Goal: Task Accomplishment & Management: Manage account settings

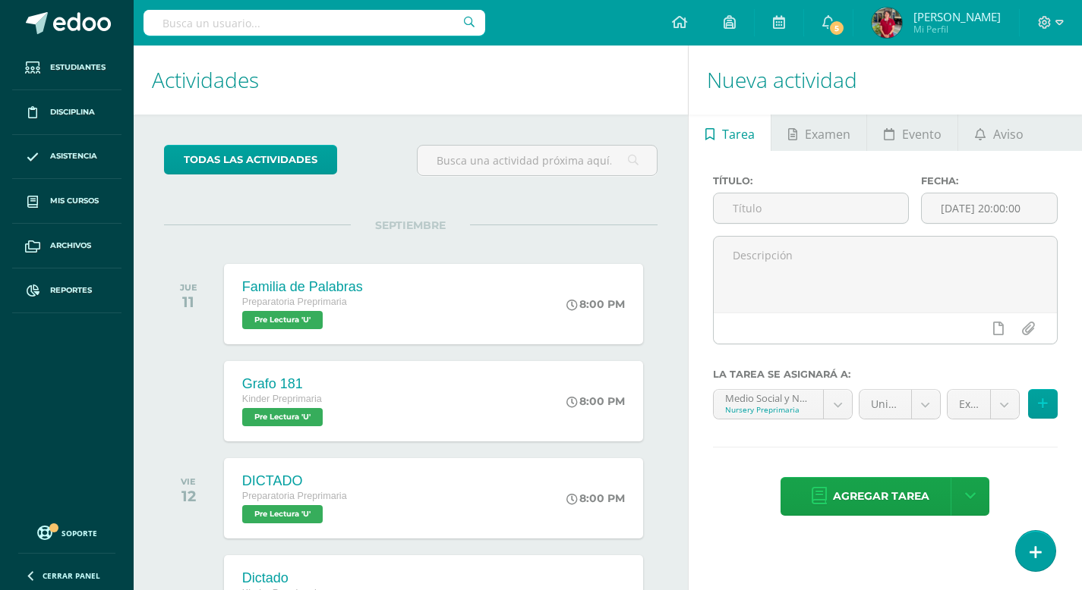
scroll to position [7, 0]
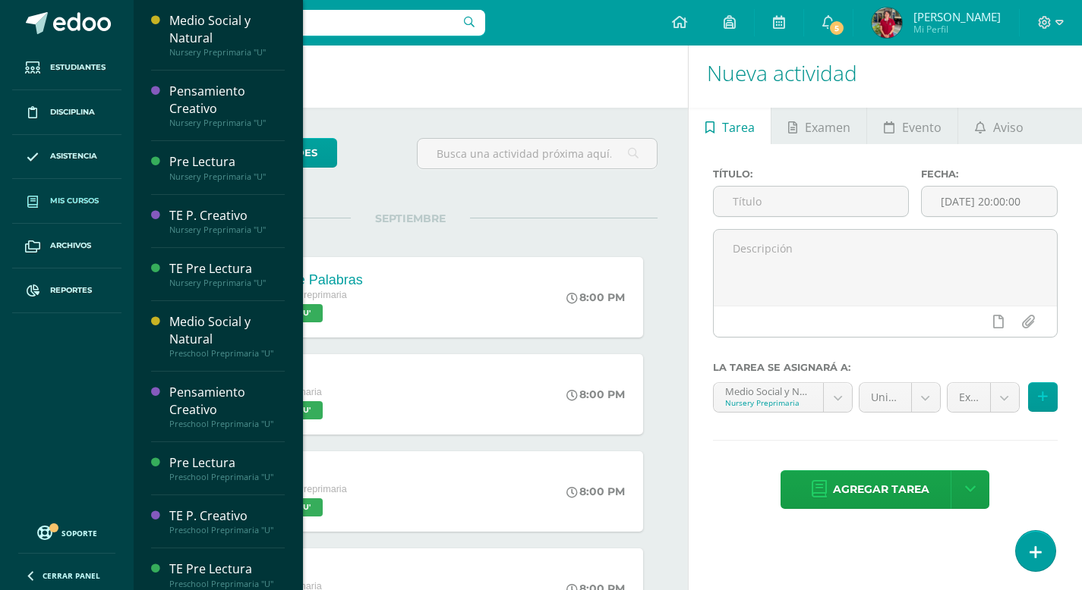
click at [86, 200] on span "Mis cursos" at bounding box center [74, 201] width 49 height 12
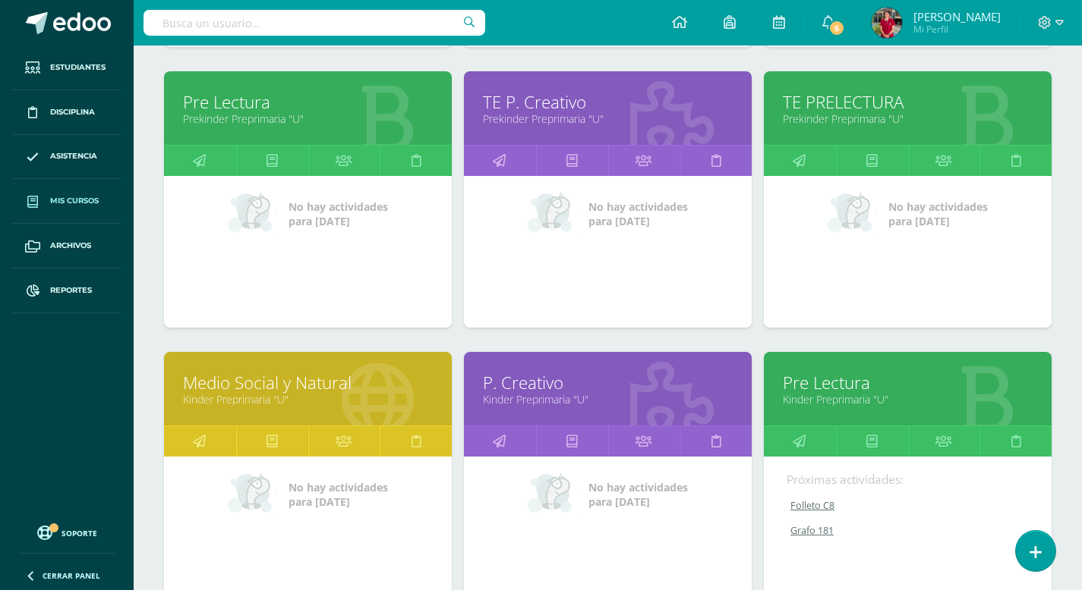
scroll to position [1325, 0]
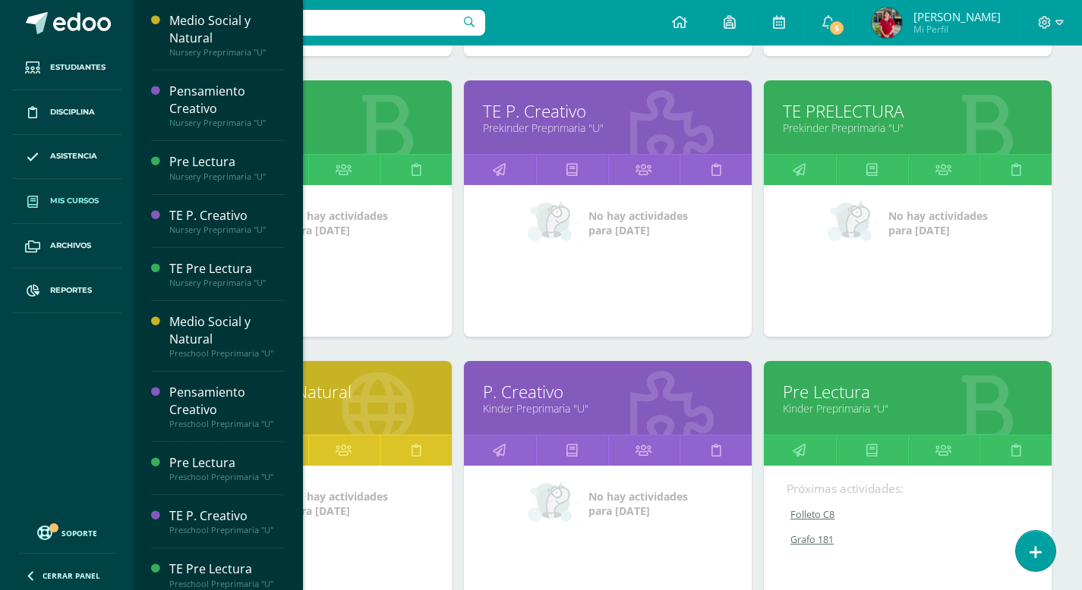
click at [356, 122] on link "Prekinder Preprimaria "U"" at bounding box center [308, 128] width 250 height 14
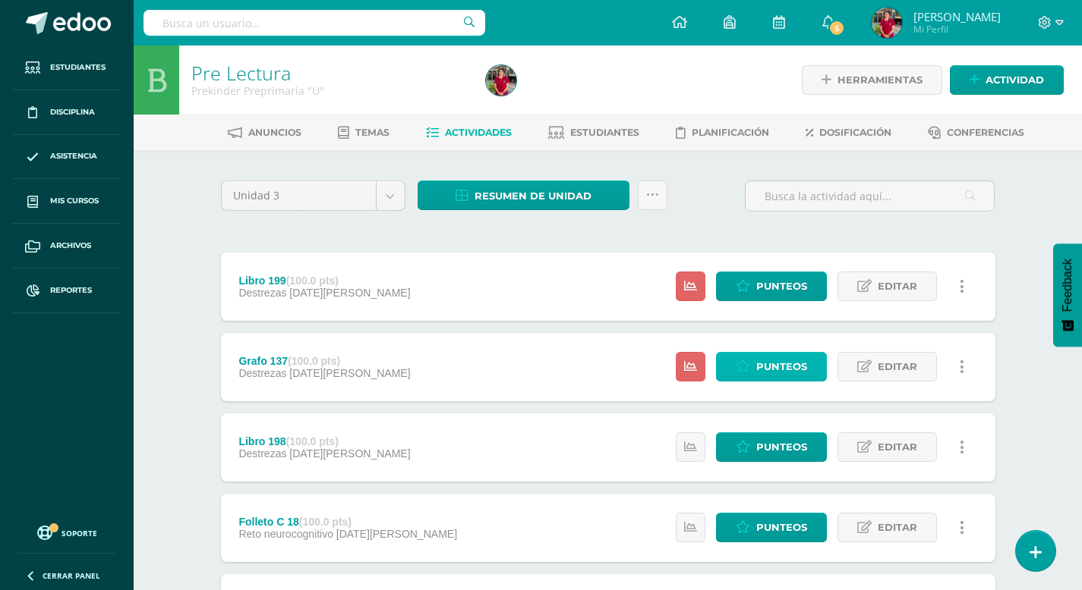
click at [770, 369] on span "Punteos" at bounding box center [781, 367] width 51 height 28
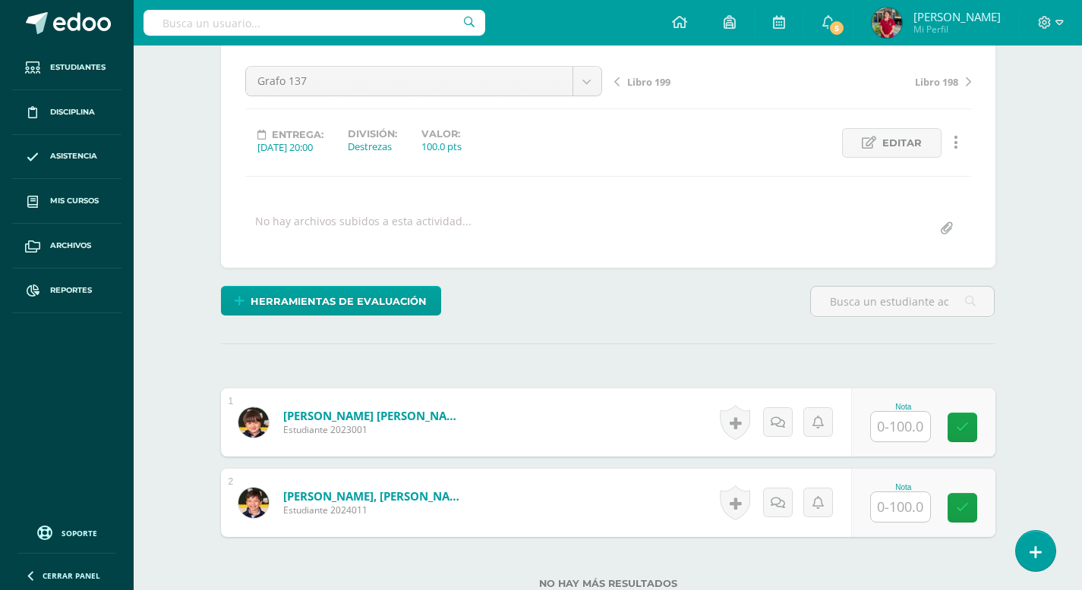
scroll to position [165, 0]
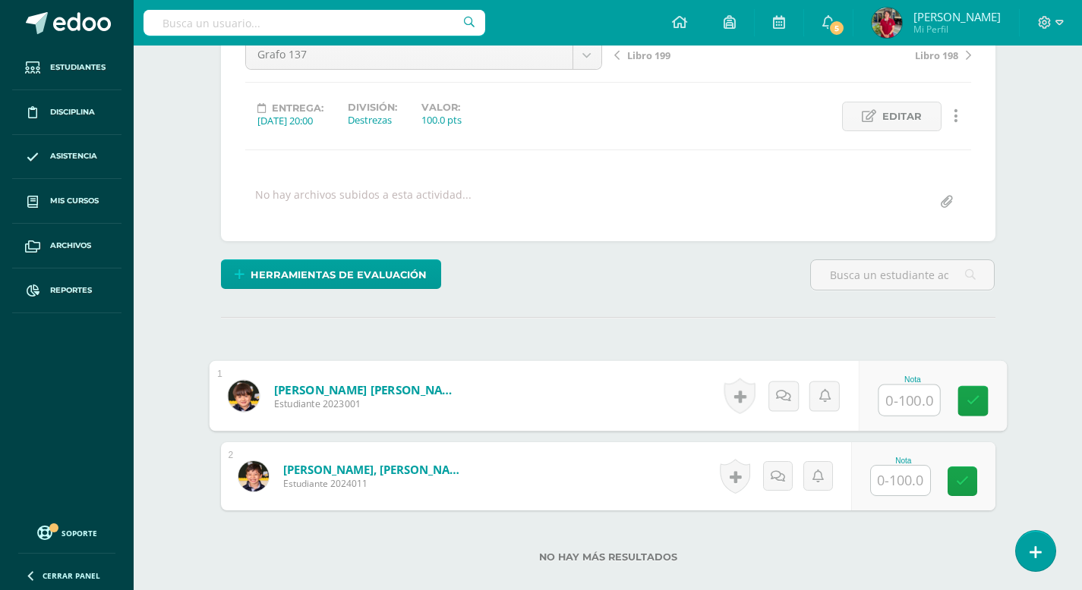
click at [893, 399] on input "text" at bounding box center [908, 401] width 61 height 30
type input "100"
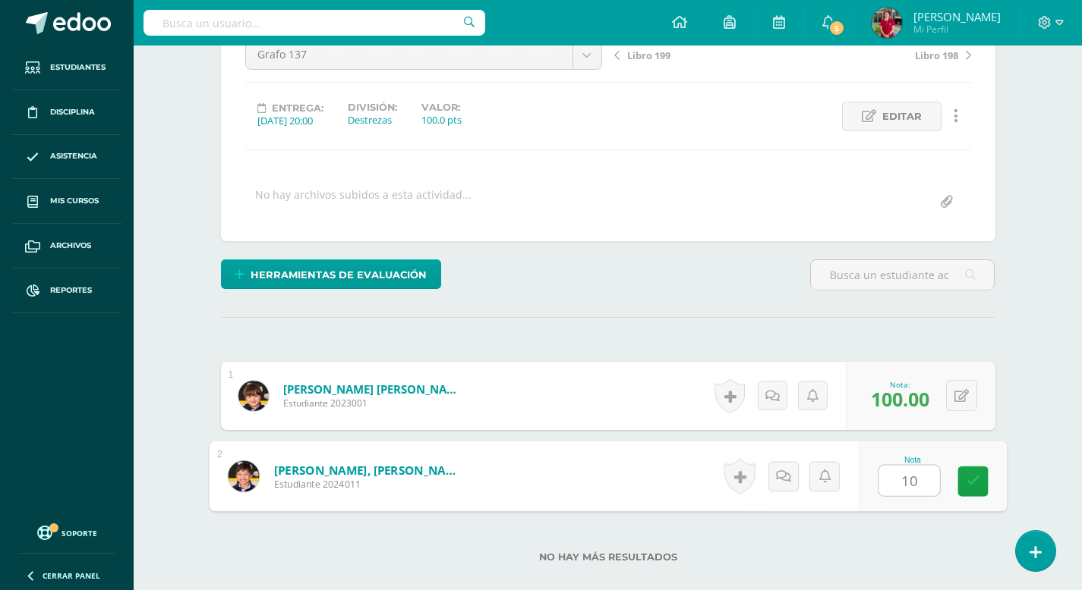
type input "100"
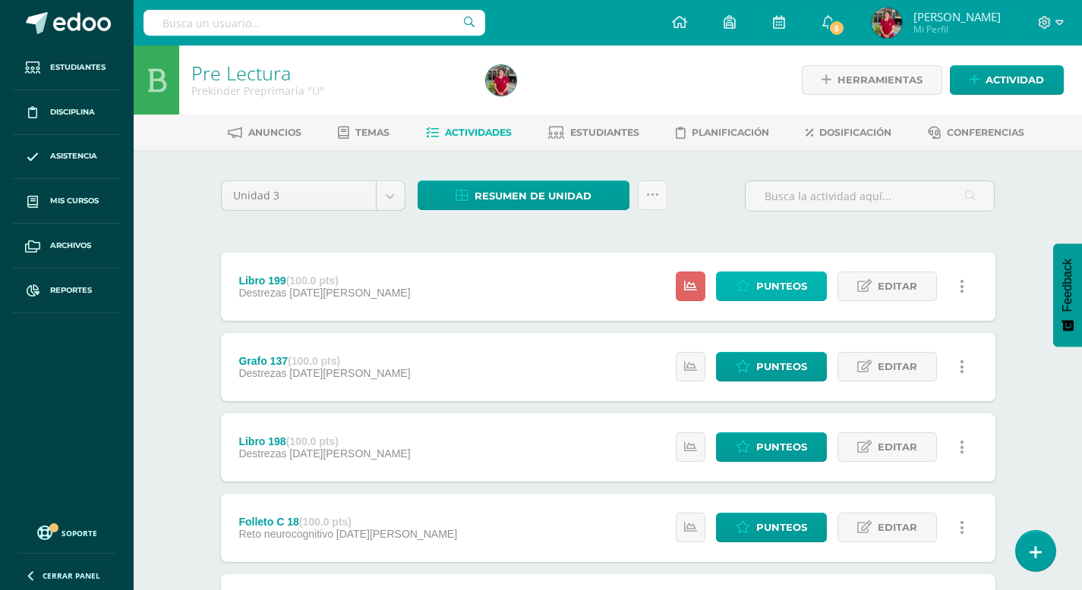
click at [779, 289] on span "Punteos" at bounding box center [781, 286] width 51 height 28
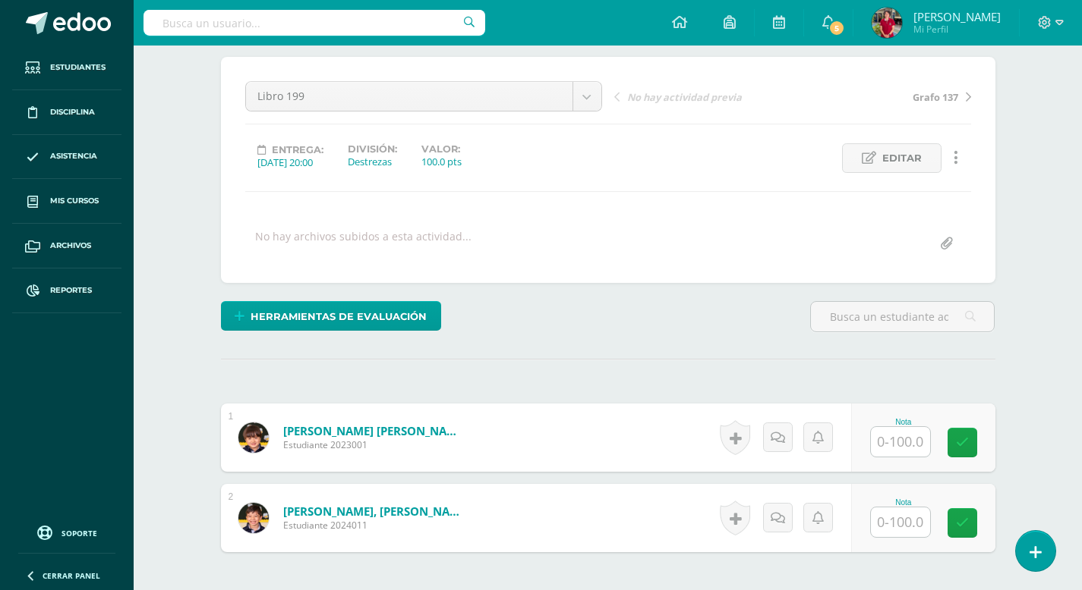
scroll to position [124, 0]
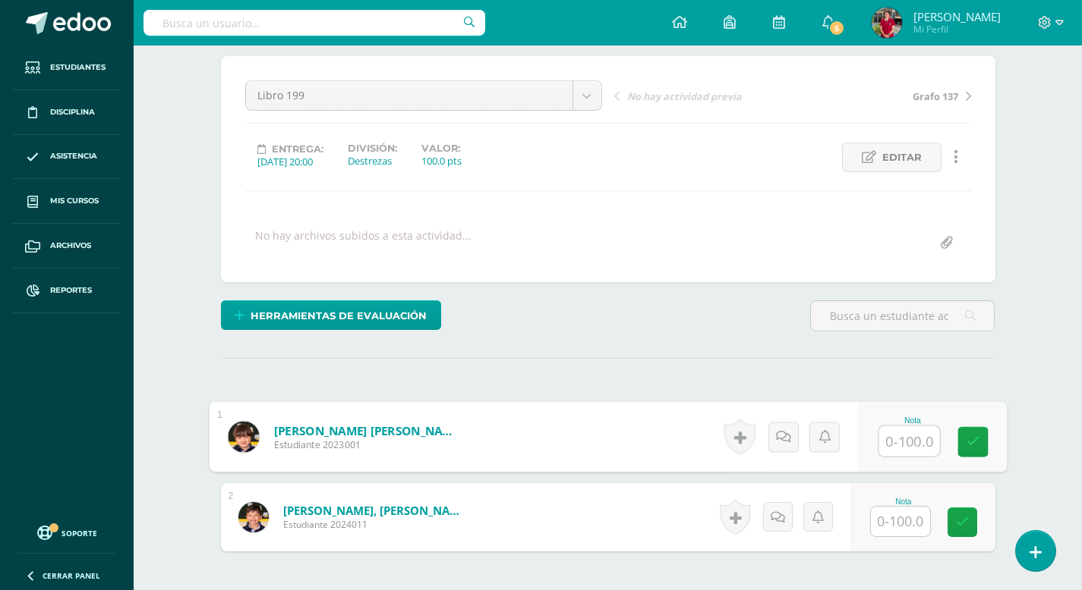
click at [899, 440] on input "text" at bounding box center [908, 442] width 61 height 30
type input "100"
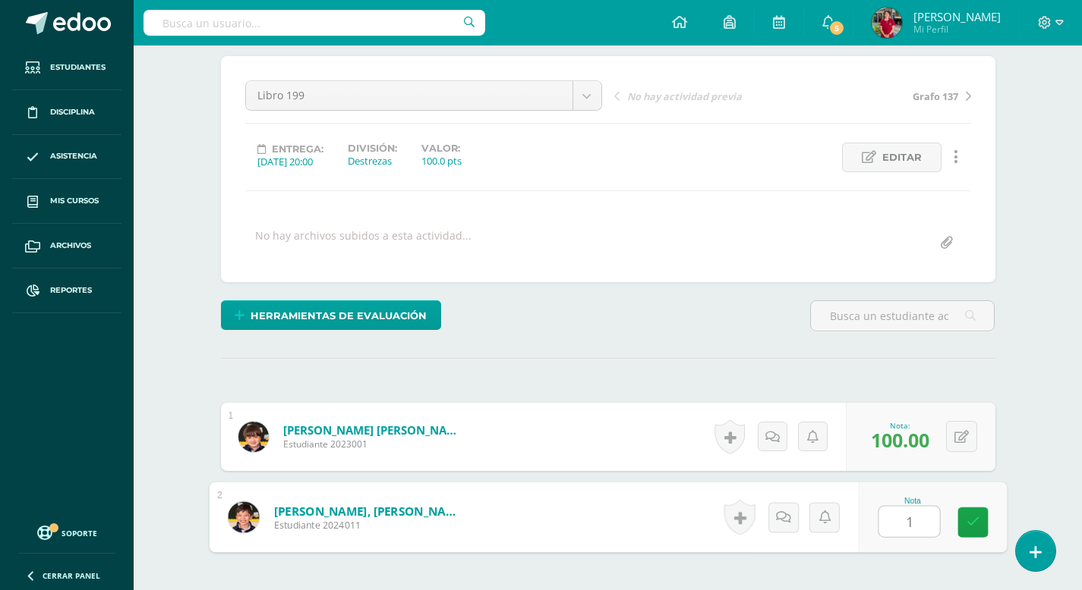
type input "10"
click at [959, 514] on button at bounding box center [972, 518] width 32 height 32
type input "100"
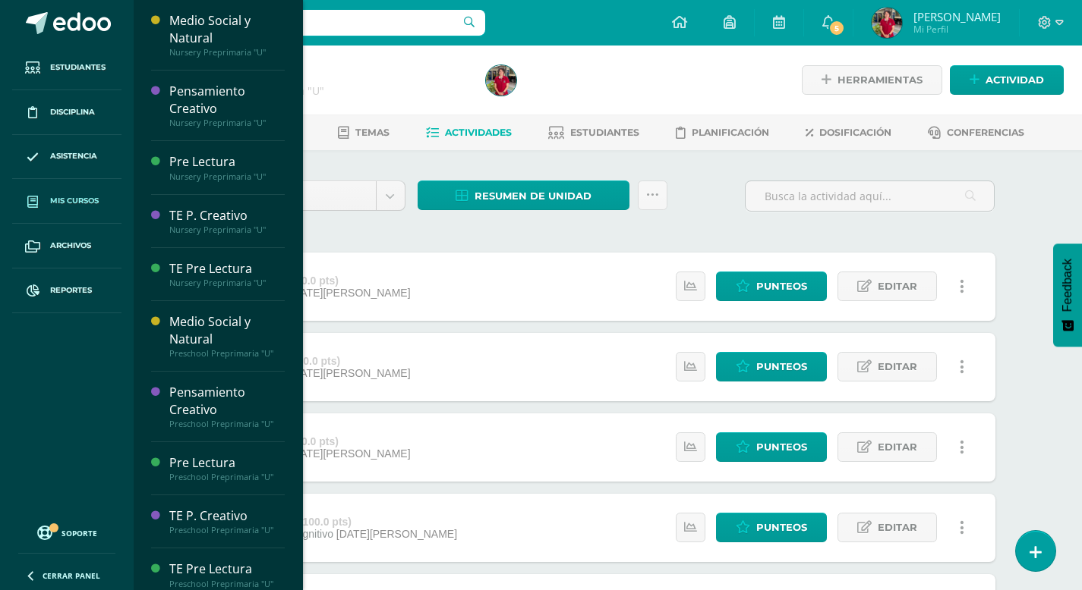
click at [80, 203] on span "Mis cursos" at bounding box center [74, 201] width 49 height 12
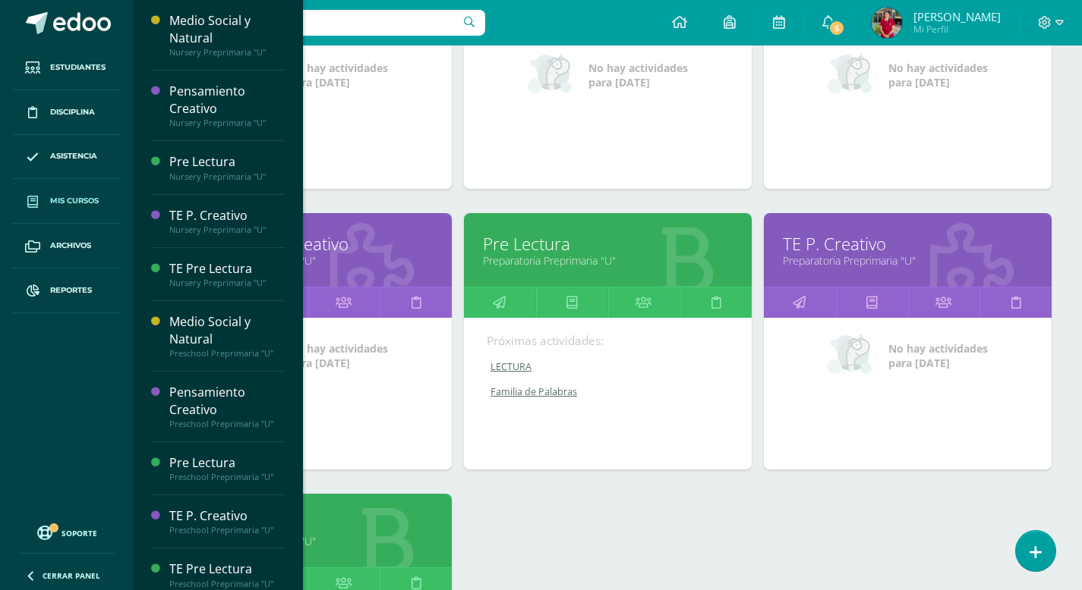
scroll to position [2036, 0]
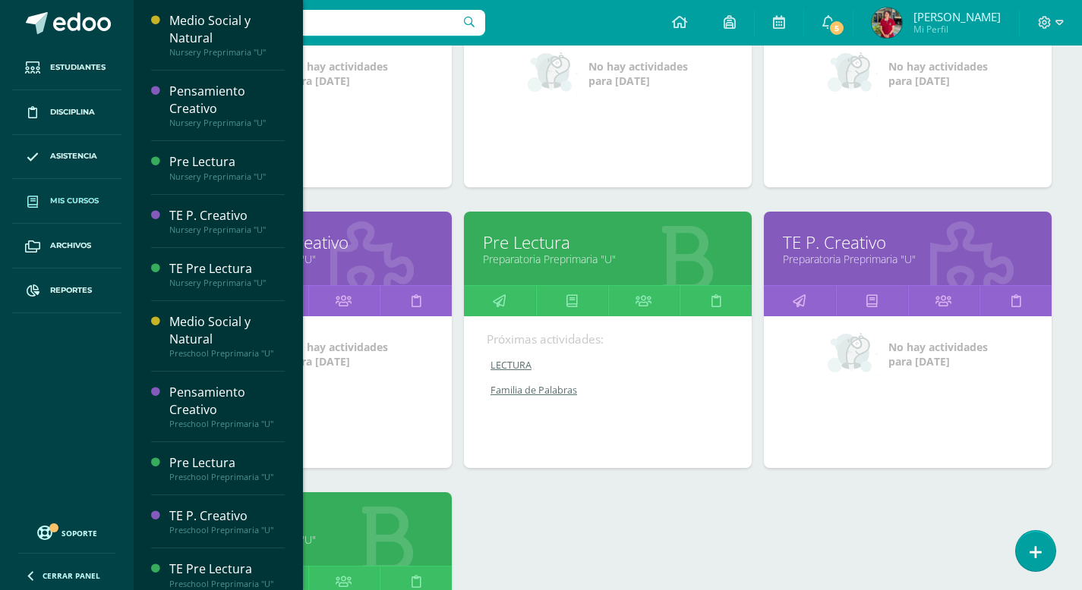
click at [527, 249] on link "Pre Lectura" at bounding box center [608, 243] width 250 height 24
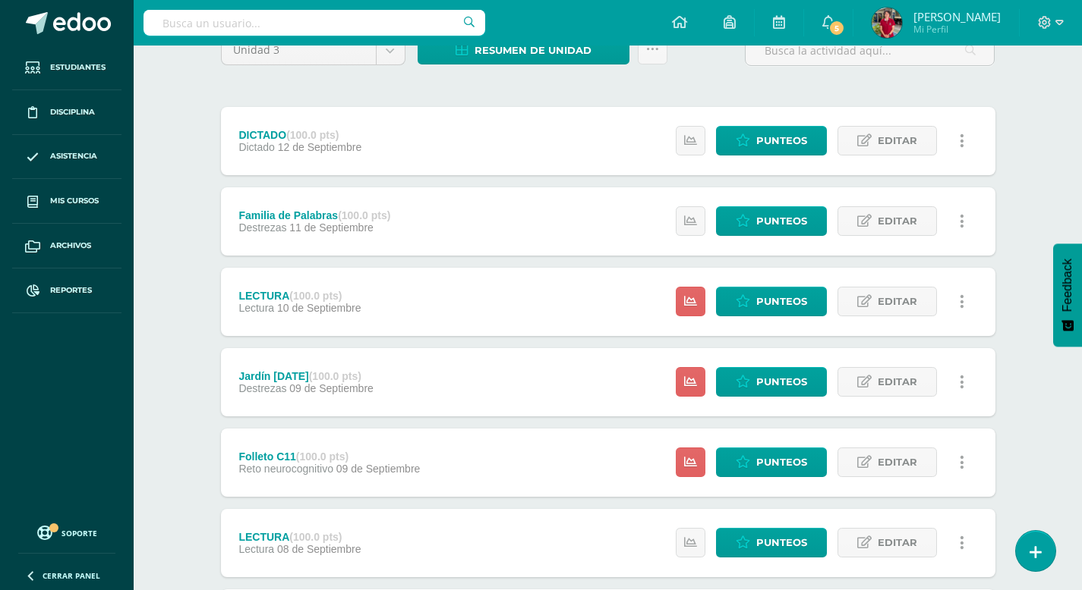
scroll to position [147, 0]
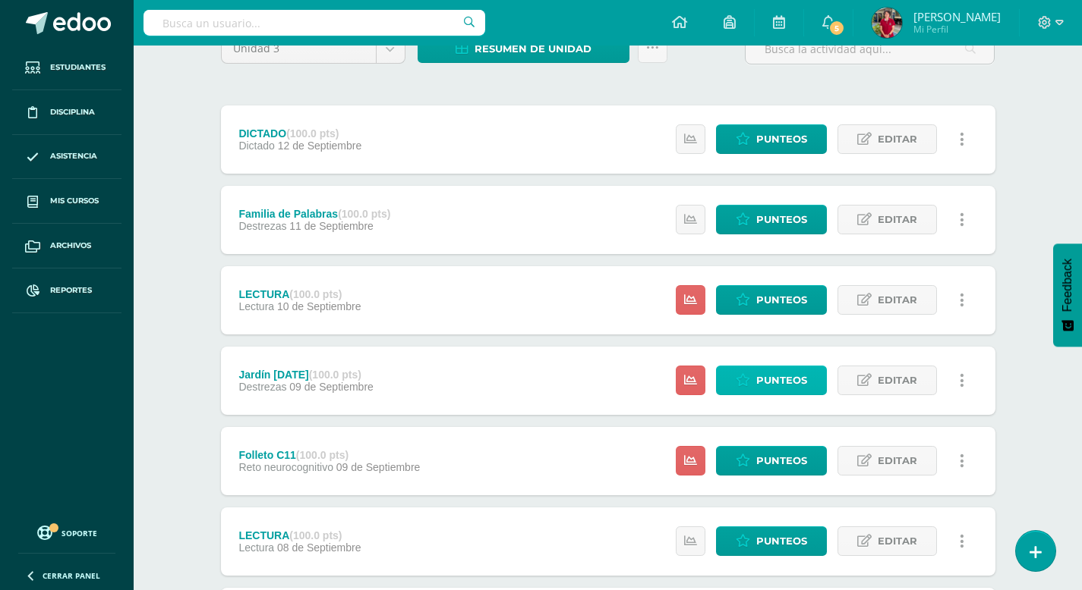
click at [789, 379] on span "Punteos" at bounding box center [781, 381] width 51 height 28
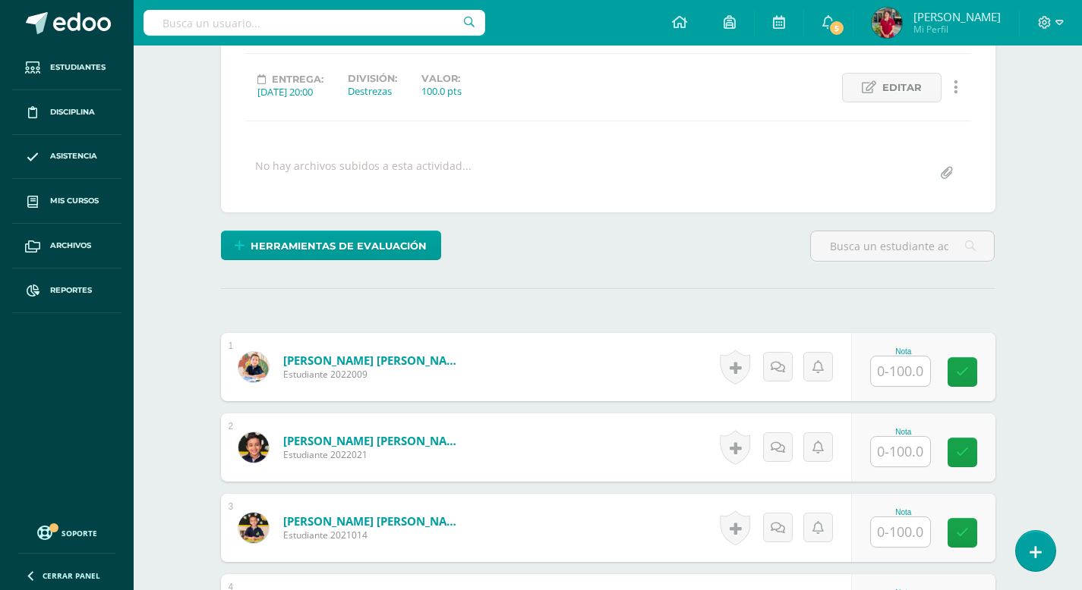
scroll to position [195, 0]
click at [891, 369] on input "text" at bounding box center [900, 371] width 59 height 30
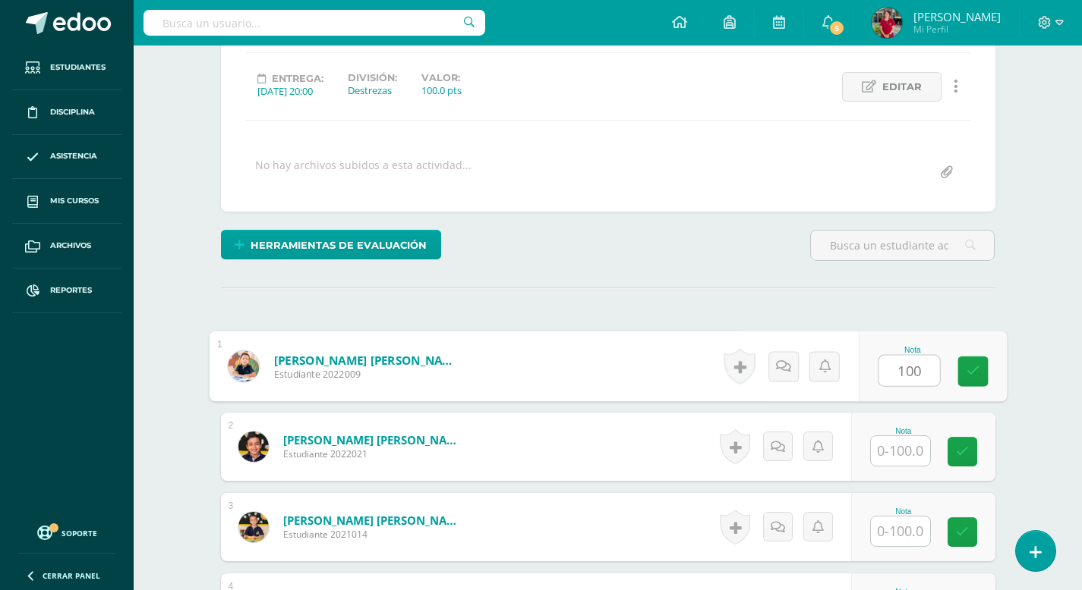
type input "100"
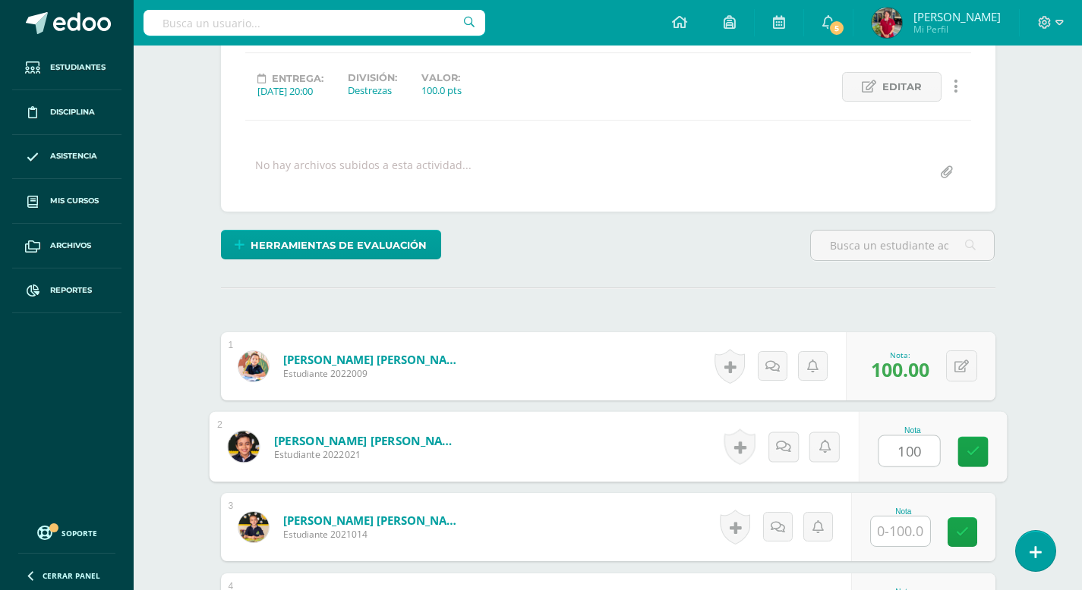
type input "100"
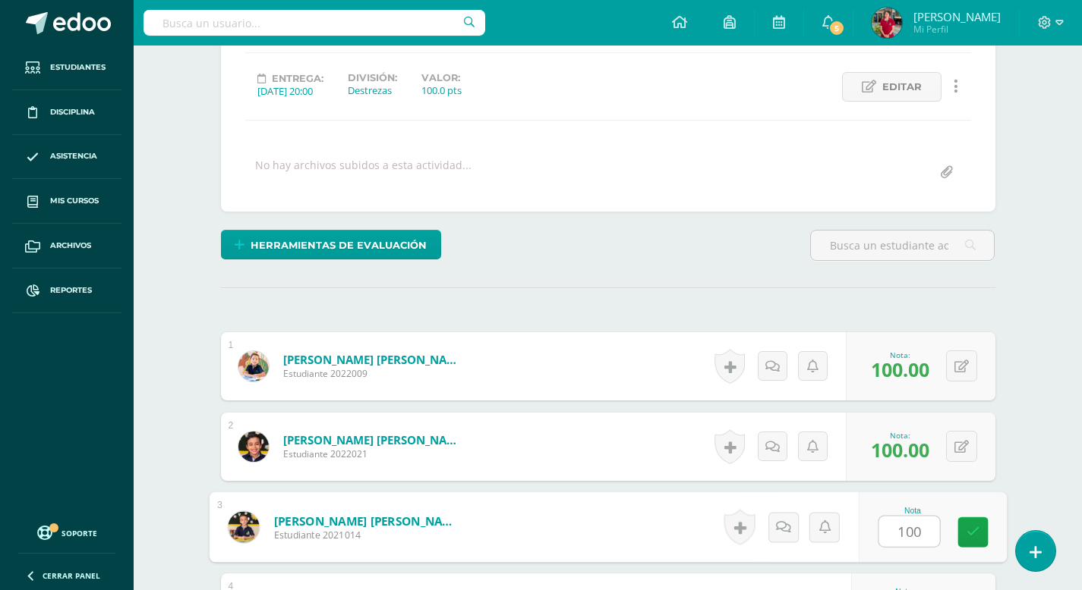
type input "100"
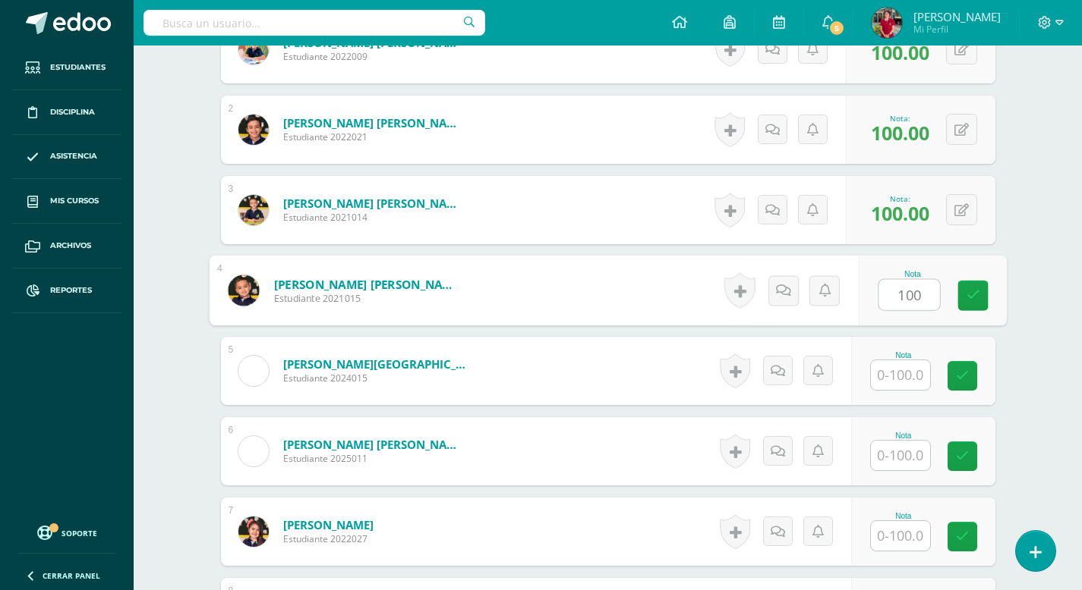
type input "100"
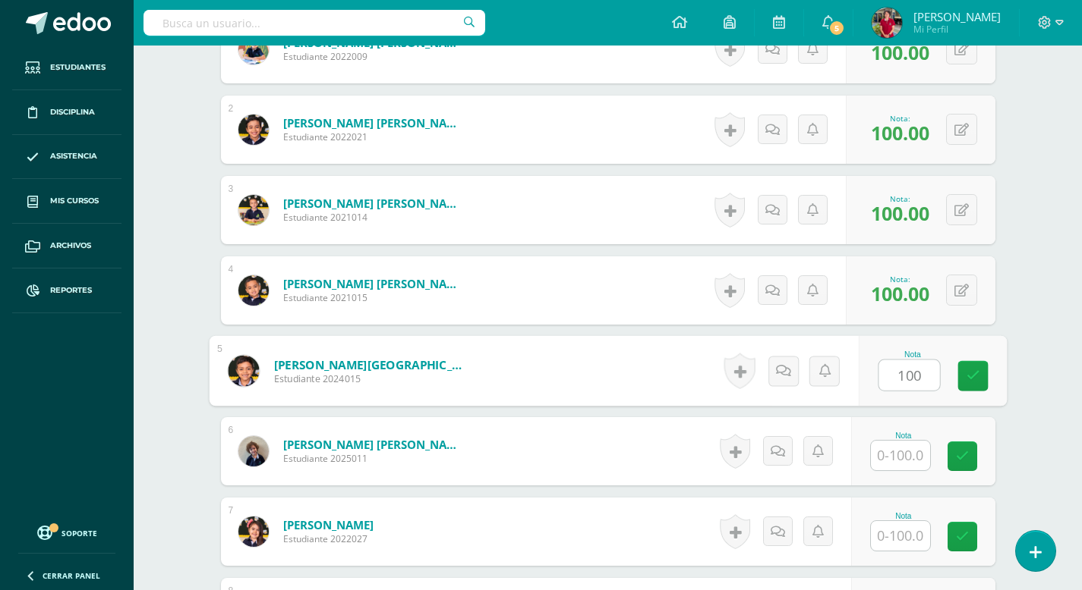
type input "100"
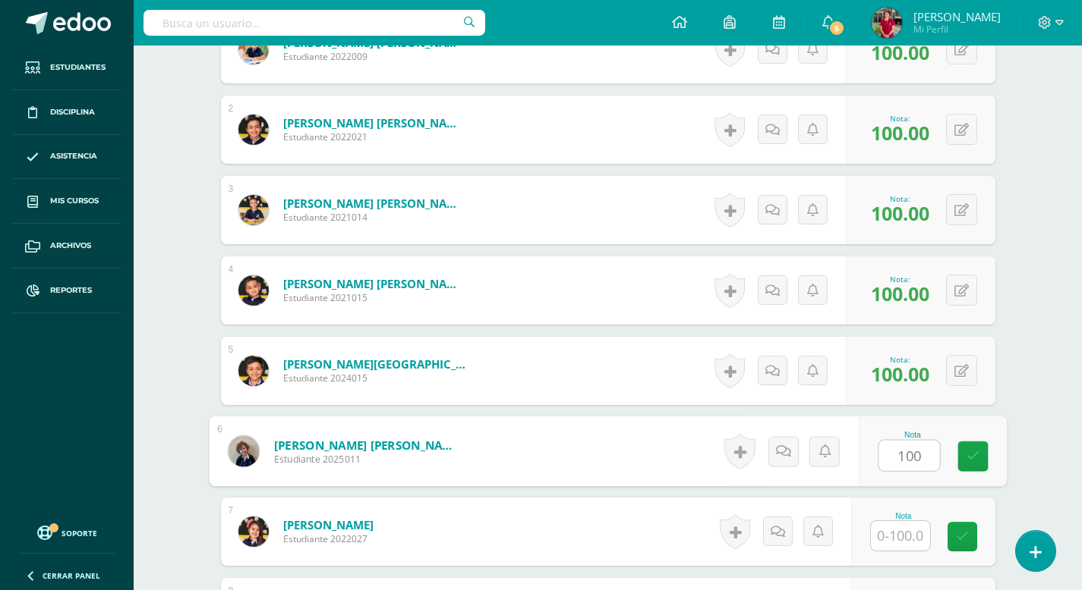
type input "100"
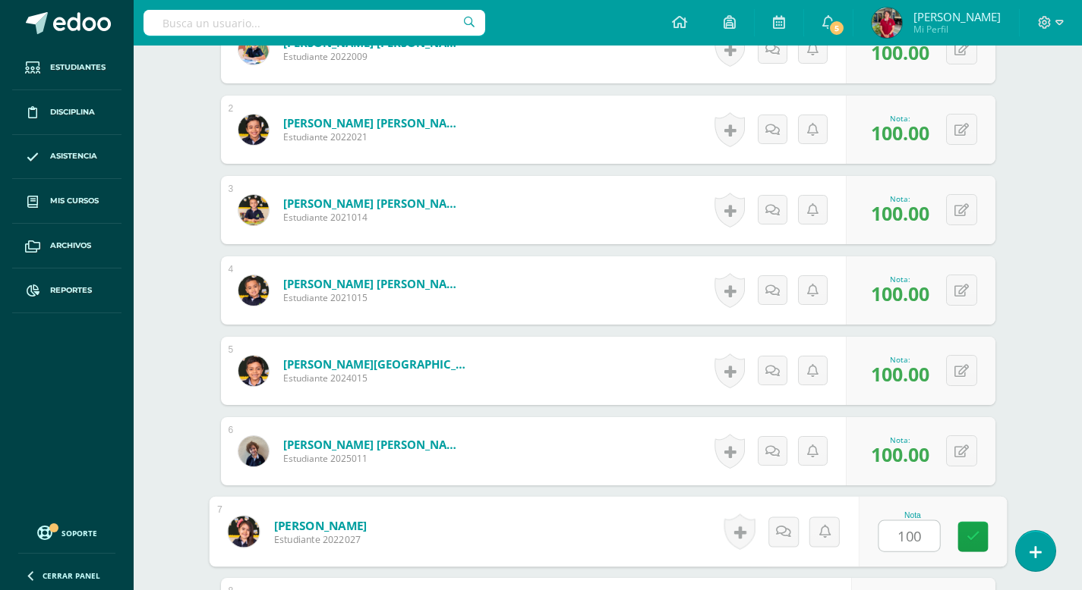
type input "100"
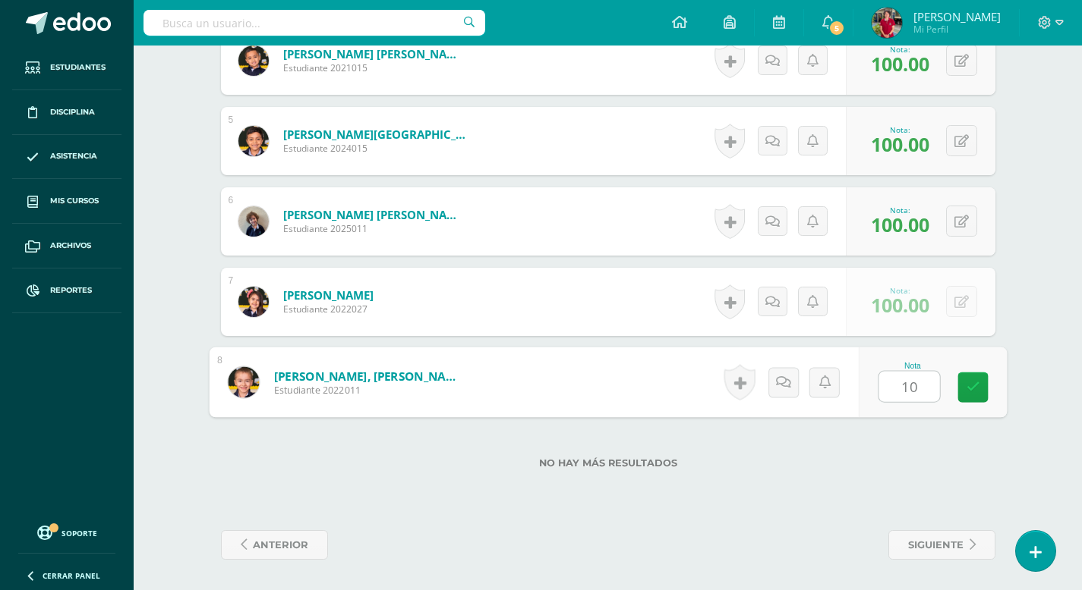
type input "100"
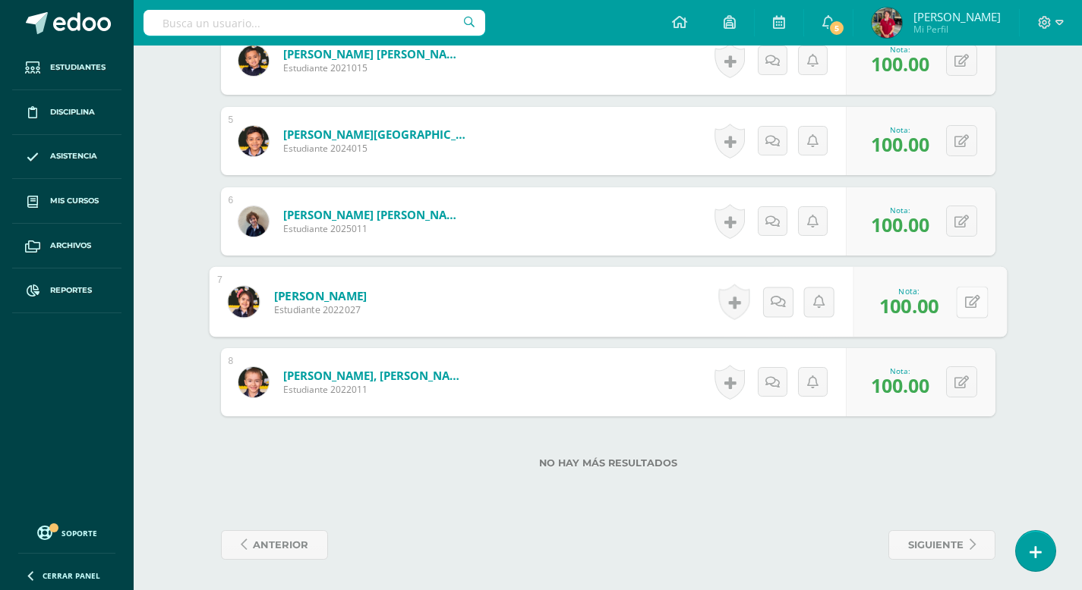
click at [953, 299] on div "0 Logros Logros obtenidos Aún no hay logros agregados Nota: 100.00" at bounding box center [929, 302] width 154 height 71
click at [969, 304] on icon at bounding box center [971, 301] width 15 height 13
type input "0.05"
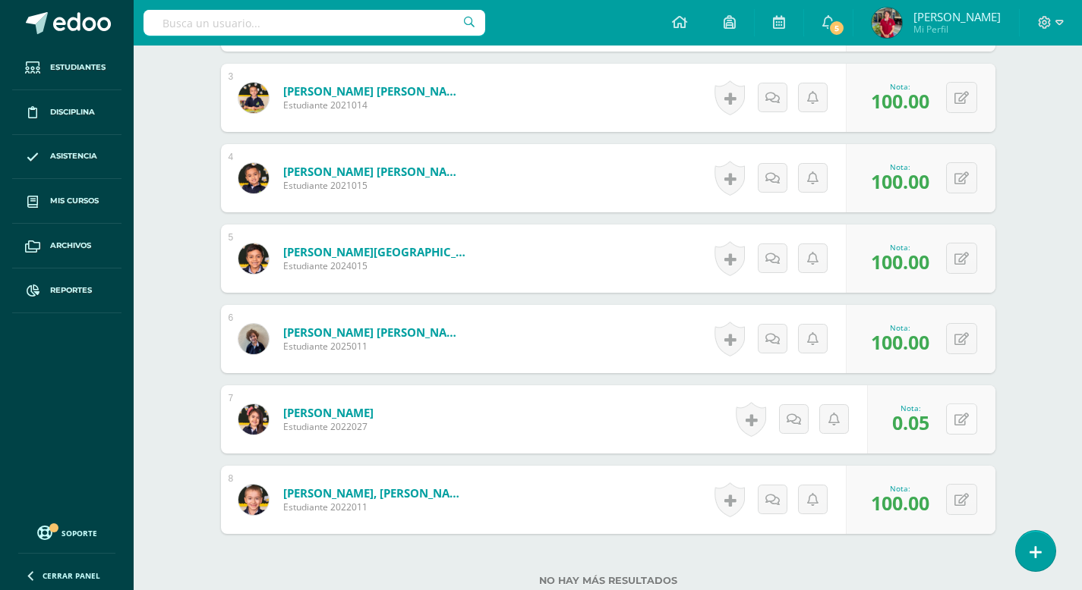
scroll to position [627, 0]
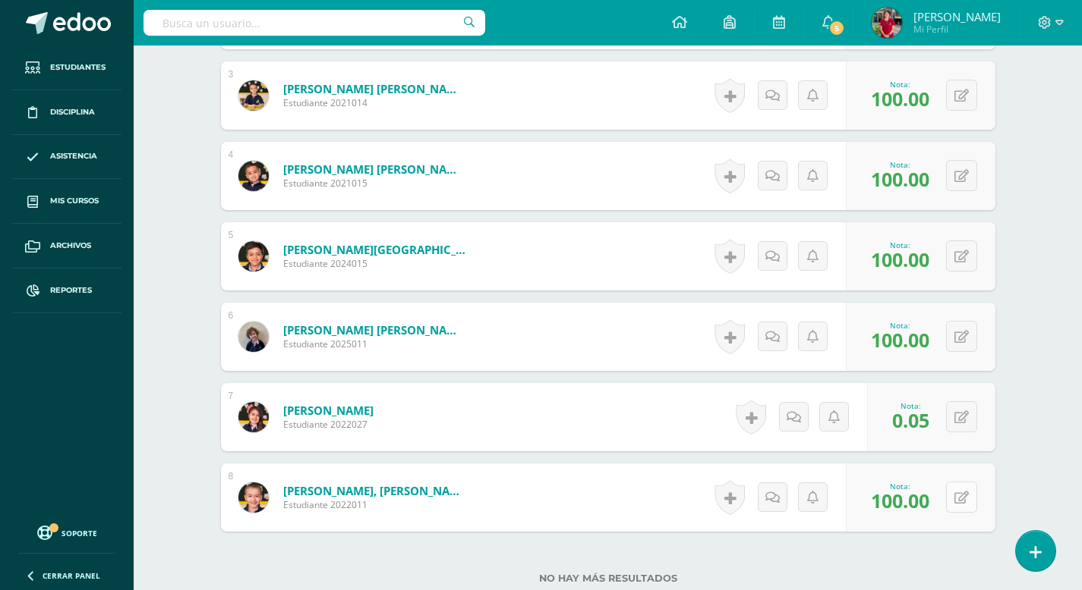
click at [957, 496] on button at bounding box center [961, 497] width 31 height 31
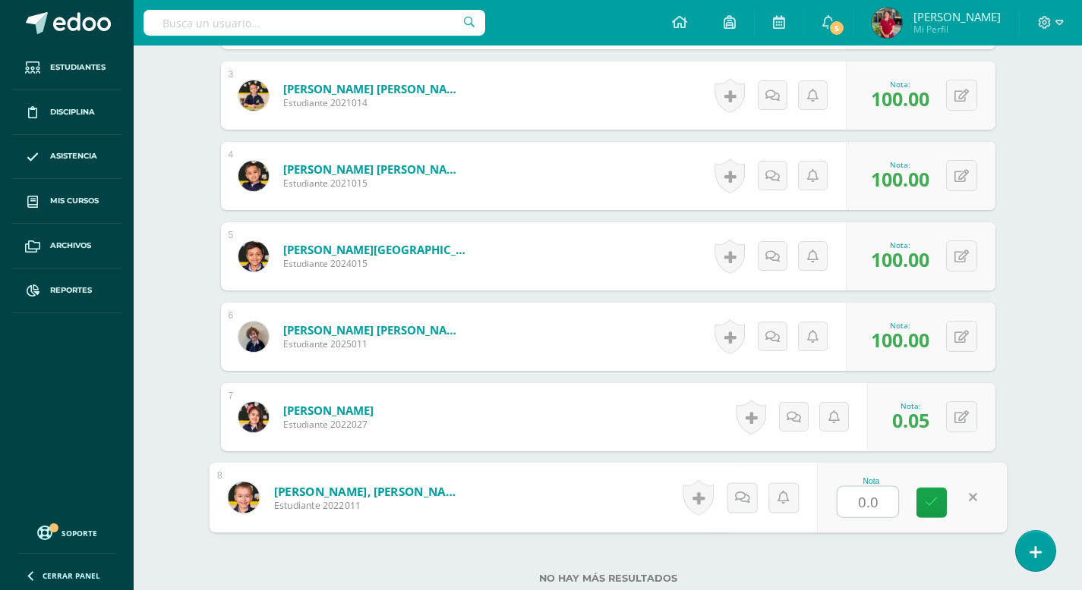
type input "0.05"
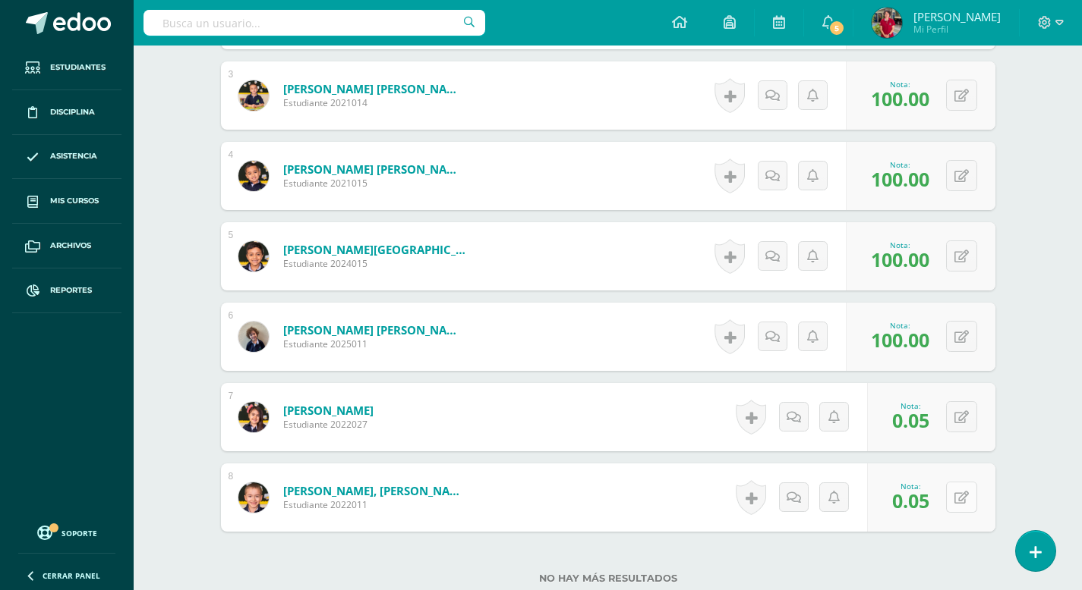
scroll to position [648, 0]
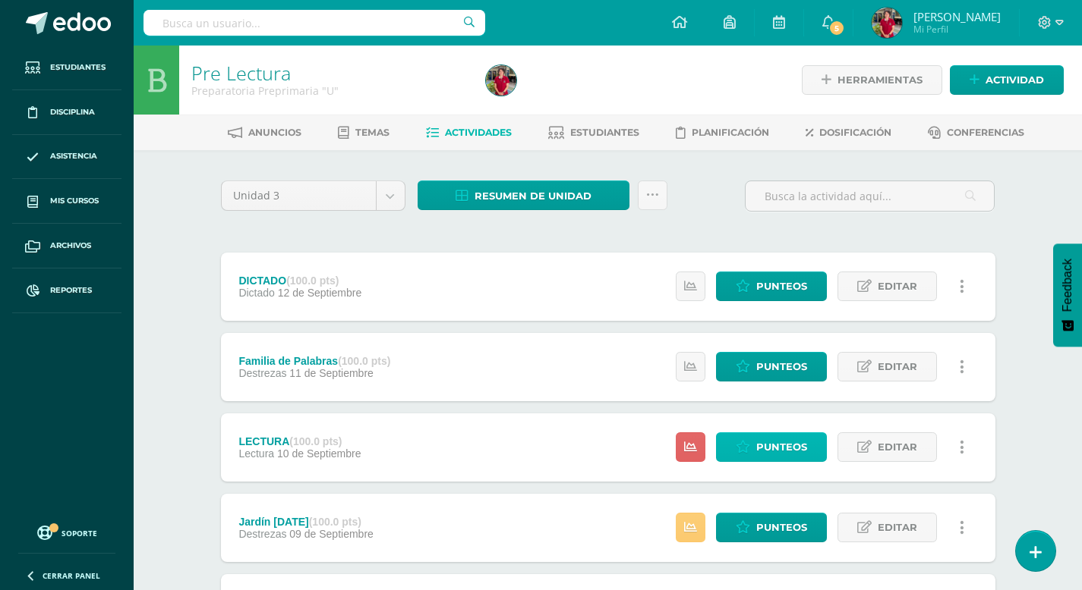
click at [763, 451] on span "Punteos" at bounding box center [781, 447] width 51 height 28
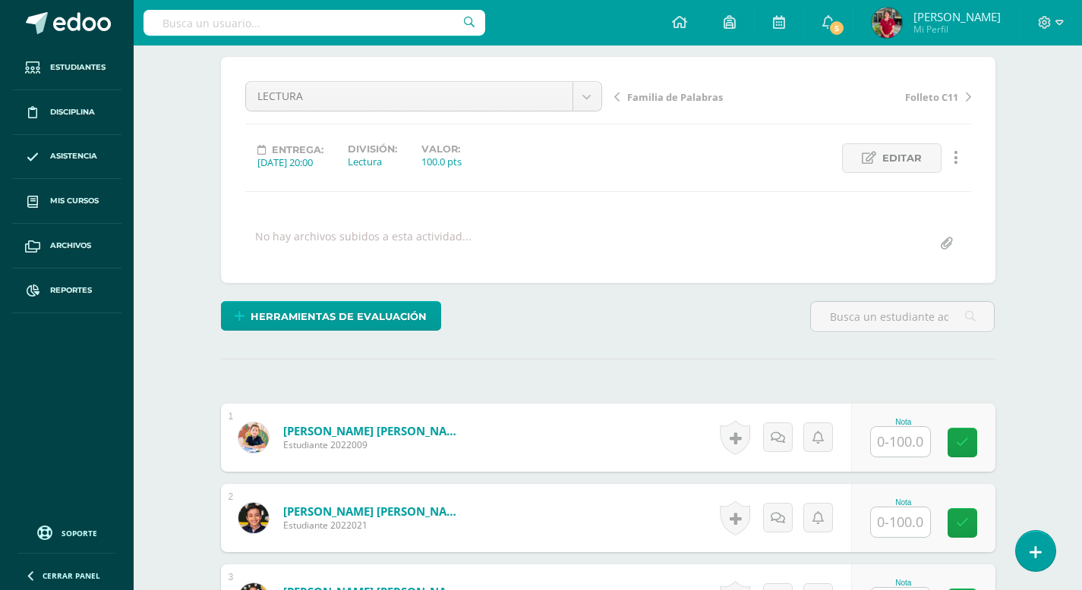
scroll to position [124, 0]
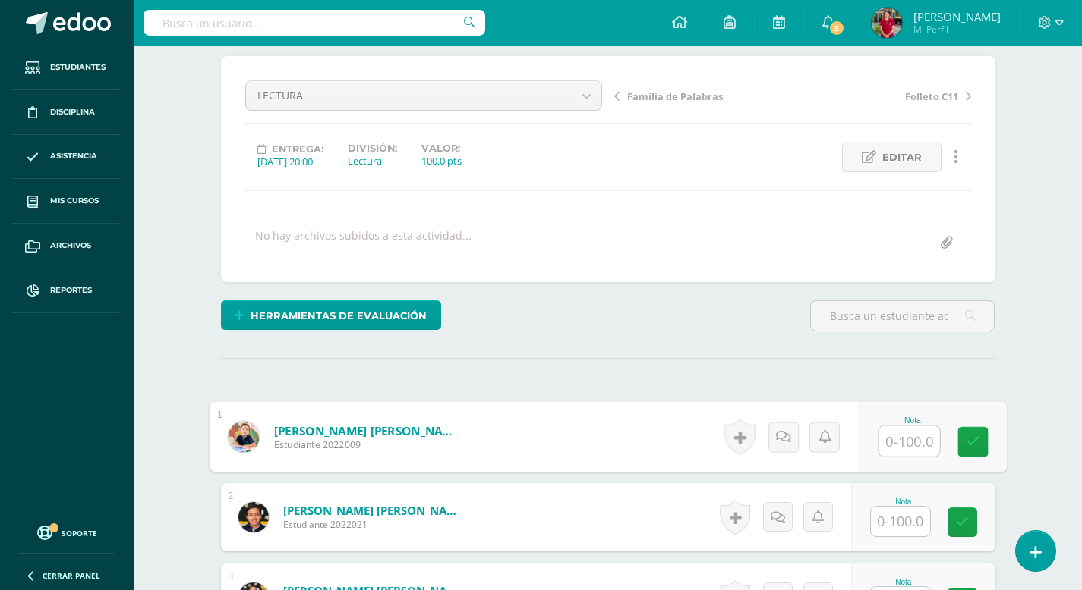
click at [889, 439] on input "text" at bounding box center [908, 442] width 61 height 30
type input "100"
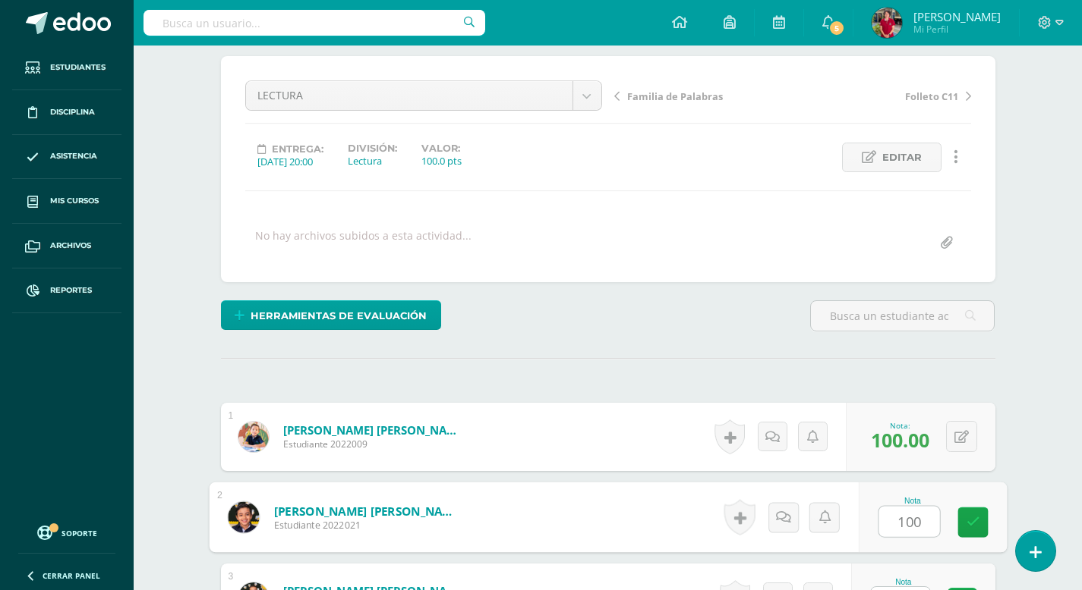
type input "100"
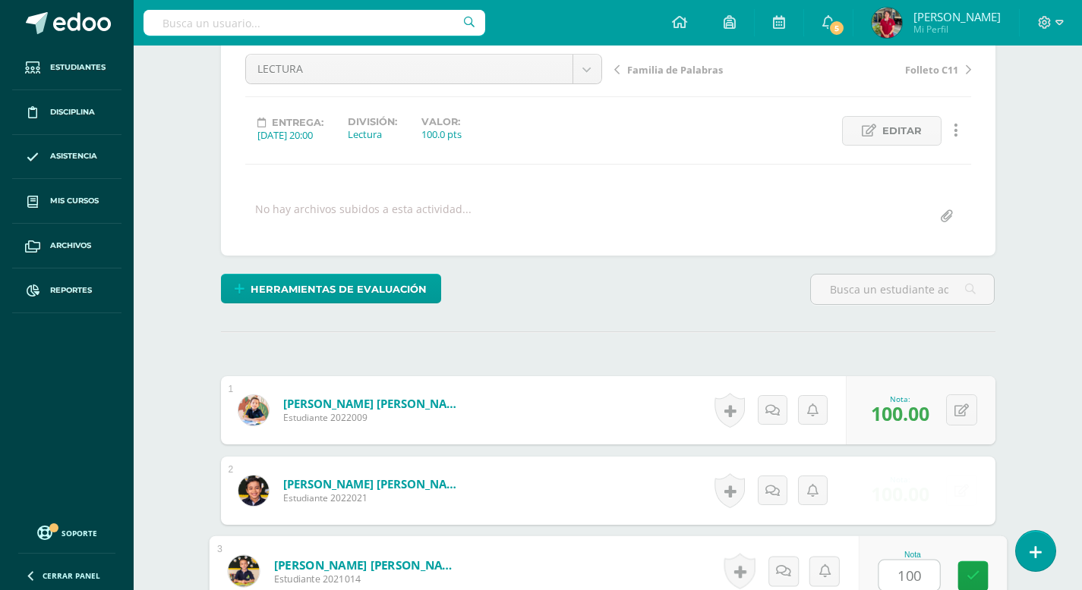
type input "100"
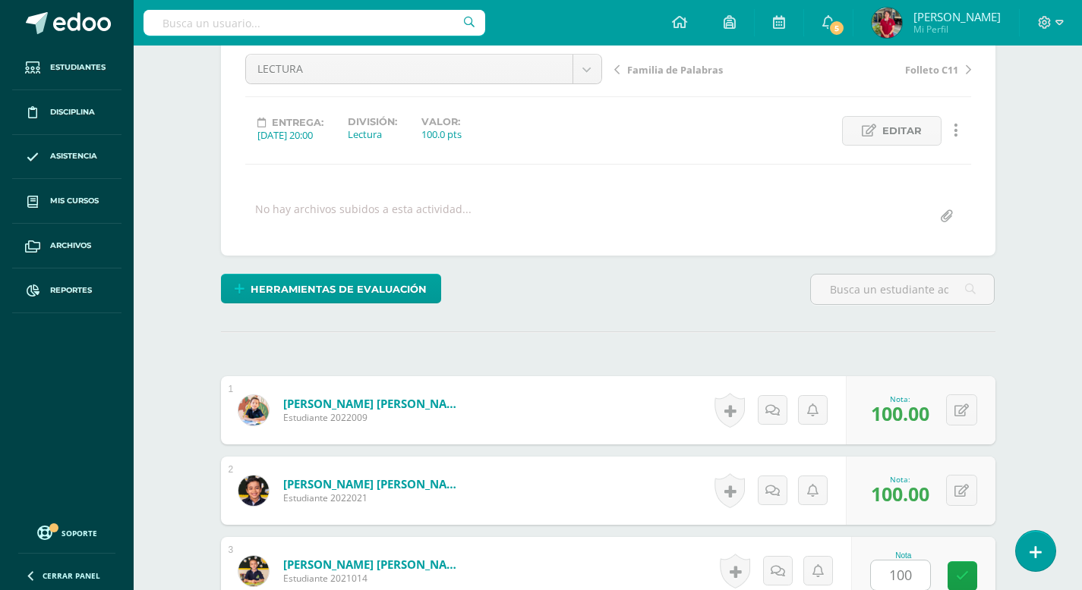
scroll to position [512, 0]
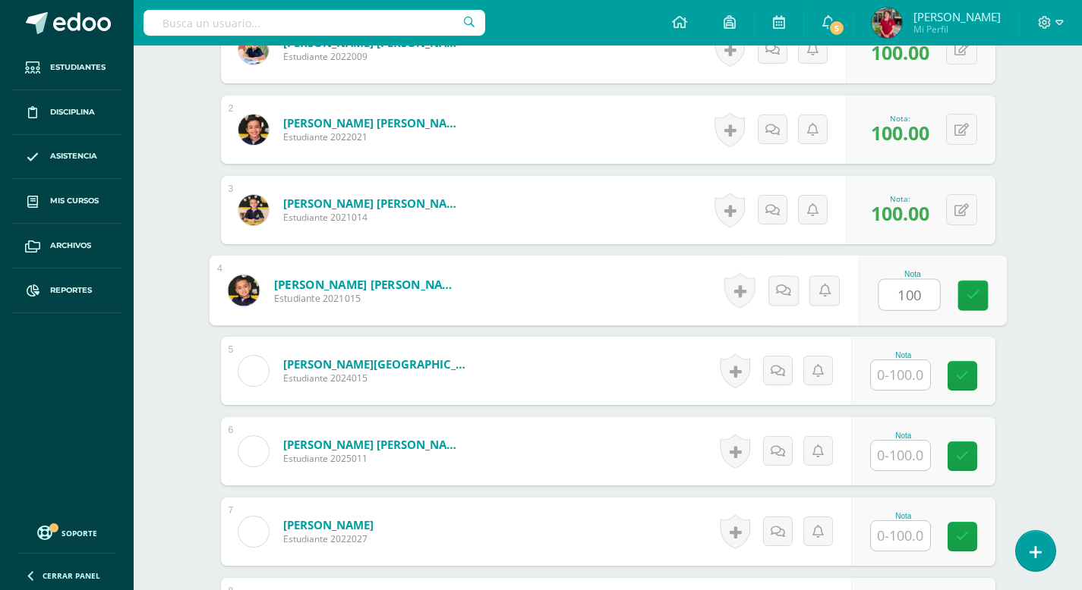
type input "100"
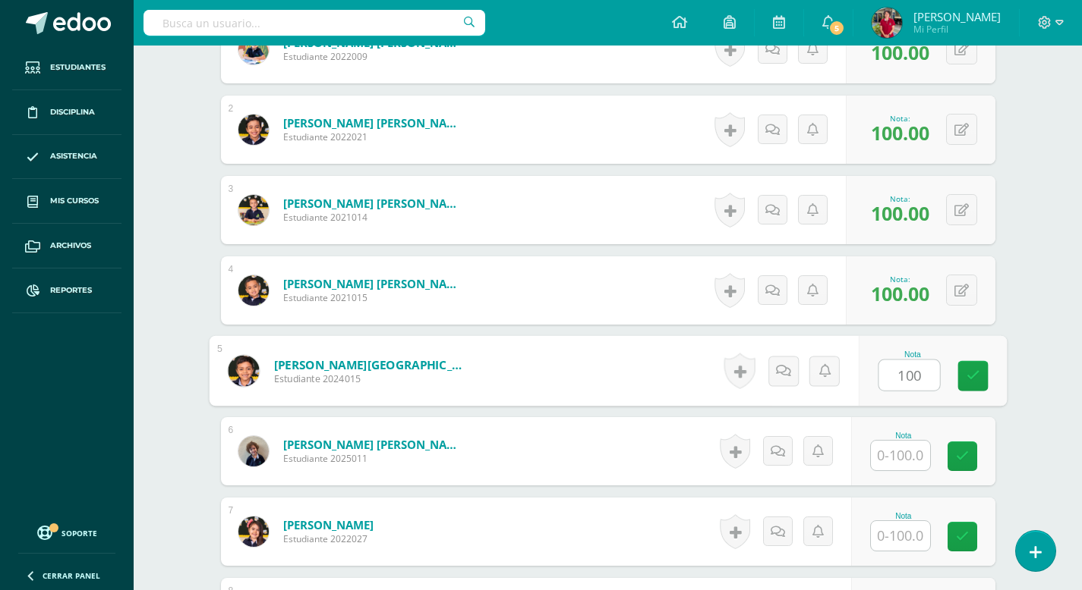
type input "100"
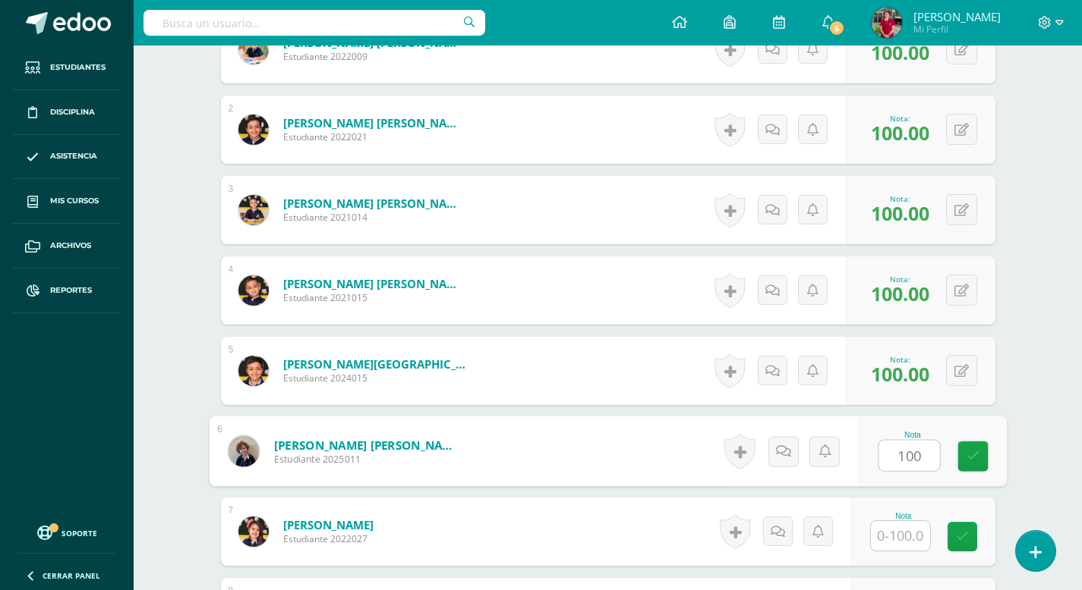
type input "100"
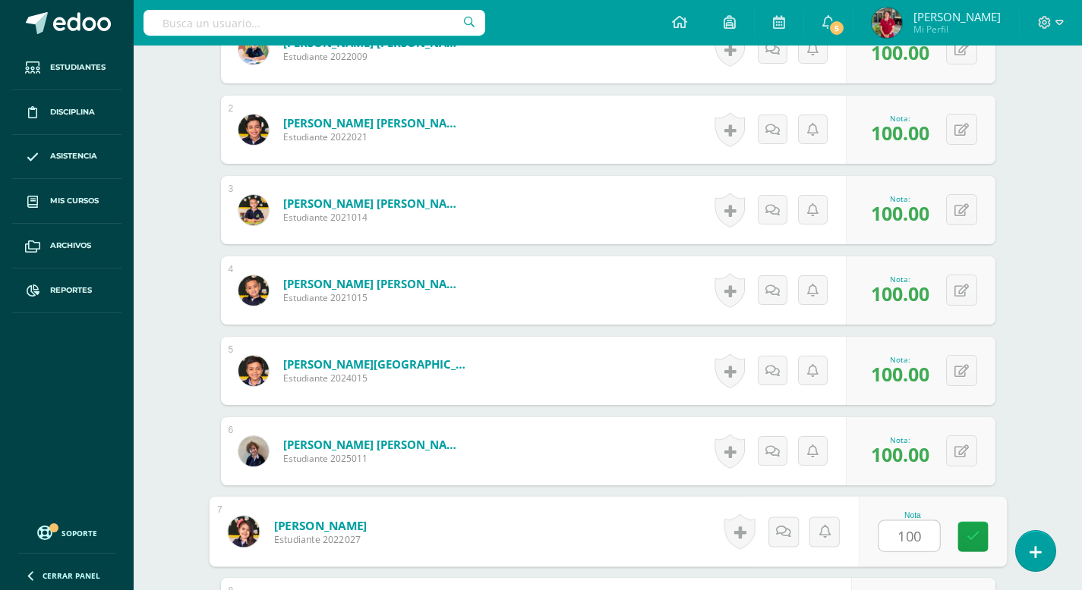
type input "100"
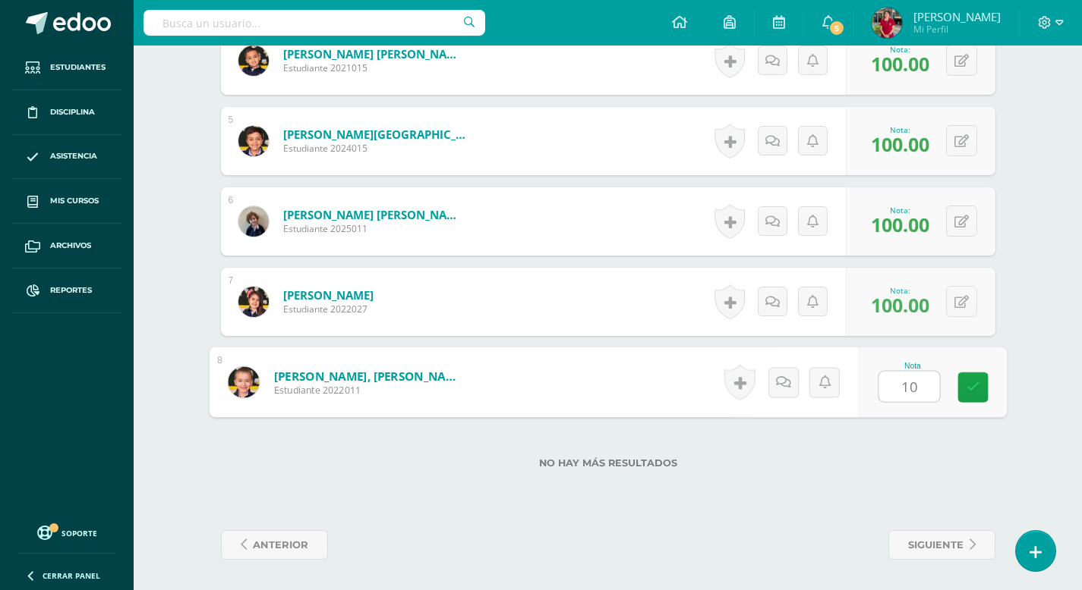
type input "100"
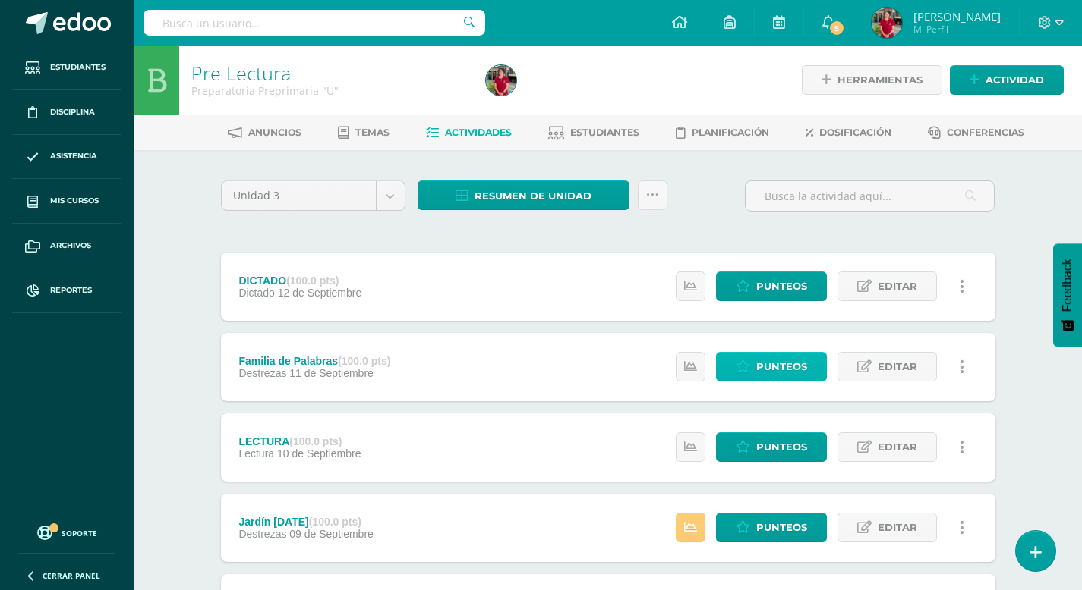
click at [776, 362] on span "Punteos" at bounding box center [781, 367] width 51 height 28
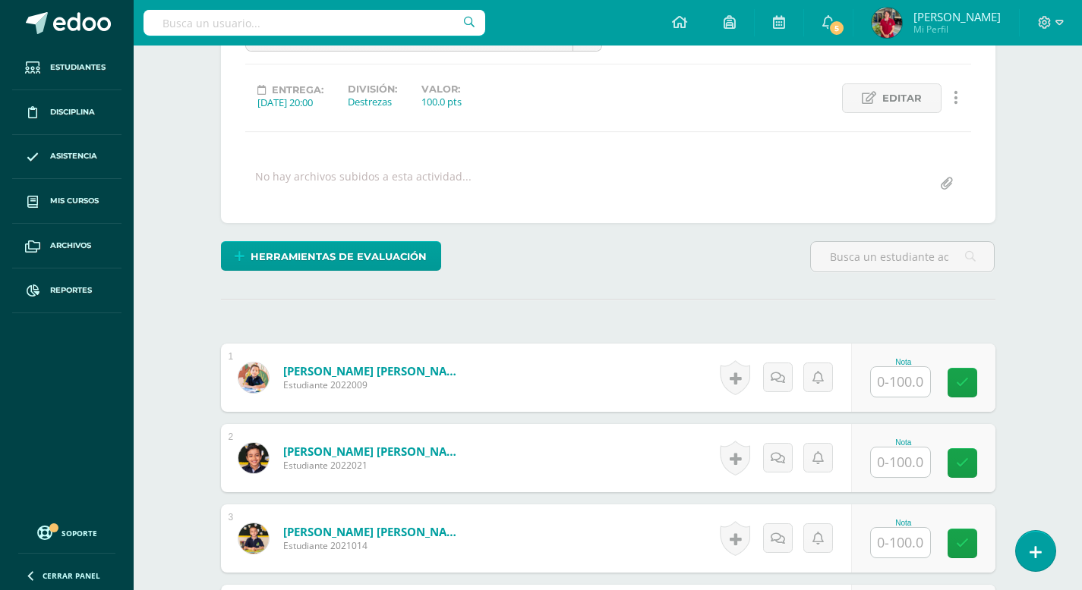
scroll to position [207, 0]
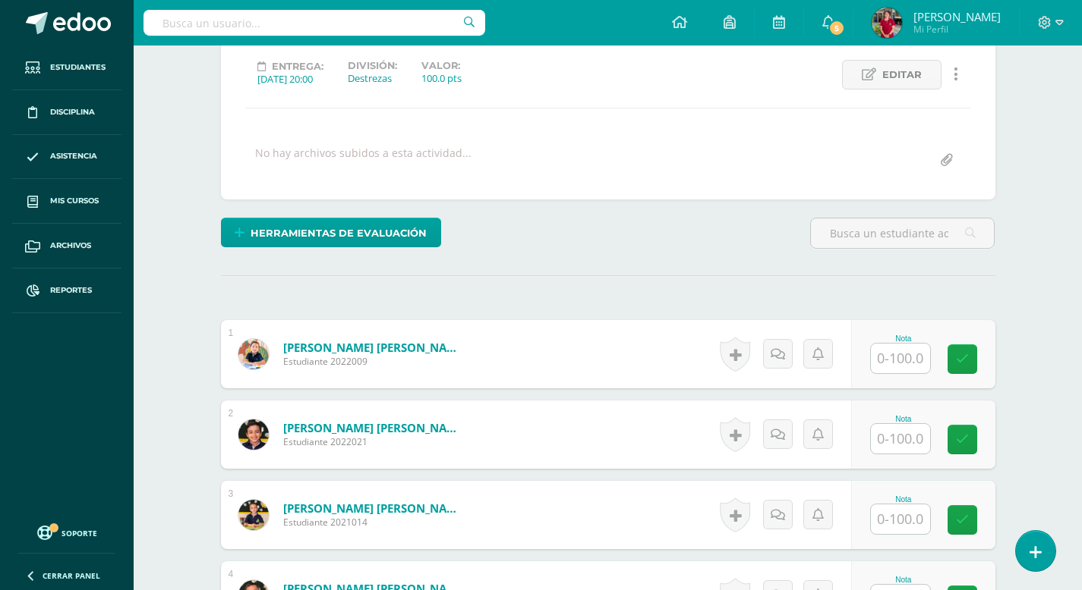
click at [887, 358] on input "text" at bounding box center [900, 359] width 59 height 30
type input "100"
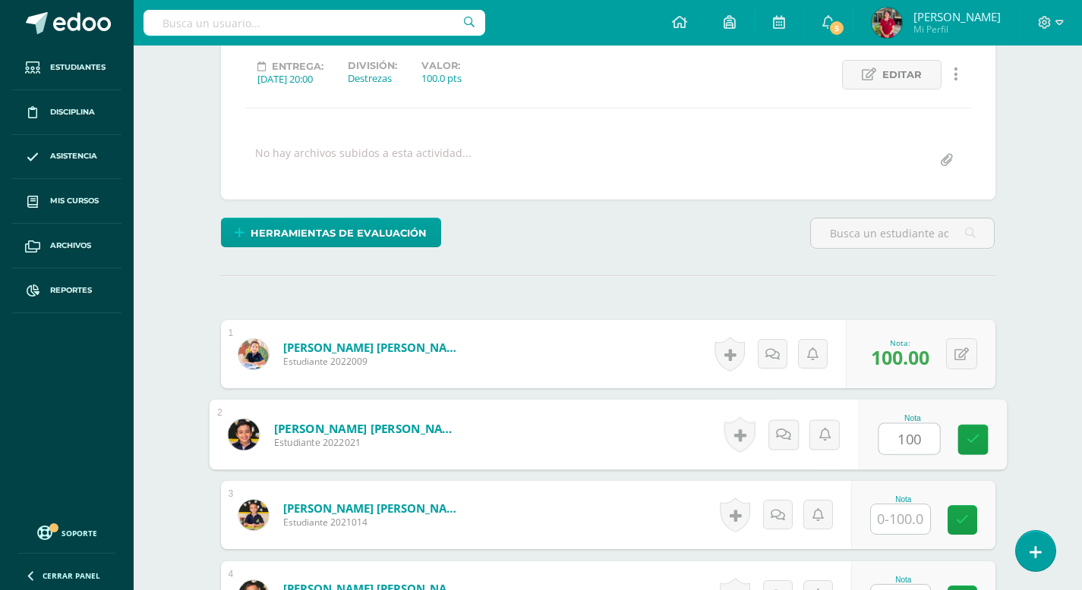
type input "100"
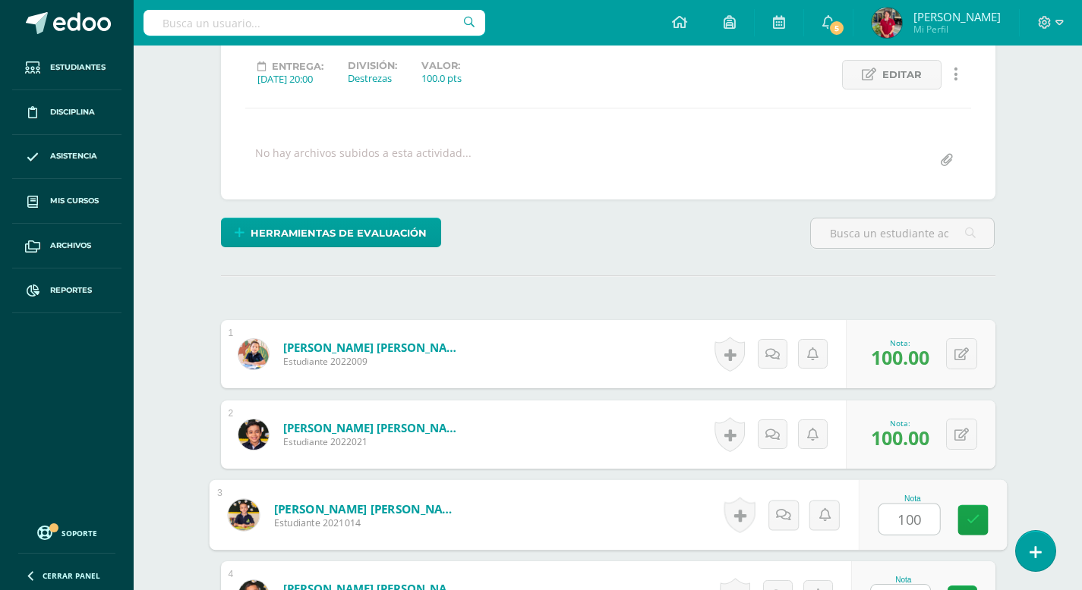
type input "100"
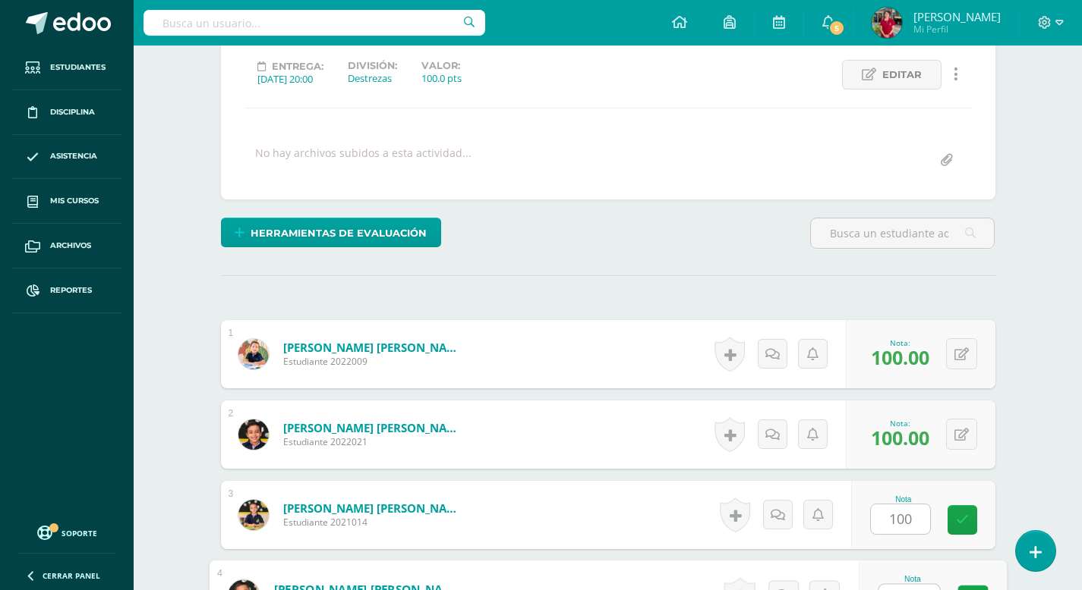
scroll to position [231, 0]
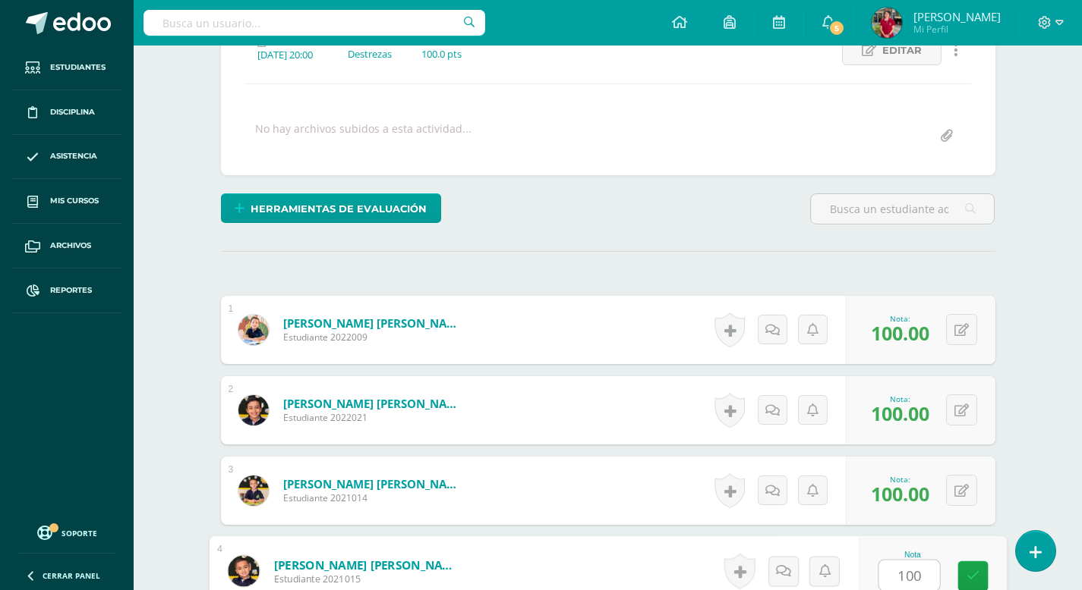
type input "100"
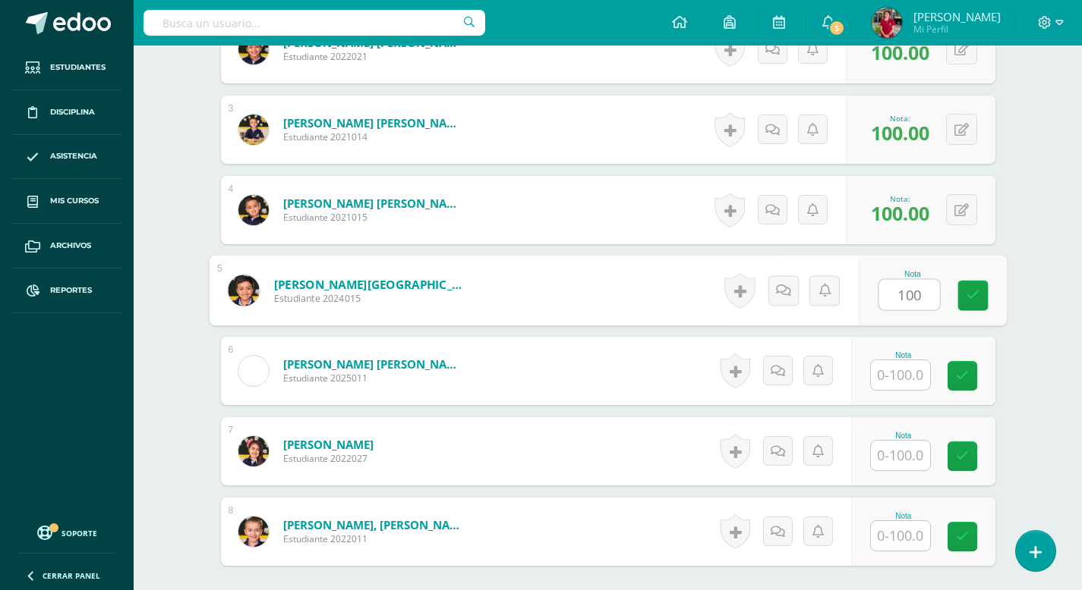
type input "100"
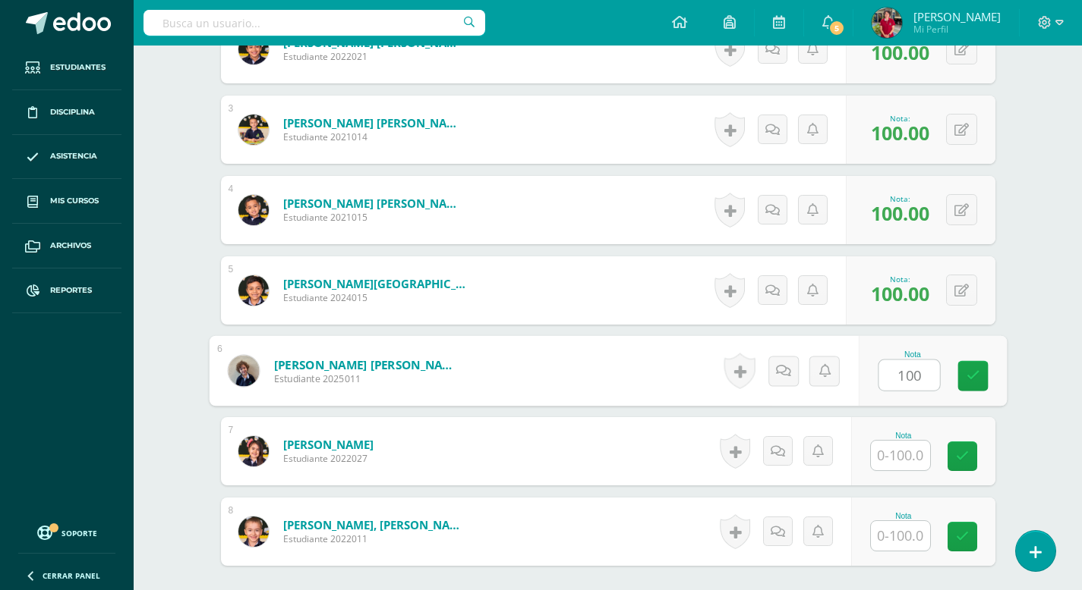
type input "100"
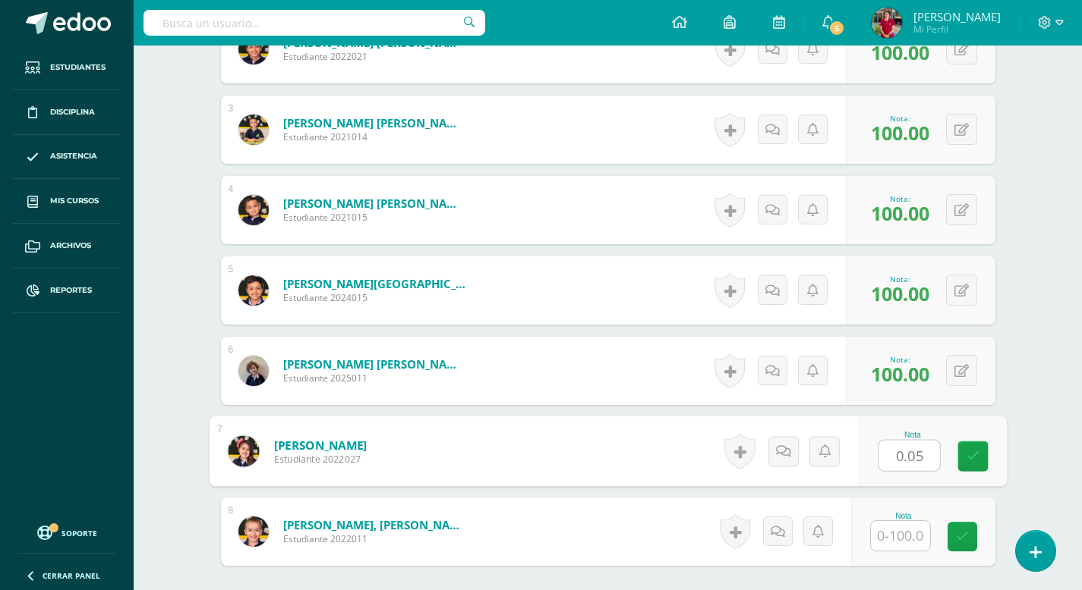
type input "0.05"
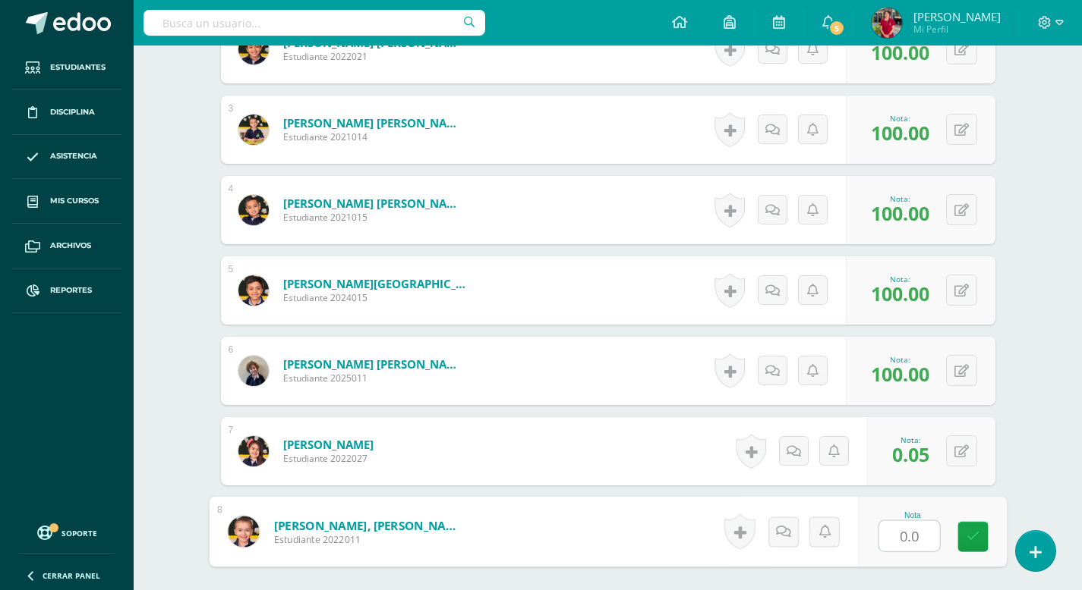
type input "0.05"
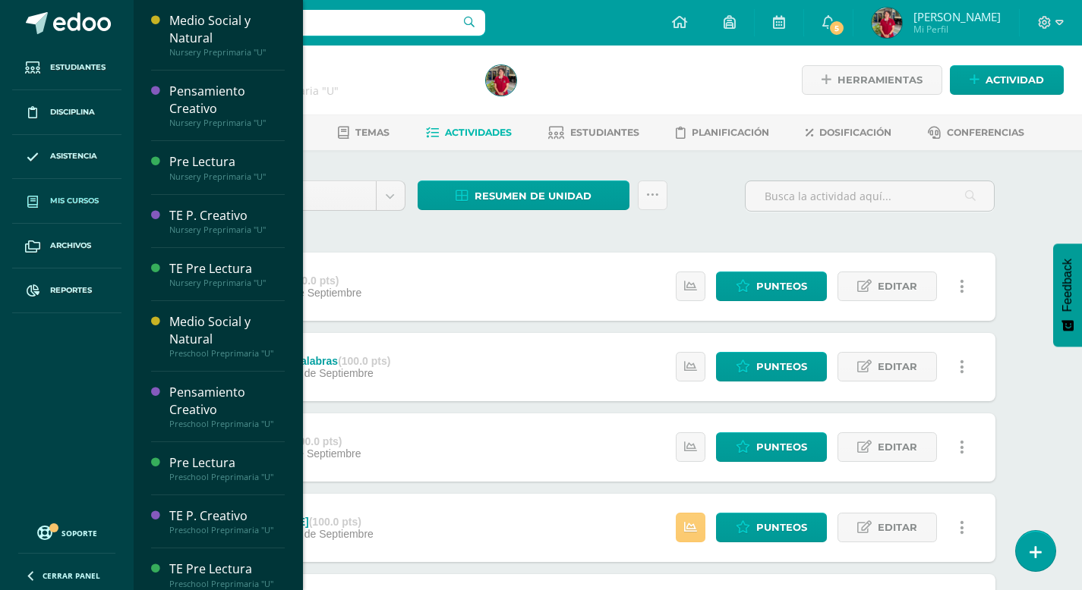
click at [69, 198] on span "Mis cursos" at bounding box center [74, 201] width 49 height 12
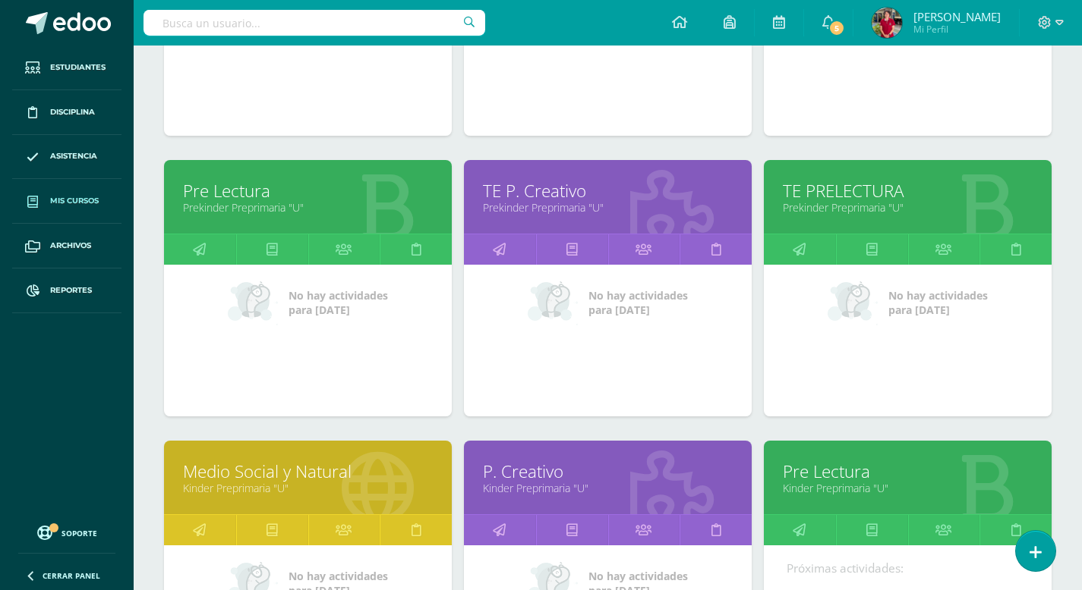
scroll to position [1241, 0]
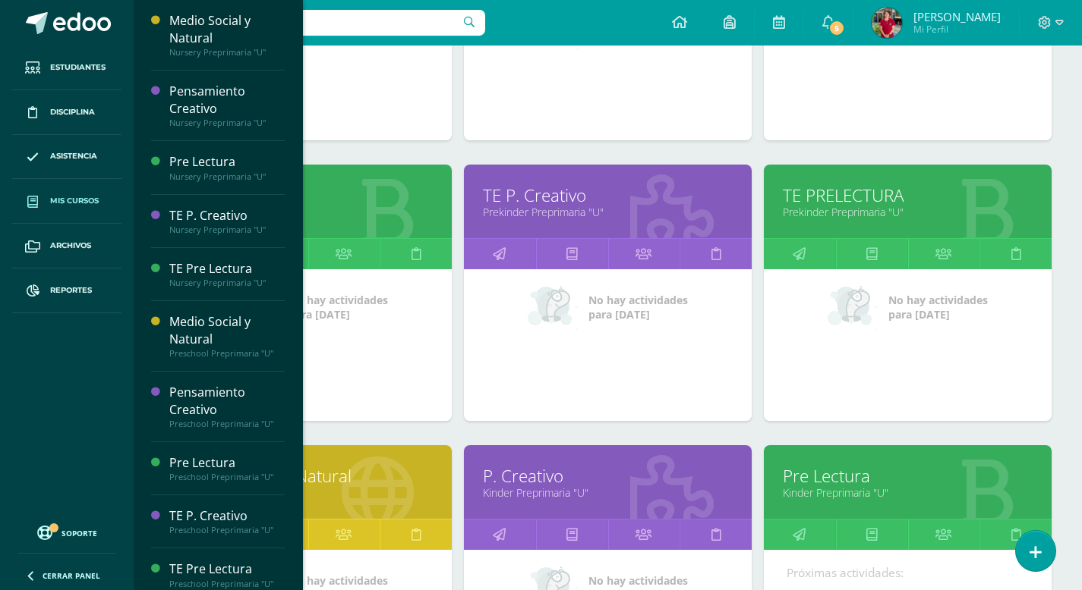
click at [338, 197] on link "Pre Lectura" at bounding box center [308, 196] width 250 height 24
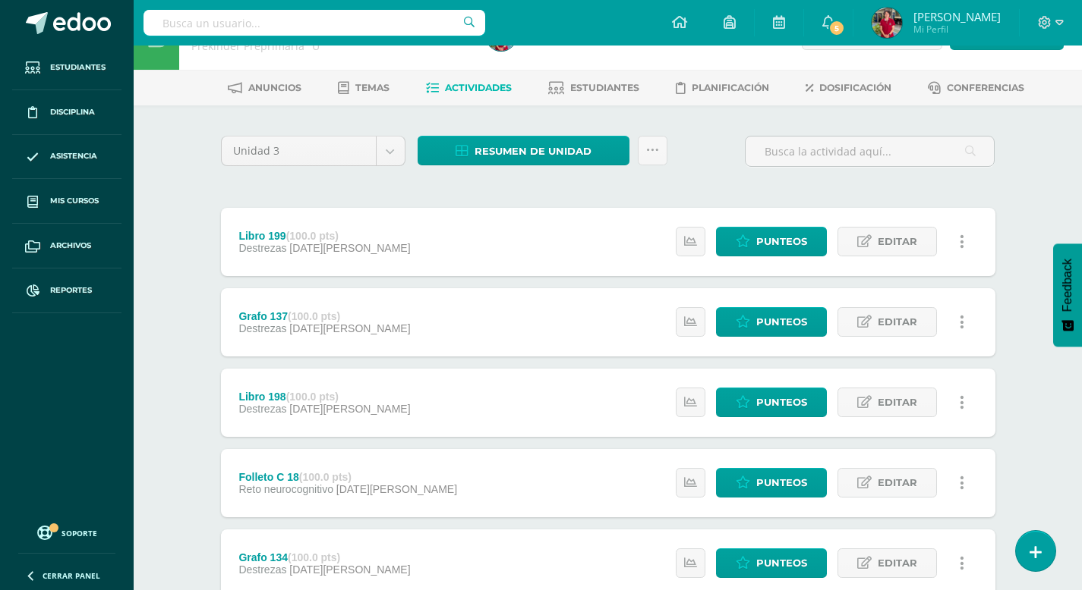
scroll to position [42, 0]
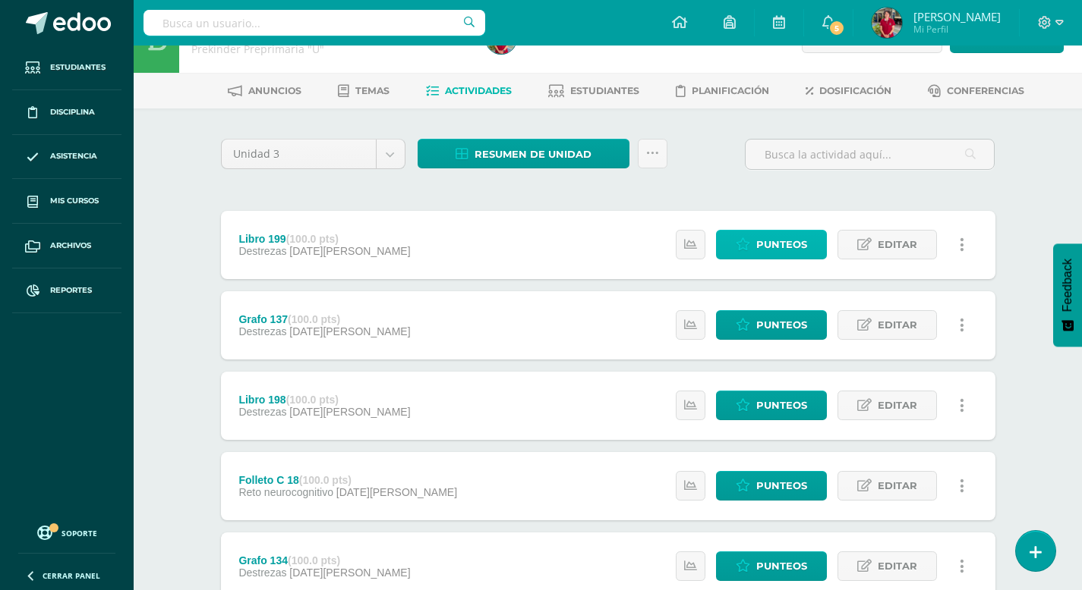
click at [774, 246] on span "Punteos" at bounding box center [781, 245] width 51 height 28
click at [772, 244] on span "Punteos" at bounding box center [781, 245] width 51 height 28
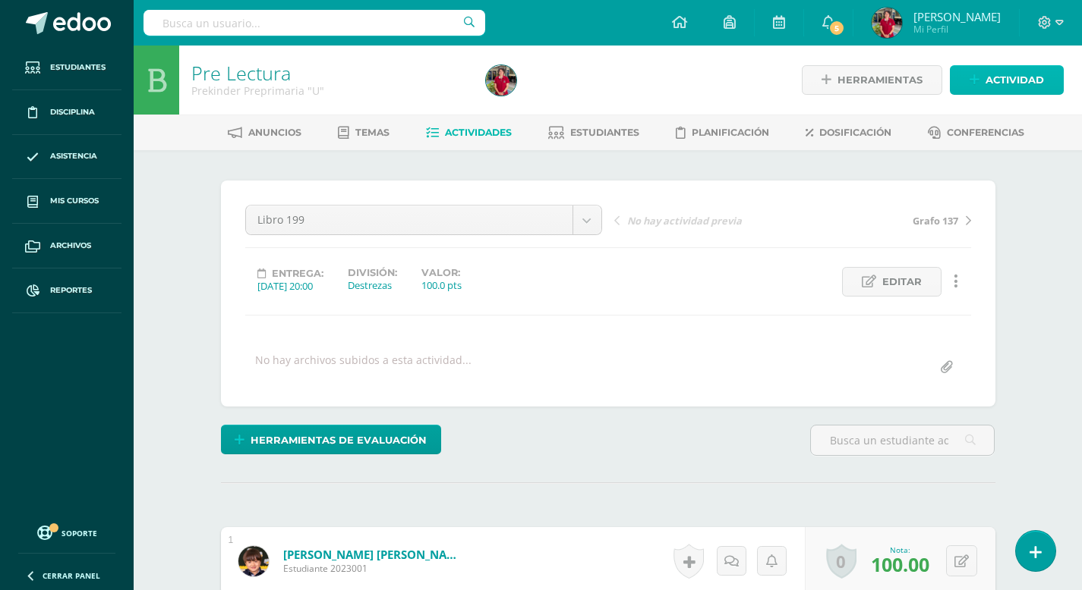
click at [1033, 80] on span "Actividad" at bounding box center [1014, 80] width 58 height 28
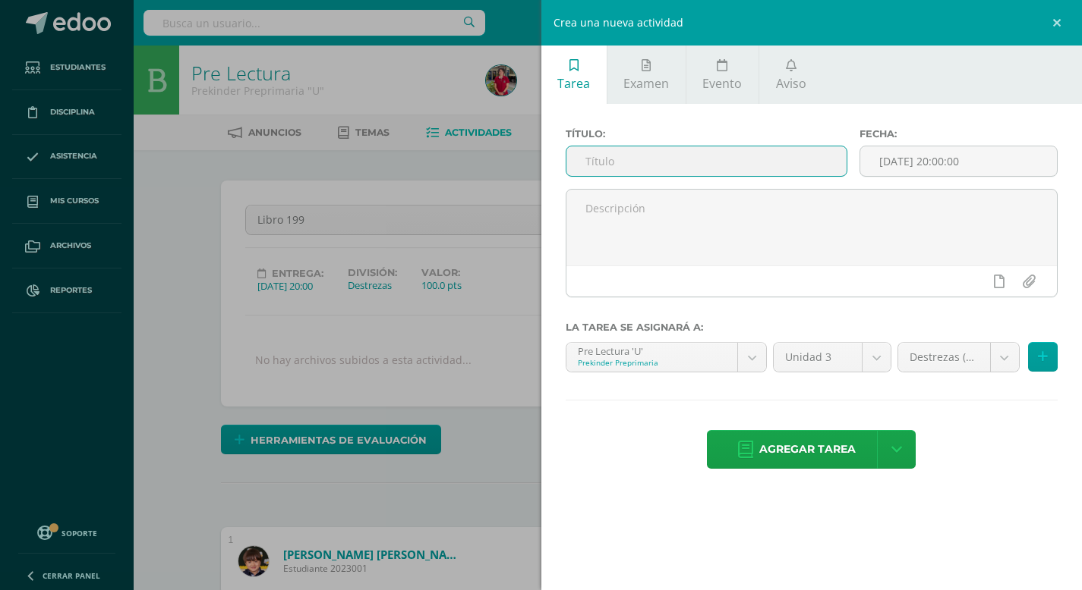
click at [660, 162] on input "text" at bounding box center [706, 161] width 281 height 30
type input "Grafo 140"
click at [907, 160] on input "[DATE] 20:00:00" at bounding box center [958, 161] width 197 height 30
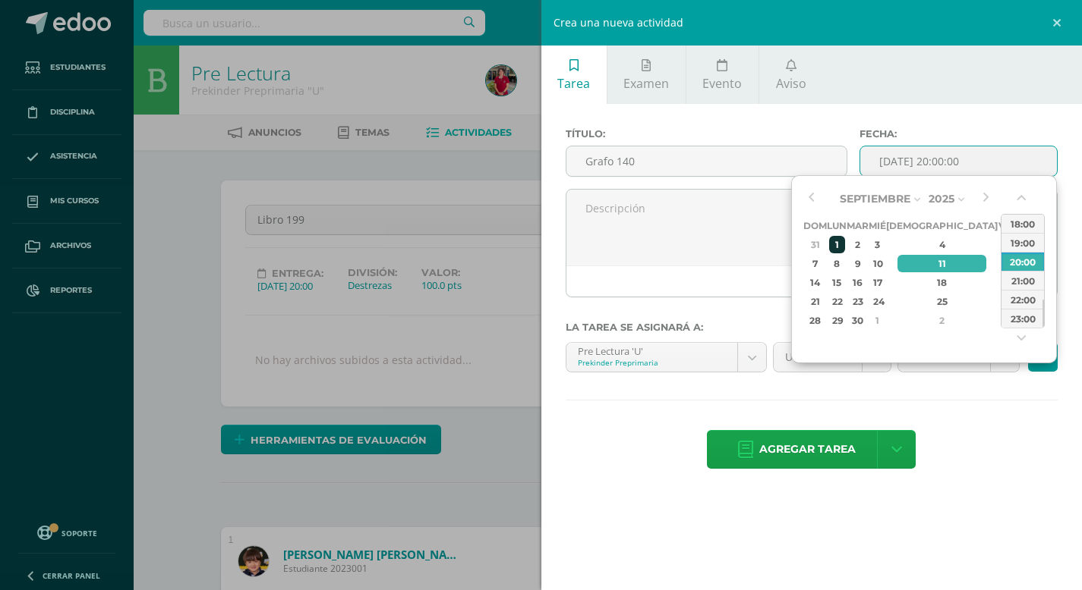
click at [845, 246] on div "1" at bounding box center [837, 244] width 16 height 17
type input "2025-09-01 20:00"
click at [1024, 471] on div "Agregar tarea Agregar tarea y ocultar" at bounding box center [811, 451] width 493 height 42
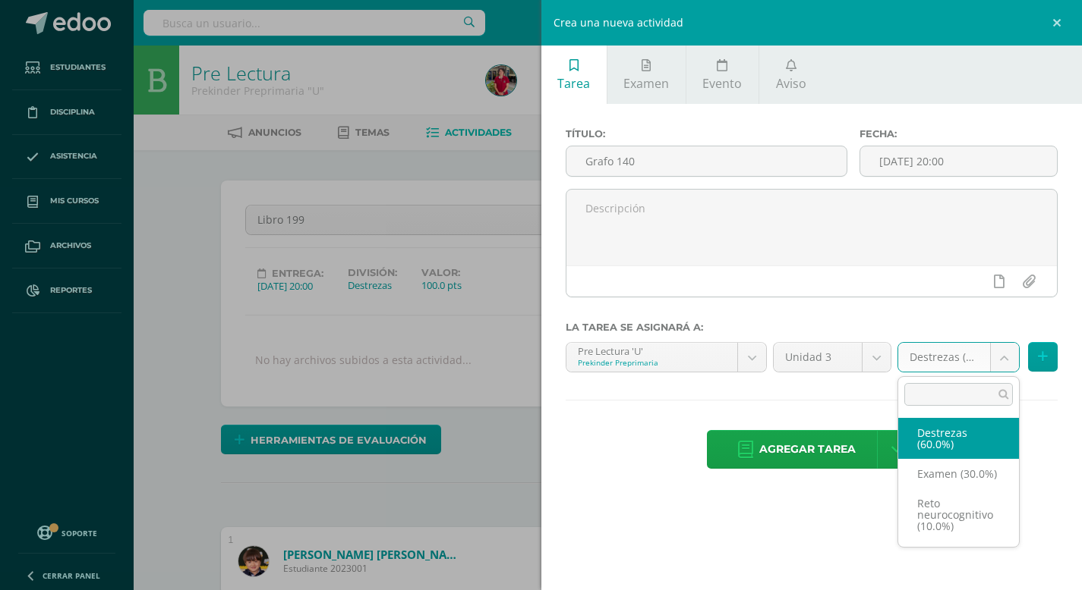
click at [1003, 357] on body "Estudiantes Disciplina Asistencia Mis cursos Archivos Reportes Soporte Ayuda Re…" at bounding box center [541, 425] width 1082 height 850
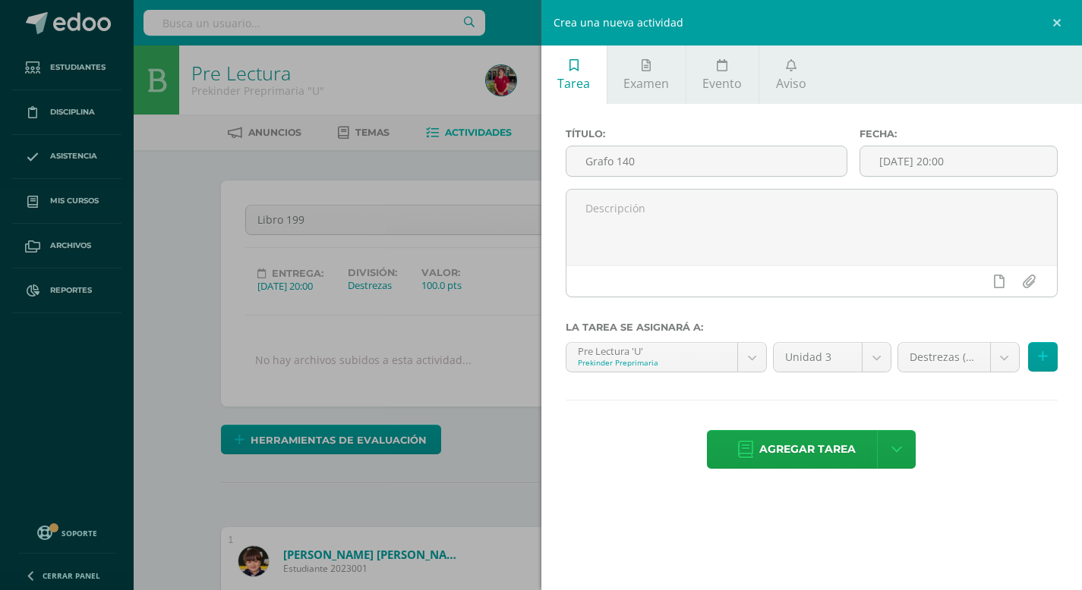
click at [825, 447] on body "Estudiantes Disciplina Asistencia Mis cursos Archivos Reportes Soporte Ayuda Re…" at bounding box center [541, 425] width 1082 height 850
click at [807, 441] on span "Agregar tarea" at bounding box center [807, 449] width 96 height 37
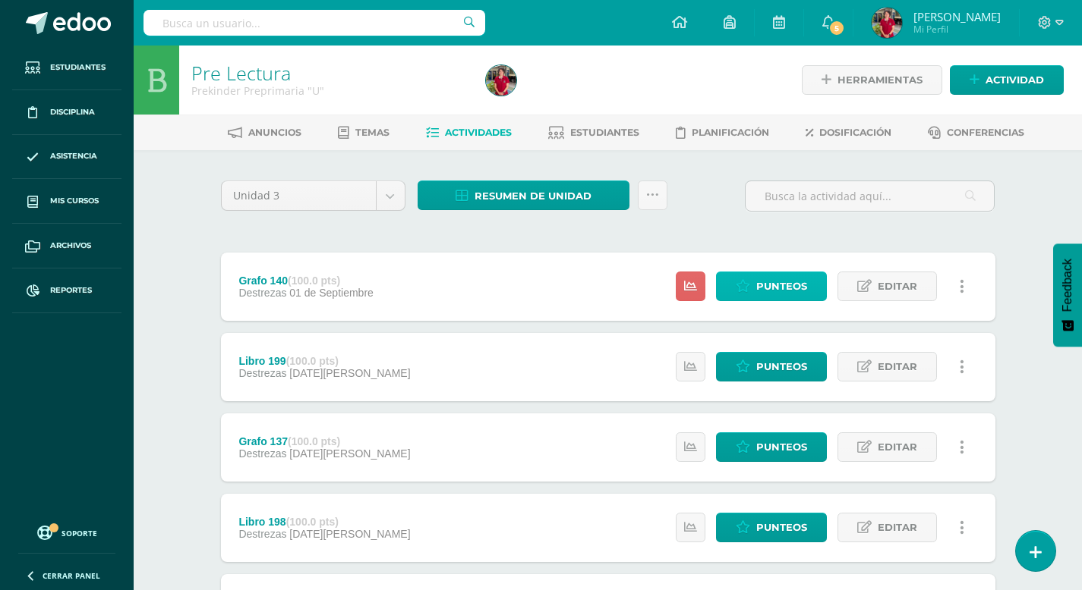
click at [785, 290] on span "Punteos" at bounding box center [781, 286] width 51 height 28
click at [785, 282] on span "Punteos" at bounding box center [781, 286] width 51 height 28
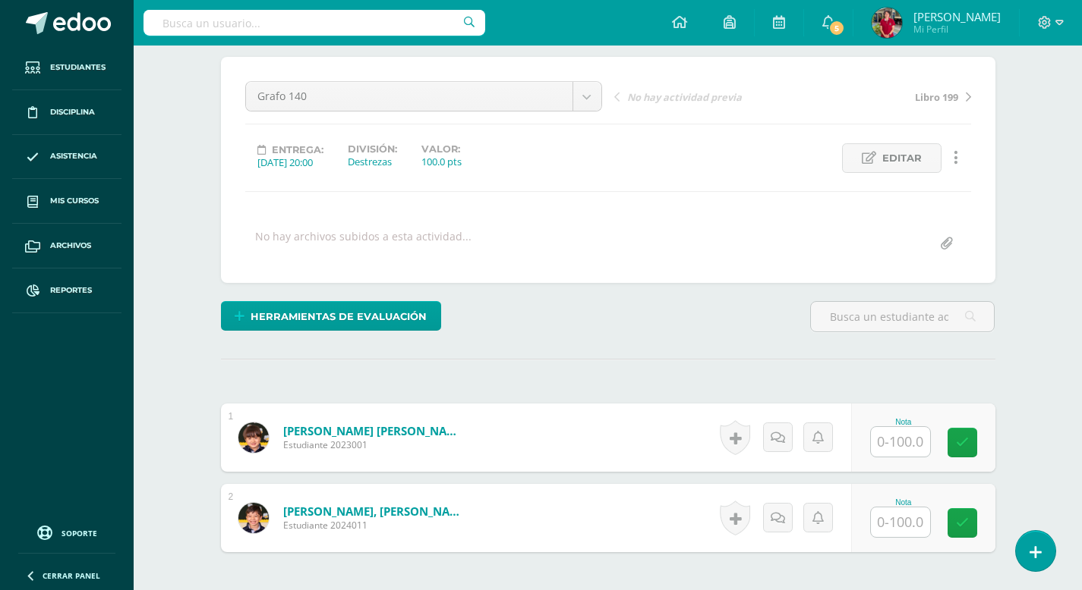
scroll to position [124, 0]
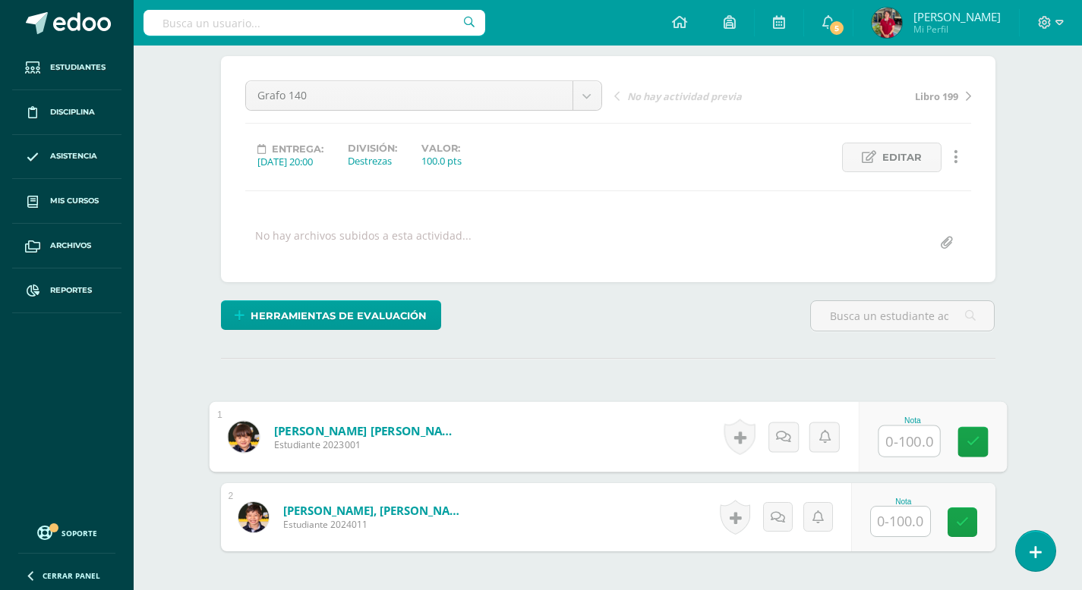
click at [898, 434] on input "text" at bounding box center [908, 442] width 61 height 30
type input "100"
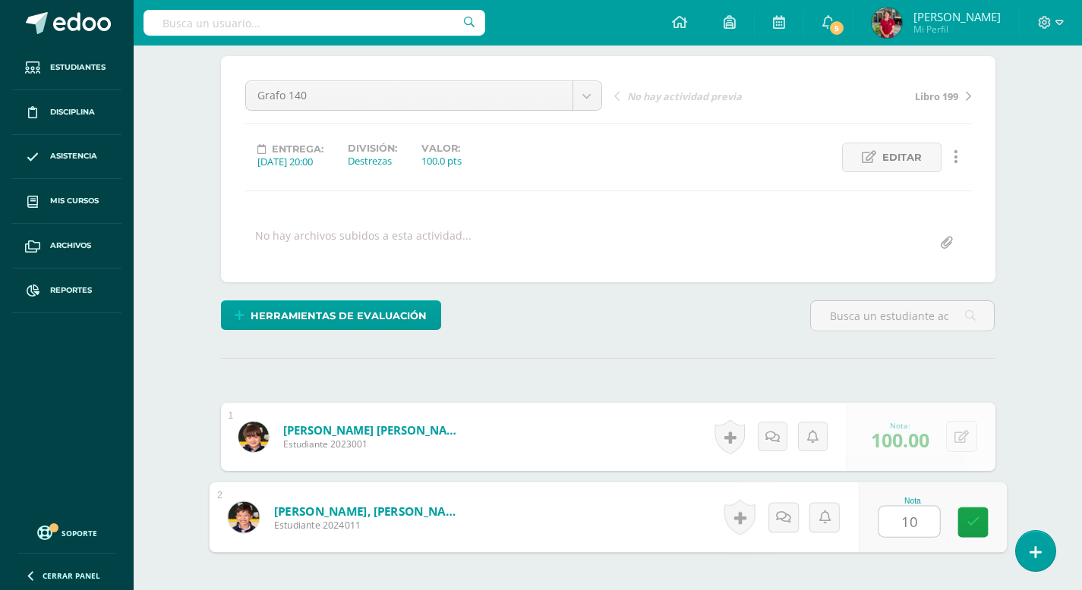
type input "100"
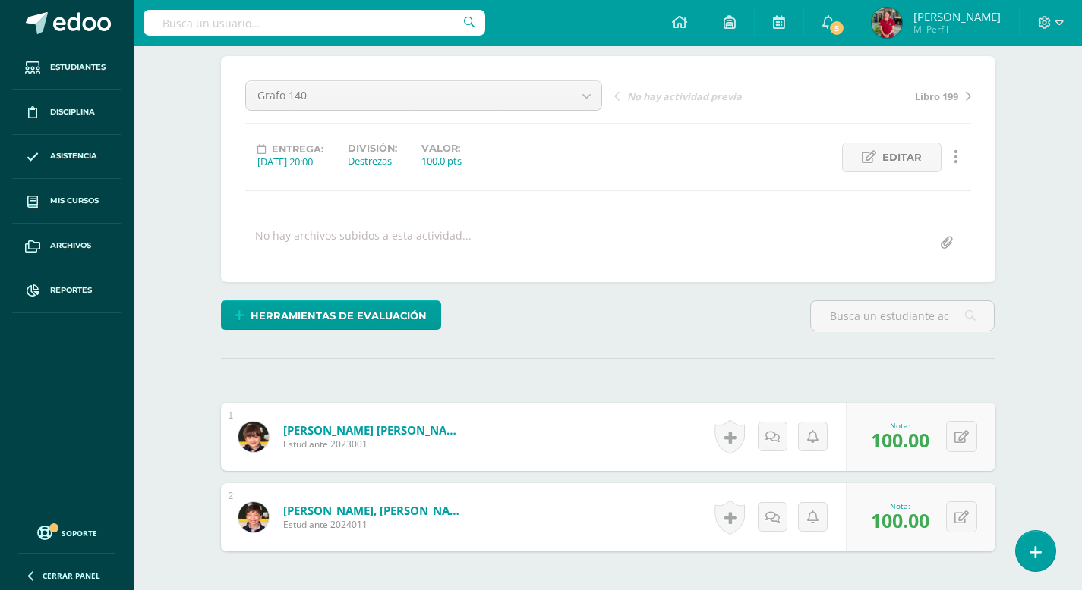
scroll to position [0, 0]
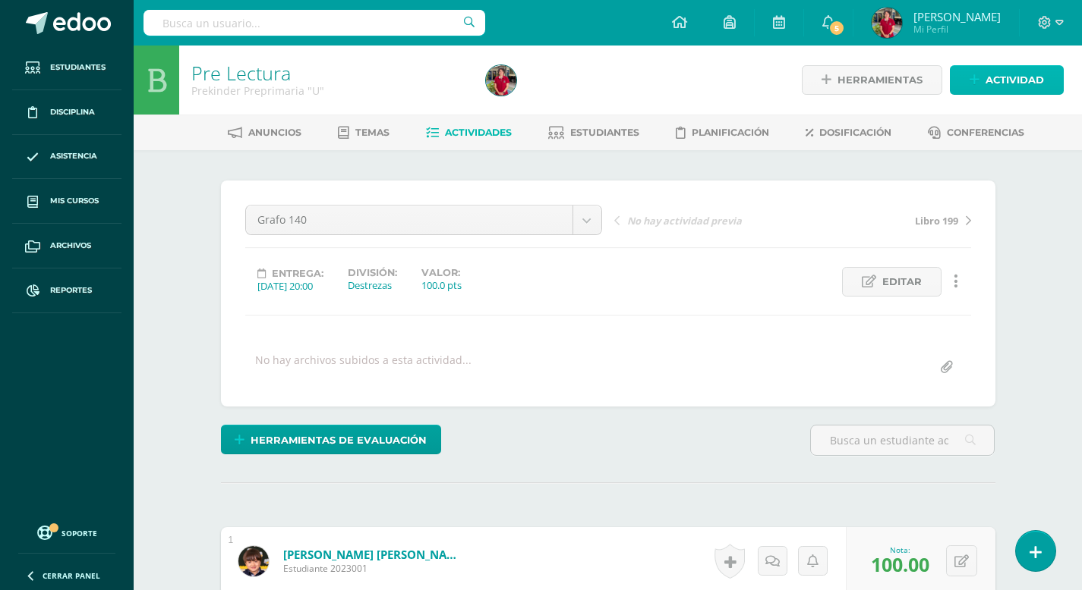
click at [1004, 87] on span "Actividad" at bounding box center [1014, 80] width 58 height 28
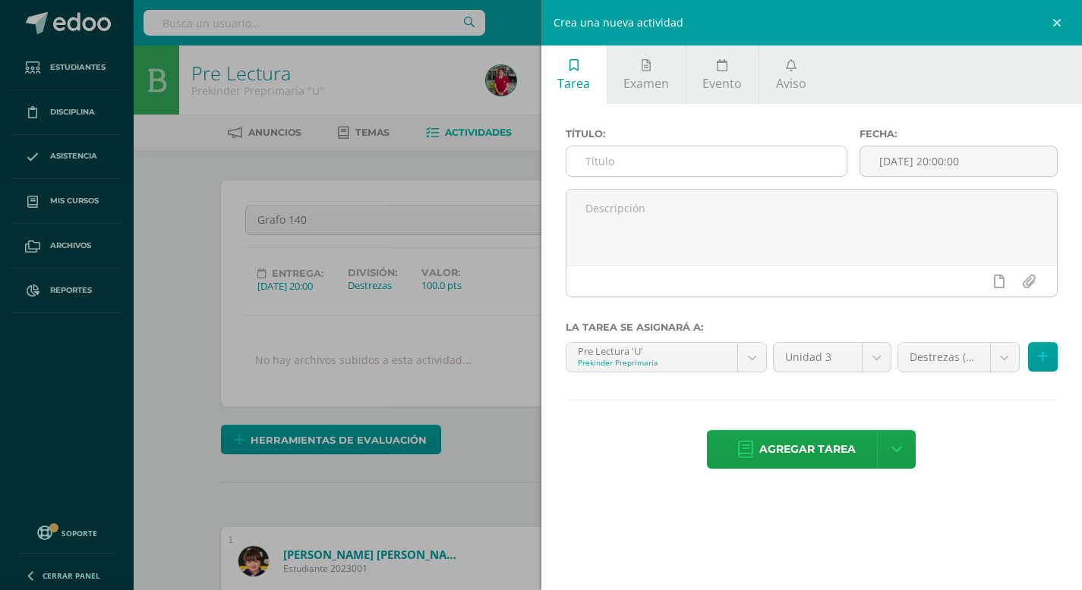
click at [600, 162] on input "text" at bounding box center [706, 161] width 281 height 30
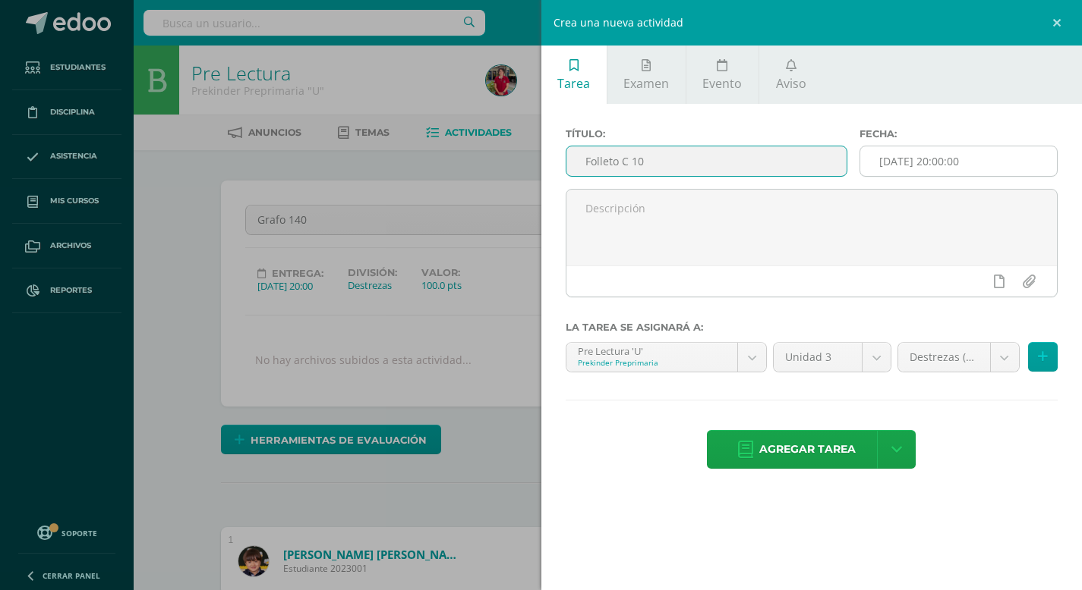
type input "Folleto C 10"
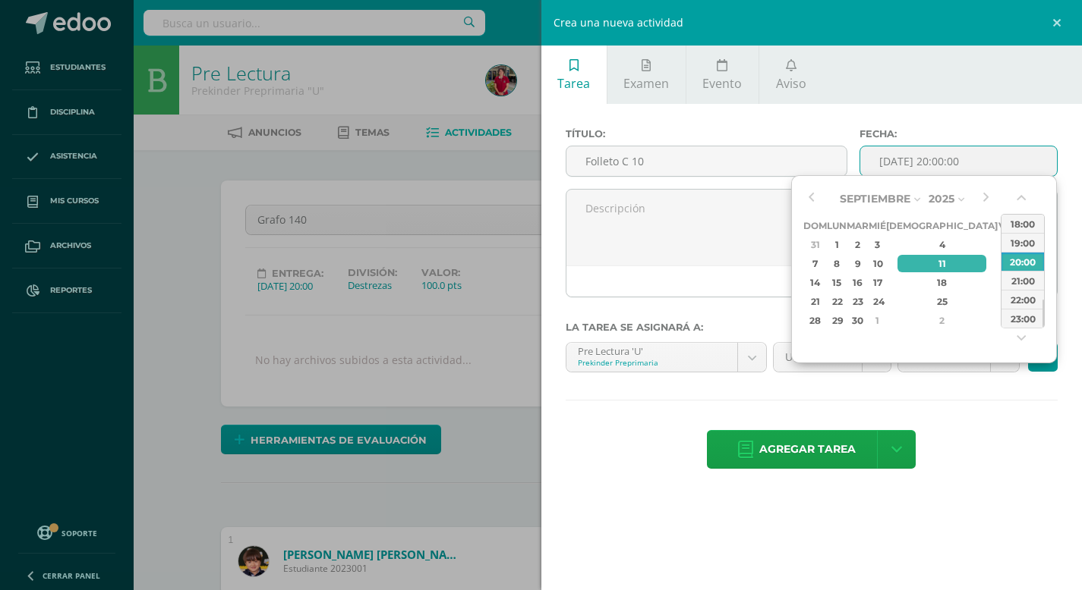
click at [909, 162] on input "2025-09-11 20:00:00" at bounding box center [958, 161] width 197 height 30
click at [866, 246] on div "2" at bounding box center [857, 244] width 17 height 17
type input "2025-09-02 20:00"
click at [946, 400] on hr at bounding box center [811, 401] width 493 height 2
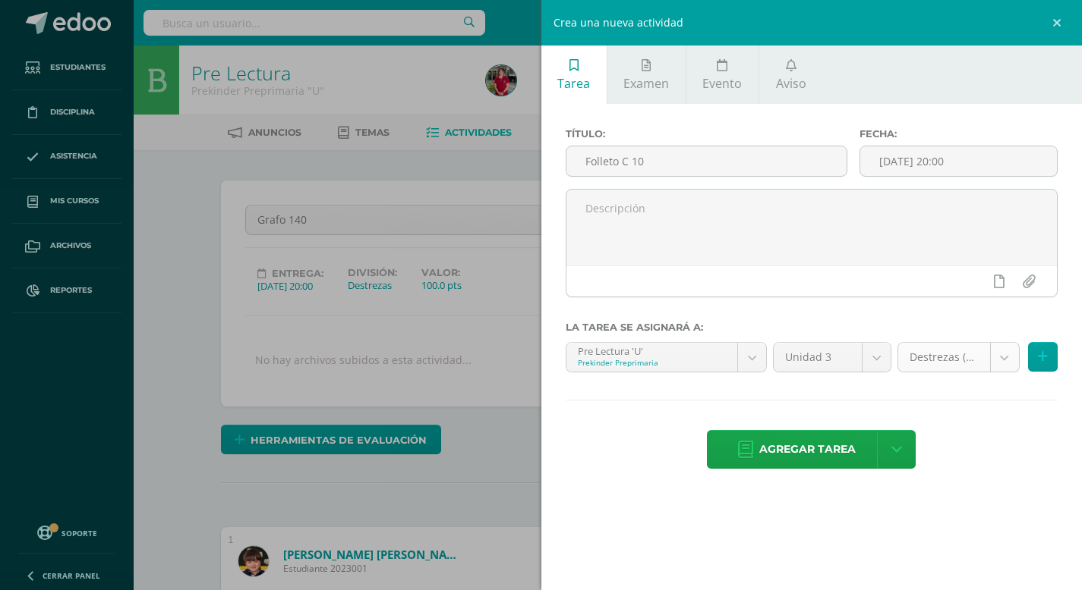
click at [1010, 361] on body "Estudiantes Disciplina Asistencia Mis cursos Archivos Reportes Soporte Ayuda Re…" at bounding box center [541, 425] width 1082 height 850
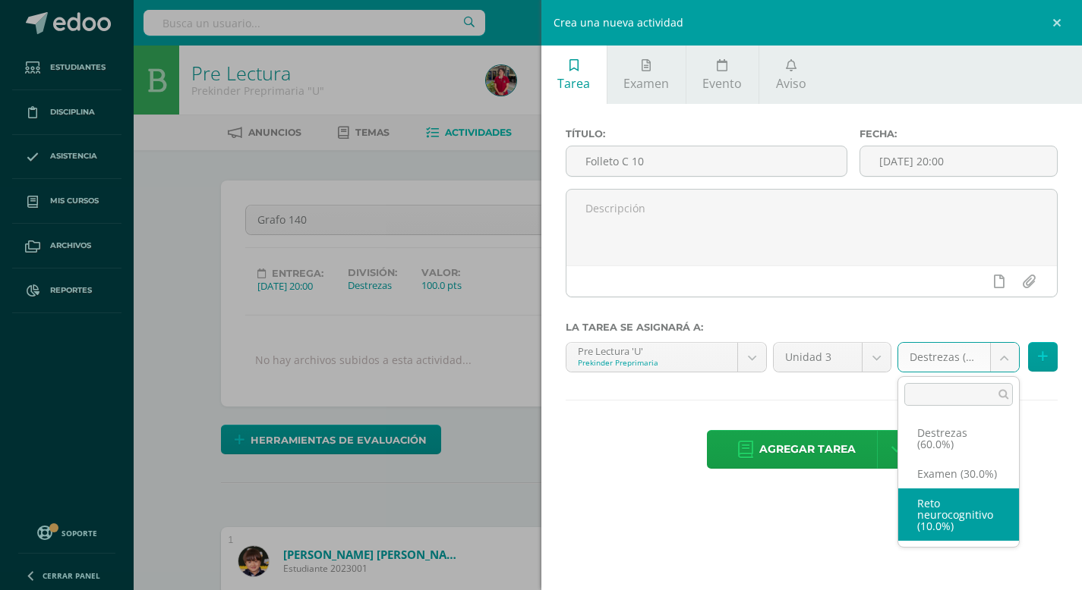
select select "204274"
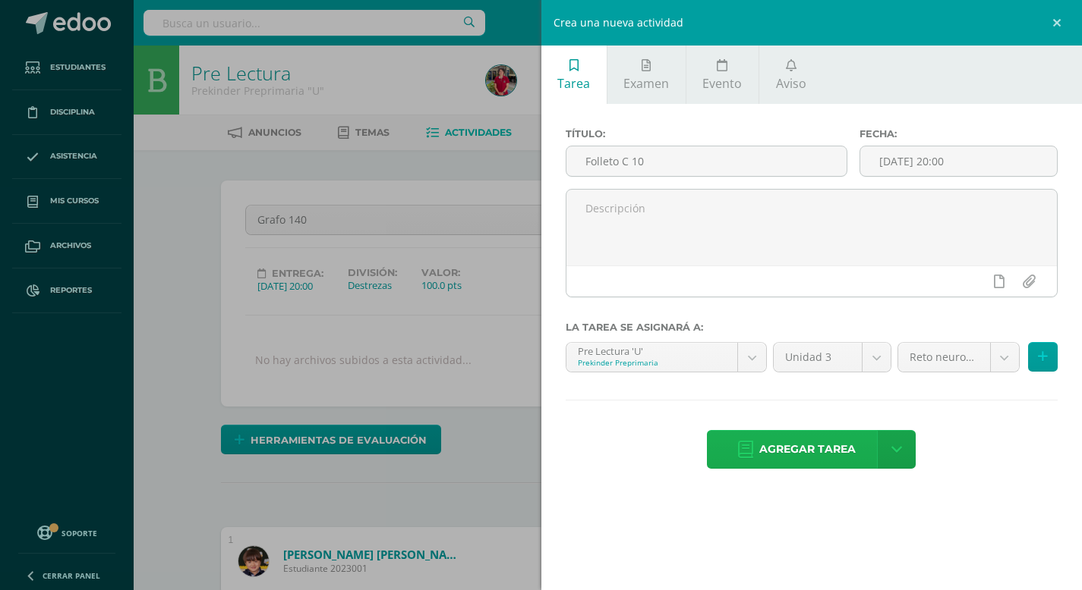
click at [813, 448] on span "Agregar tarea" at bounding box center [807, 449] width 96 height 37
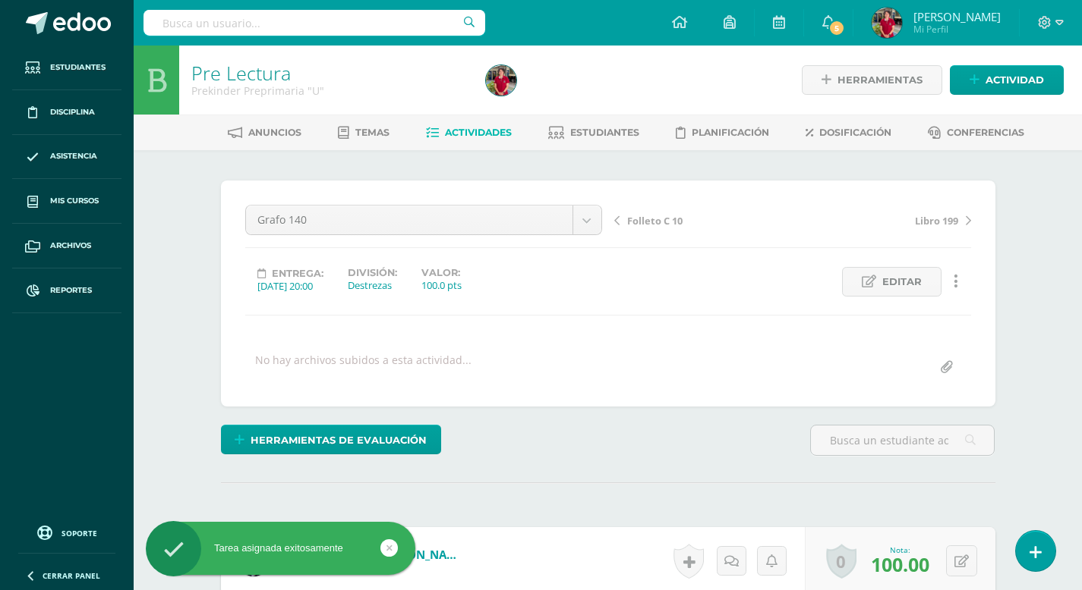
scroll to position [1, 0]
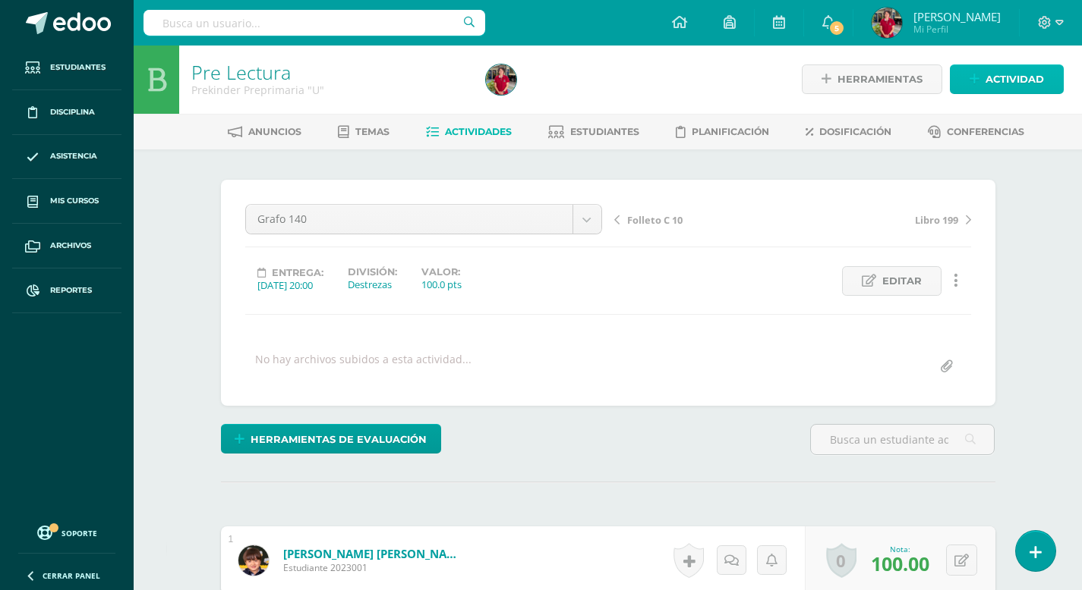
click at [1022, 83] on span "Actividad" at bounding box center [1014, 79] width 58 height 28
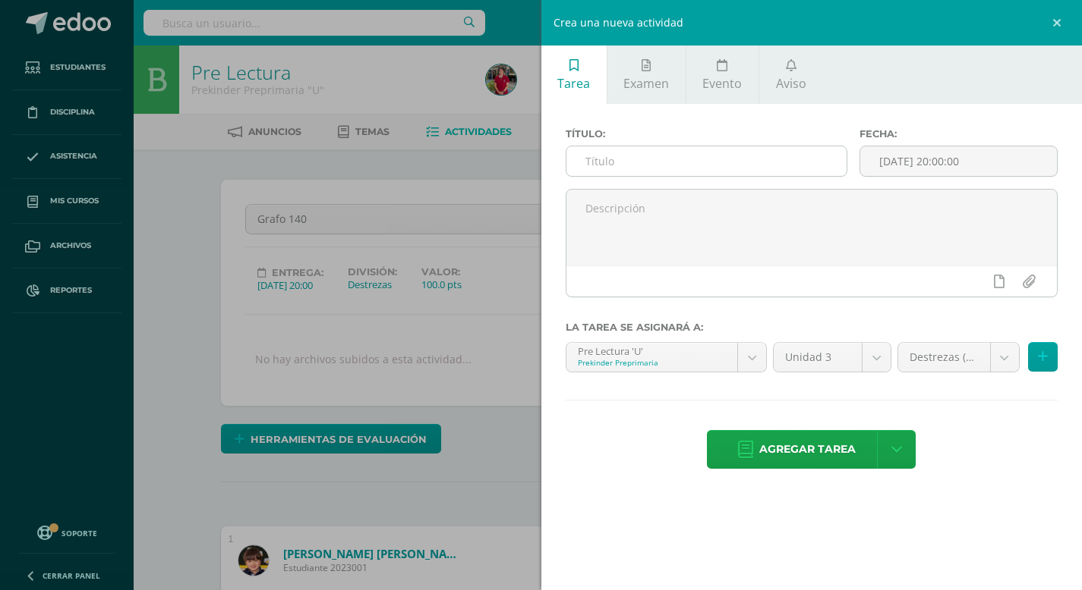
click at [686, 163] on input "text" at bounding box center [706, 161] width 281 height 30
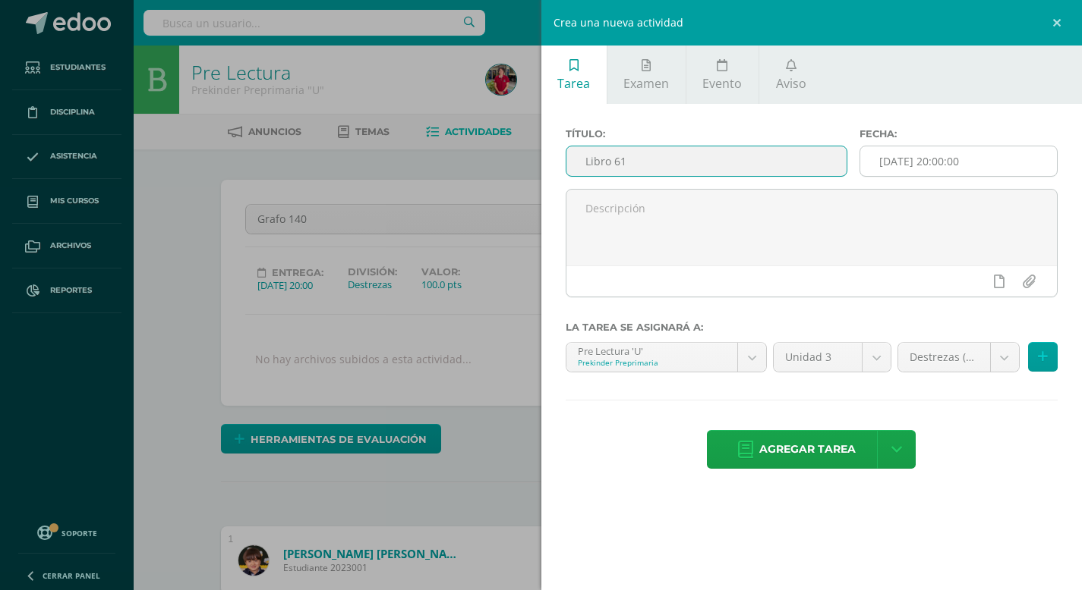
type input "Libro 61"
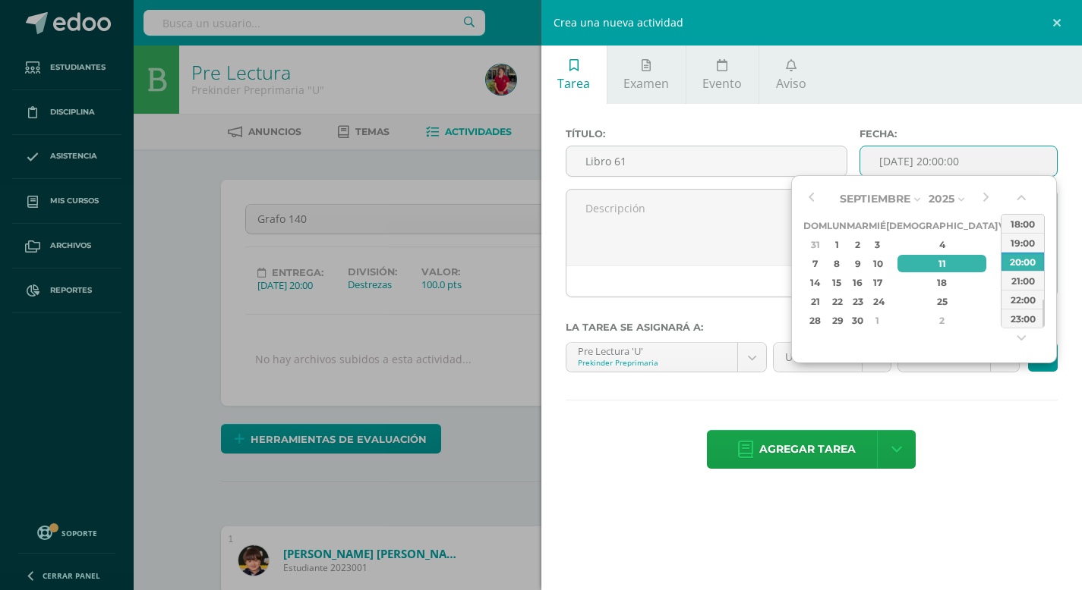
click at [913, 166] on input "[DATE] 20:00:00" at bounding box center [958, 161] width 197 height 30
click at [883, 245] on div "3" at bounding box center [877, 244] width 14 height 17
type input "2025-09-03 20:00"
click at [984, 420] on div "Título: Libro 61 Fecha: 2025-09-03 20:00 La tarea se asignará a: Pre Lectura 'U…" at bounding box center [811, 300] width 541 height 392
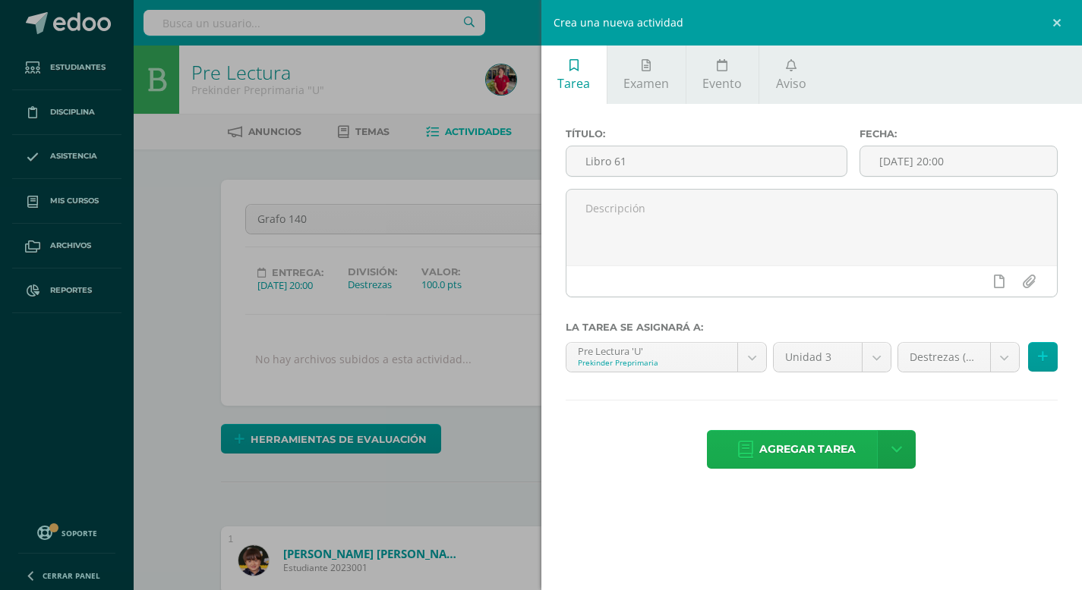
click at [818, 449] on span "Agregar tarea" at bounding box center [807, 449] width 96 height 37
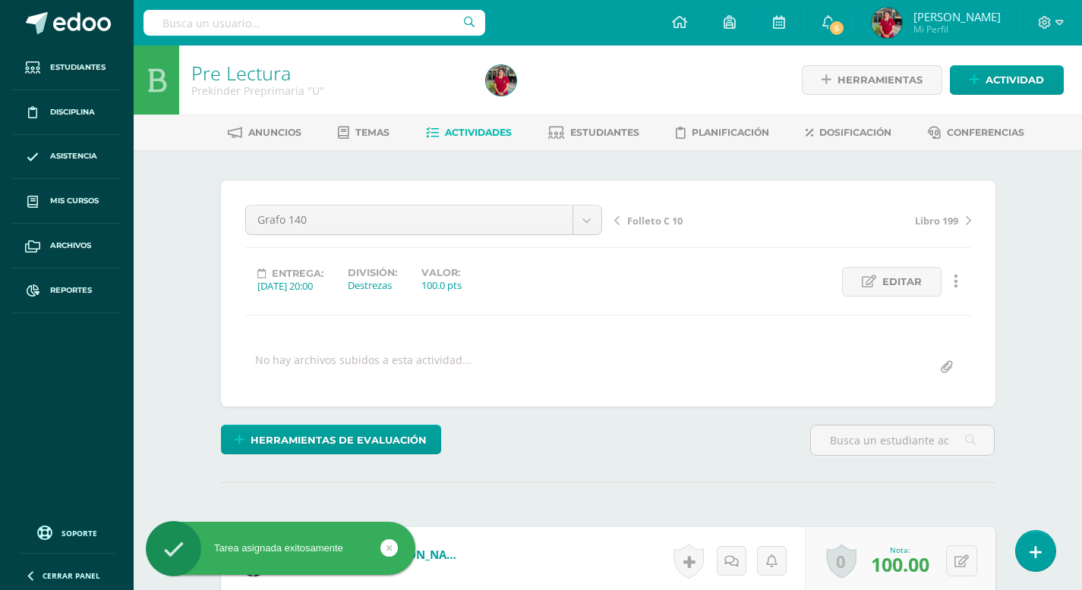
scroll to position [1, 0]
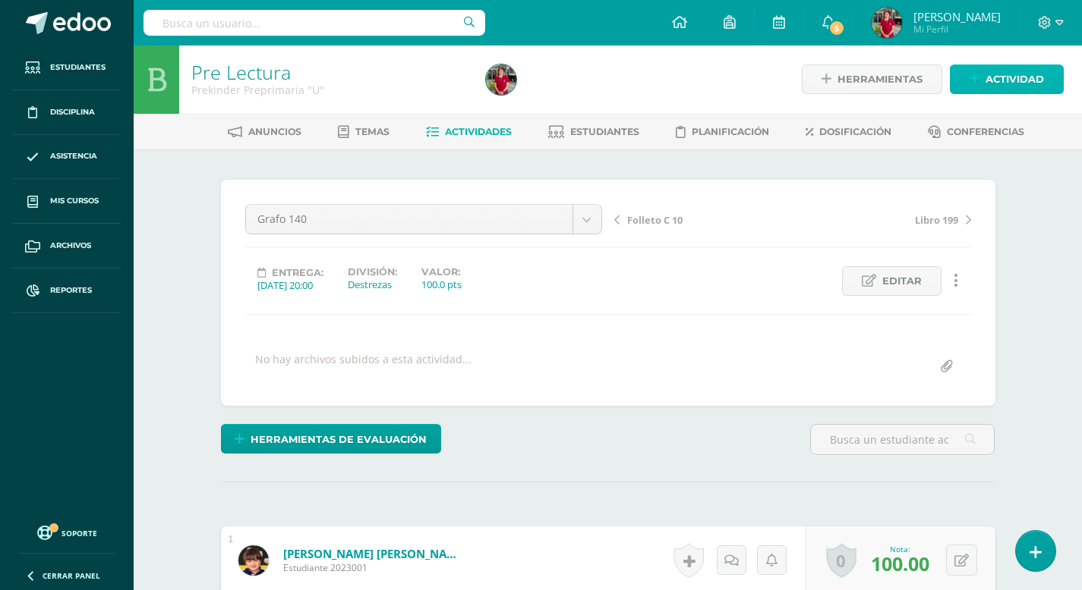
click at [1008, 79] on span "Actividad" at bounding box center [1014, 79] width 58 height 28
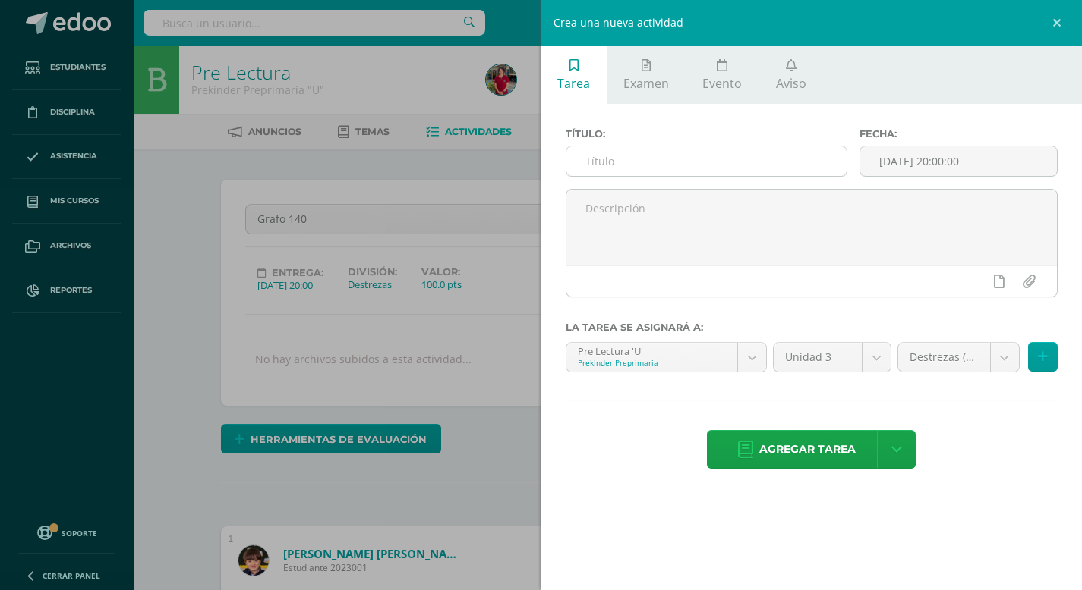
click at [674, 161] on input "text" at bounding box center [706, 161] width 281 height 30
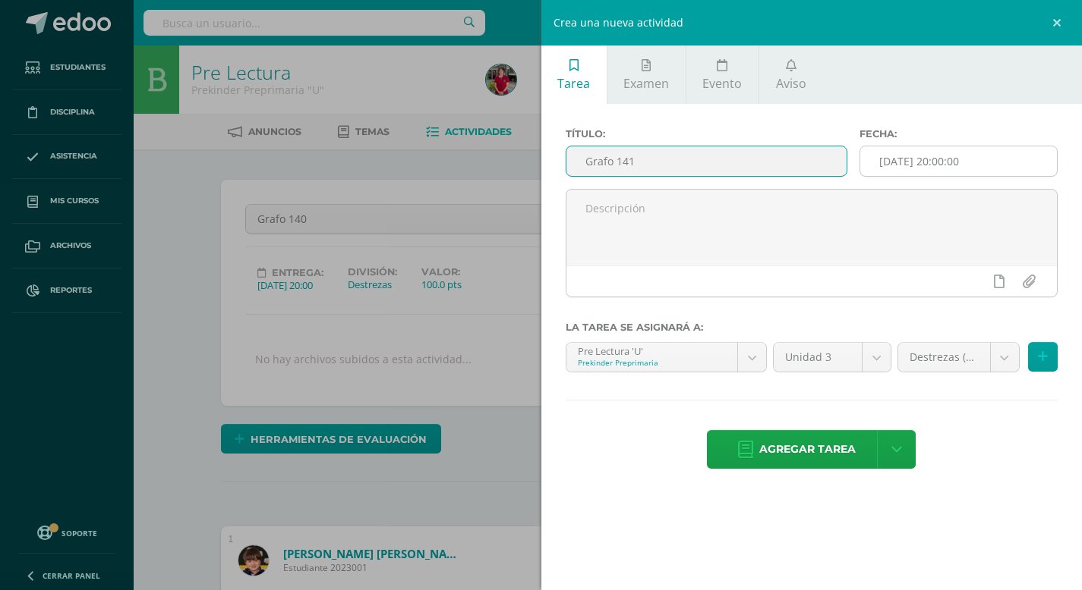
type input "Grafo 141"
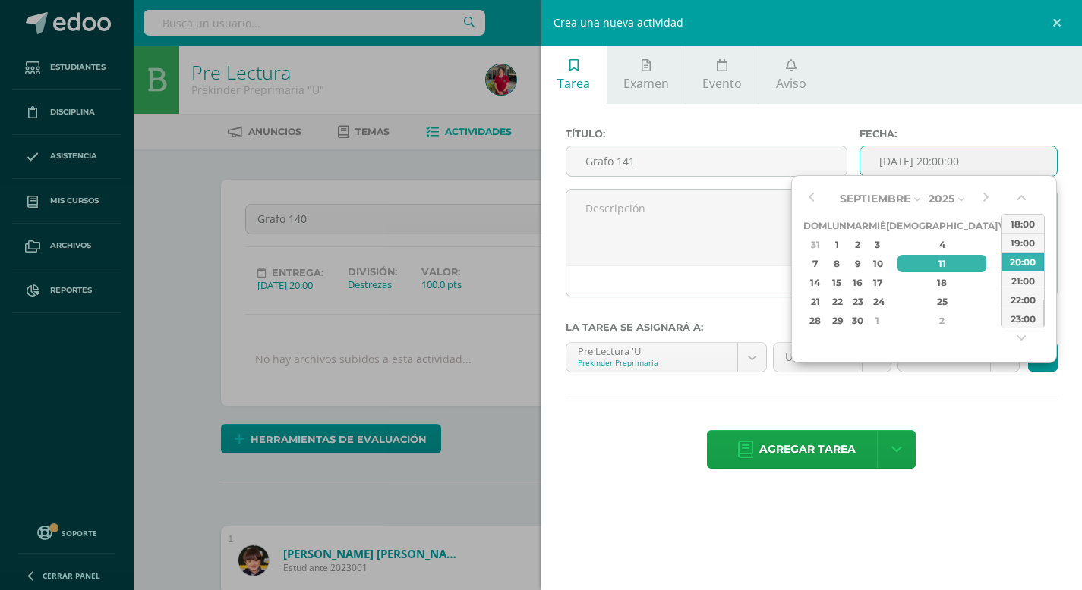
click at [934, 159] on input "[DATE] 20:00:00" at bounding box center [958, 161] width 197 height 30
click at [924, 245] on div "4" at bounding box center [942, 244] width 90 height 17
type input "[DATE] 20:00"
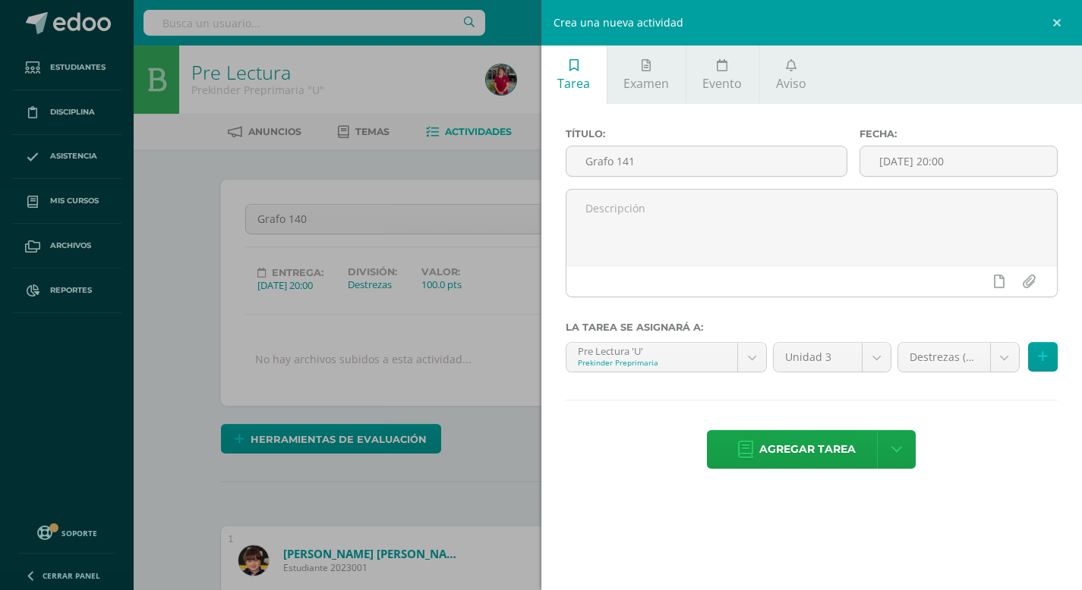
click at [985, 436] on div "Agregar tarea Agregar tarea y ocultar" at bounding box center [811, 451] width 493 height 42
click at [818, 442] on span "Agregar tarea" at bounding box center [807, 449] width 96 height 37
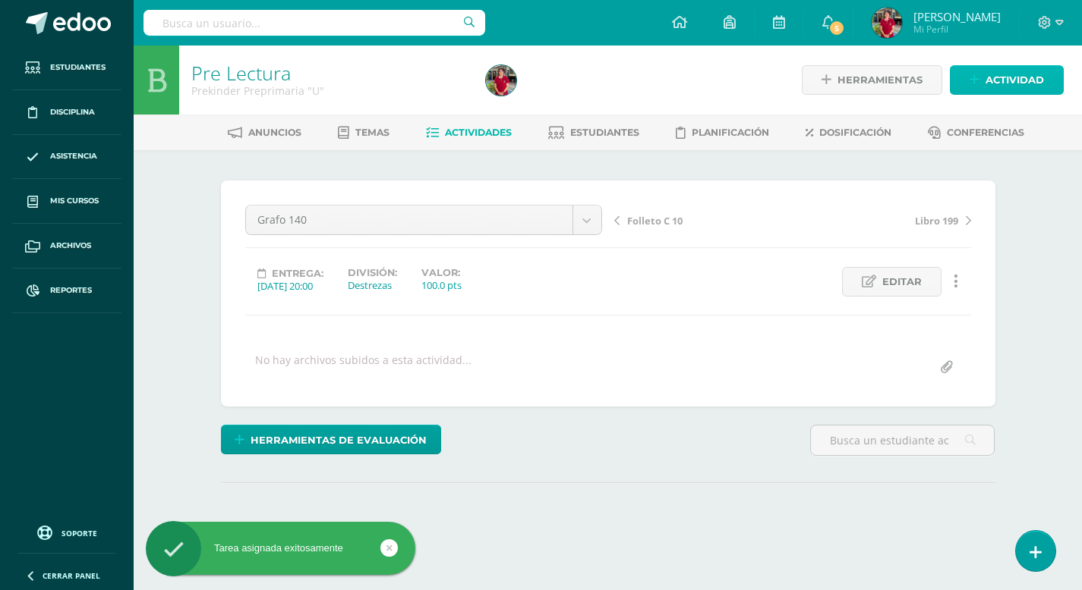
click at [1007, 79] on span "Actividad" at bounding box center [1014, 80] width 58 height 28
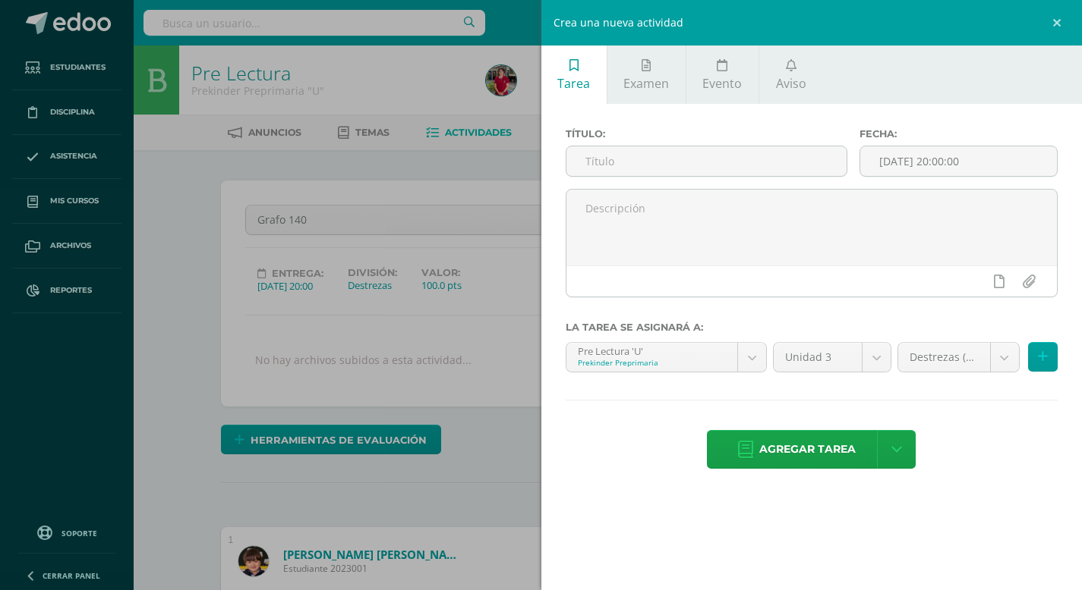
scroll to position [1, 0]
click at [611, 162] on input "text" at bounding box center [706, 161] width 281 height 30
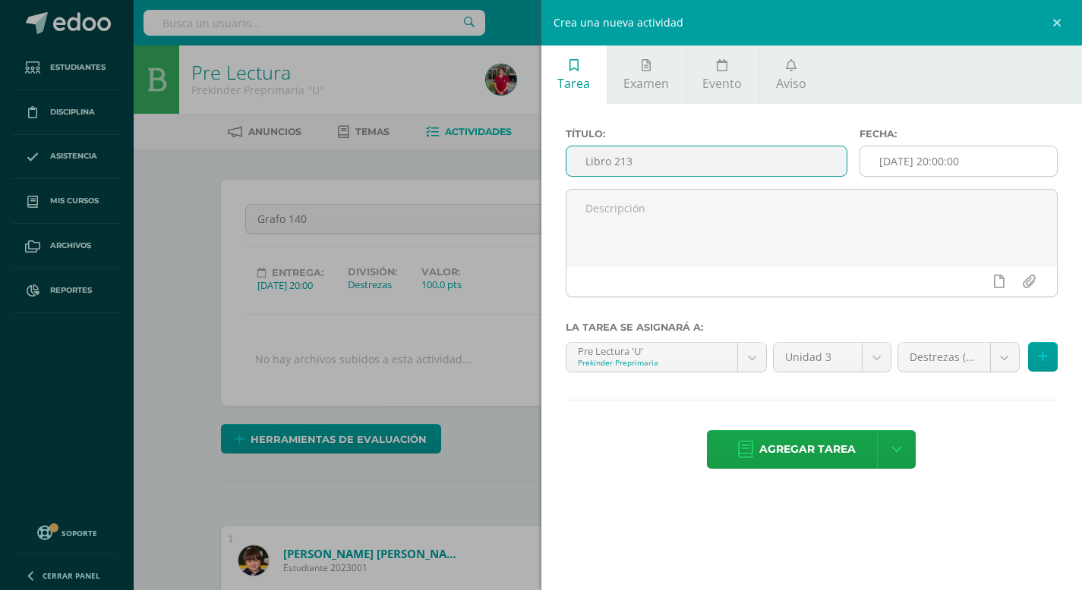
type input "Libro 213"
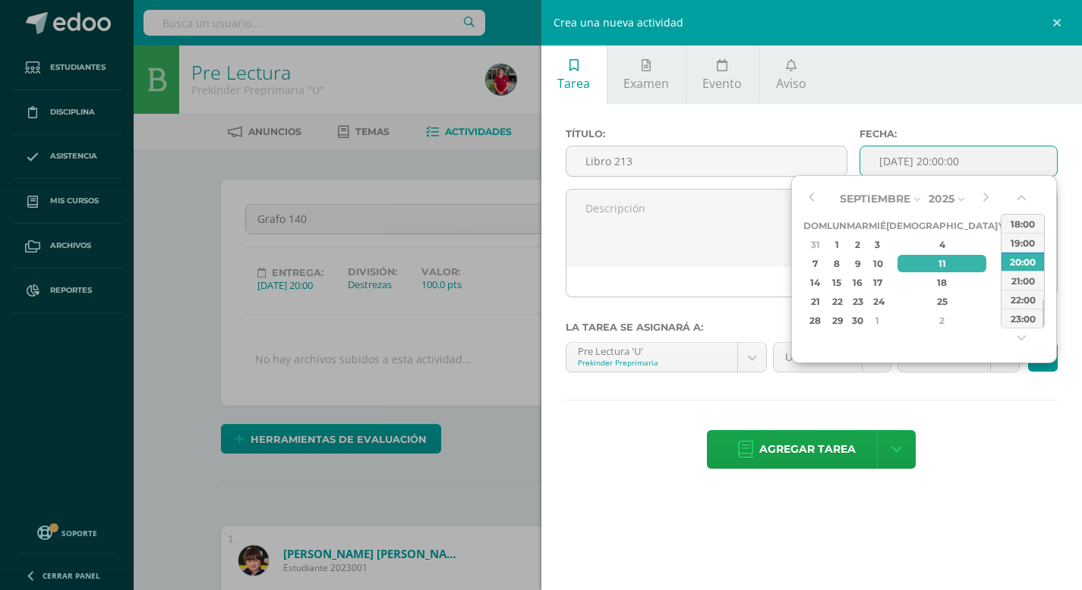
click at [936, 159] on input "[DATE] 20:00:00" at bounding box center [958, 161] width 197 height 30
click at [866, 262] on div "9" at bounding box center [857, 263] width 17 height 17
type input "2025-09-09 20:00"
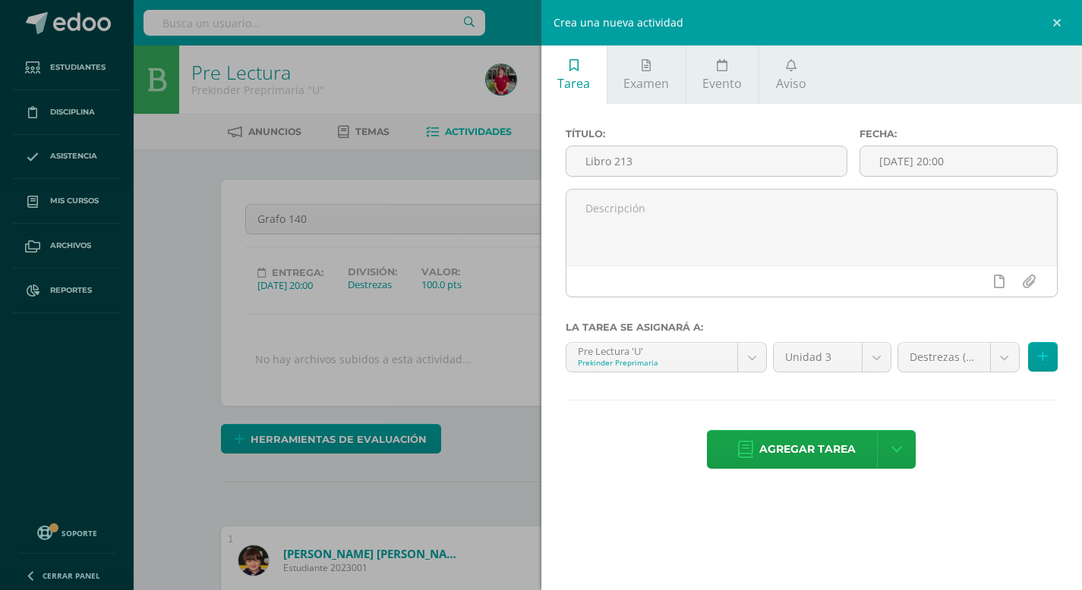
click at [993, 439] on div "Agregar tarea Agregar tarea y ocultar" at bounding box center [811, 451] width 493 height 42
click at [834, 443] on span "Agregar tarea" at bounding box center [807, 449] width 96 height 37
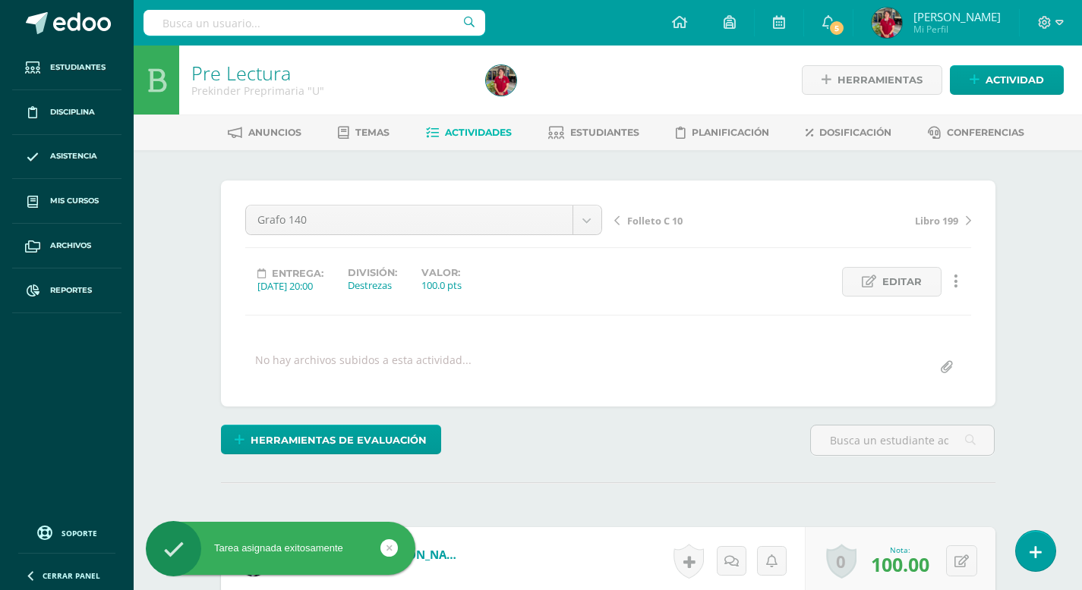
scroll to position [1, 0]
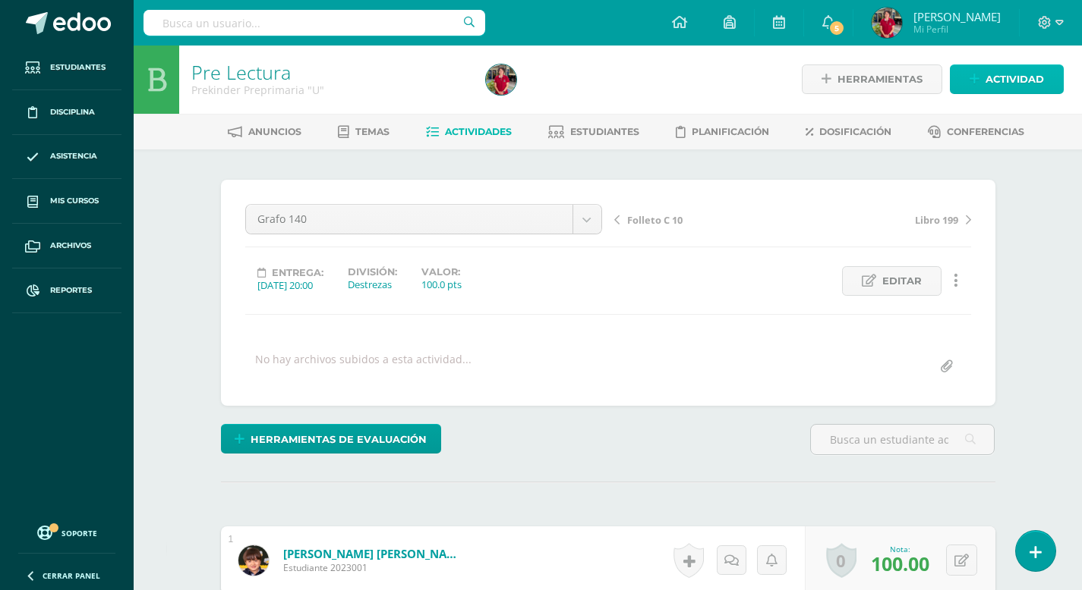
click at [996, 87] on span "Actividad" at bounding box center [1014, 79] width 58 height 28
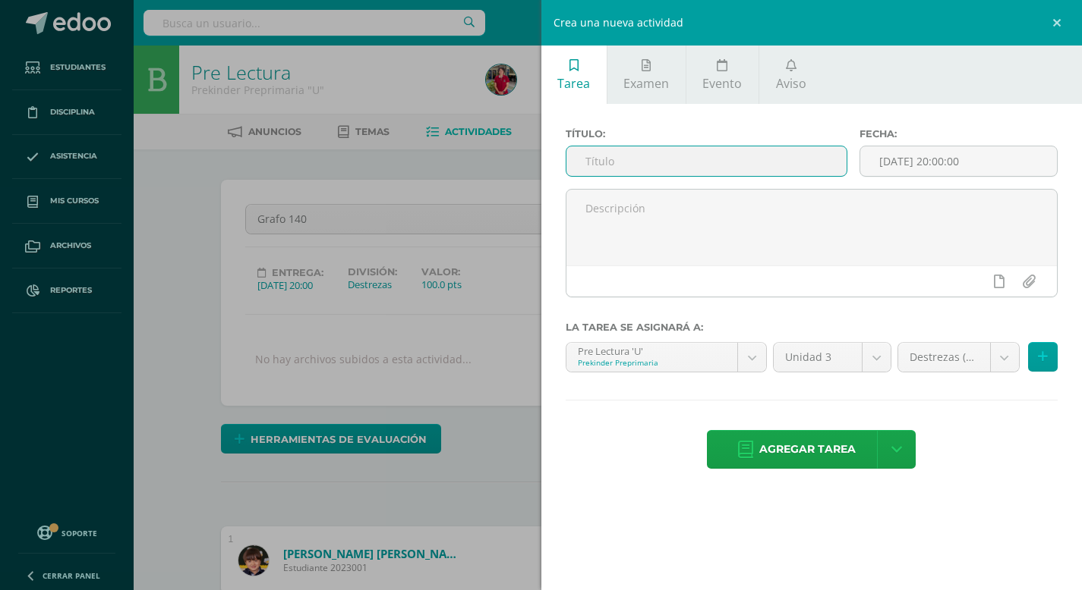
click at [748, 159] on input "text" at bounding box center [706, 161] width 281 height 30
type input "Folleto C 11"
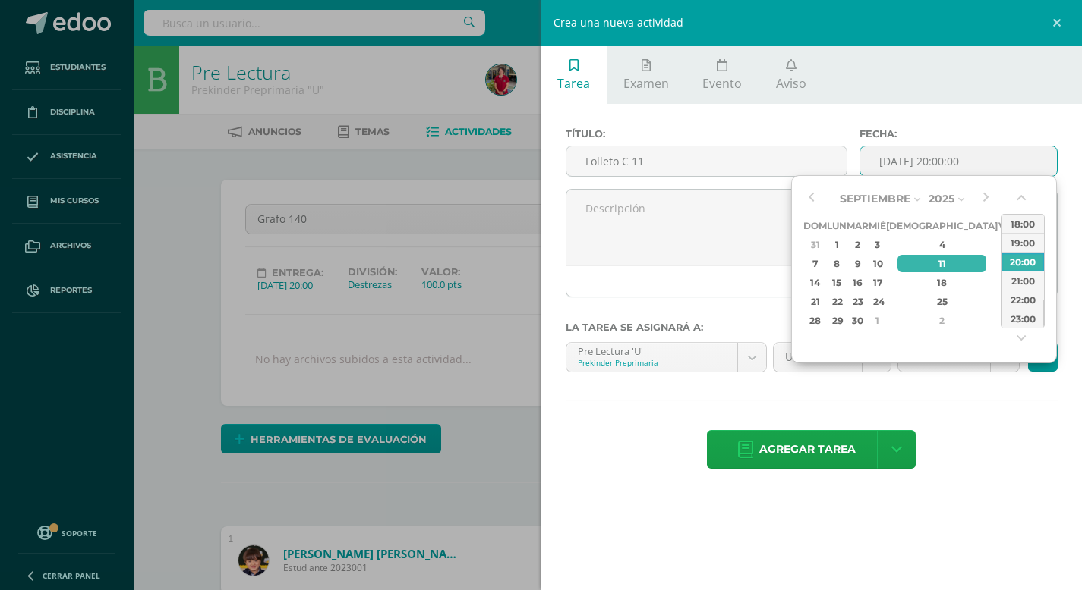
click at [947, 159] on input "[DATE] 20:00:00" at bounding box center [958, 161] width 197 height 30
click at [883, 263] on div "10" at bounding box center [877, 263] width 14 height 17
type input "2025-09-10 20:00"
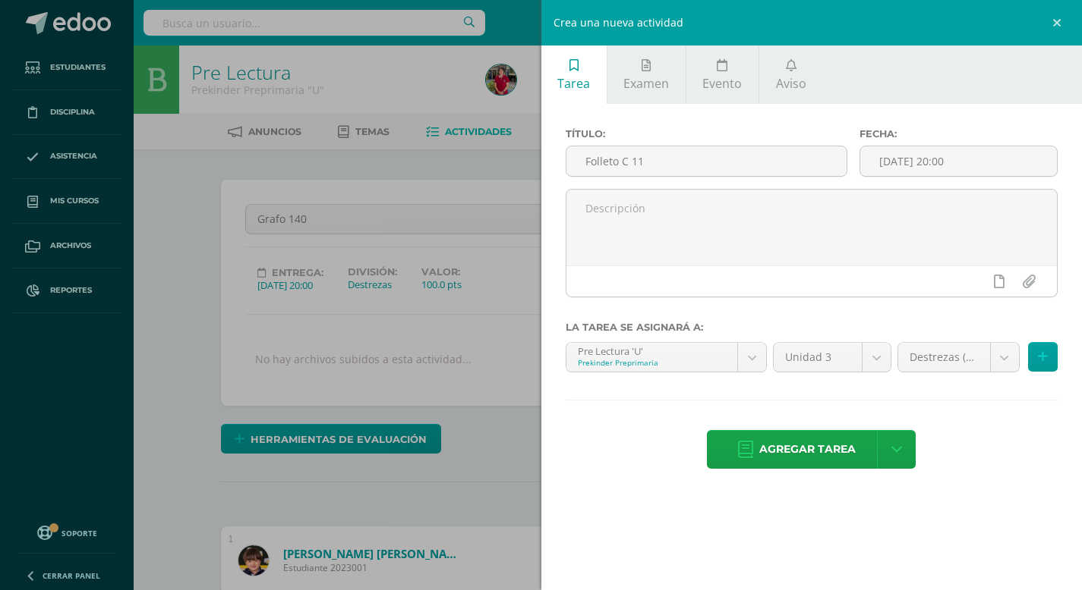
click at [958, 424] on div "Título: Folleto C 11 Fecha: 2025-09-10 20:00 La tarea se asignará a: Pre Lectur…" at bounding box center [811, 300] width 541 height 392
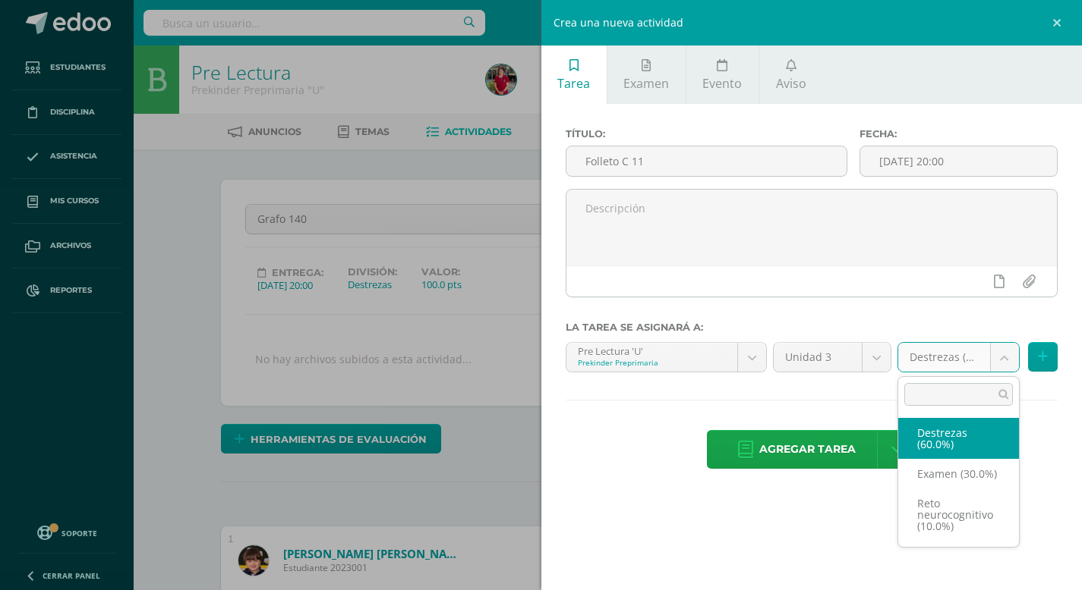
click at [1004, 356] on body "Tarea asignada exitosamente Estudiantes Disciplina Asistencia Mis cursos Archiv…" at bounding box center [541, 424] width 1082 height 850
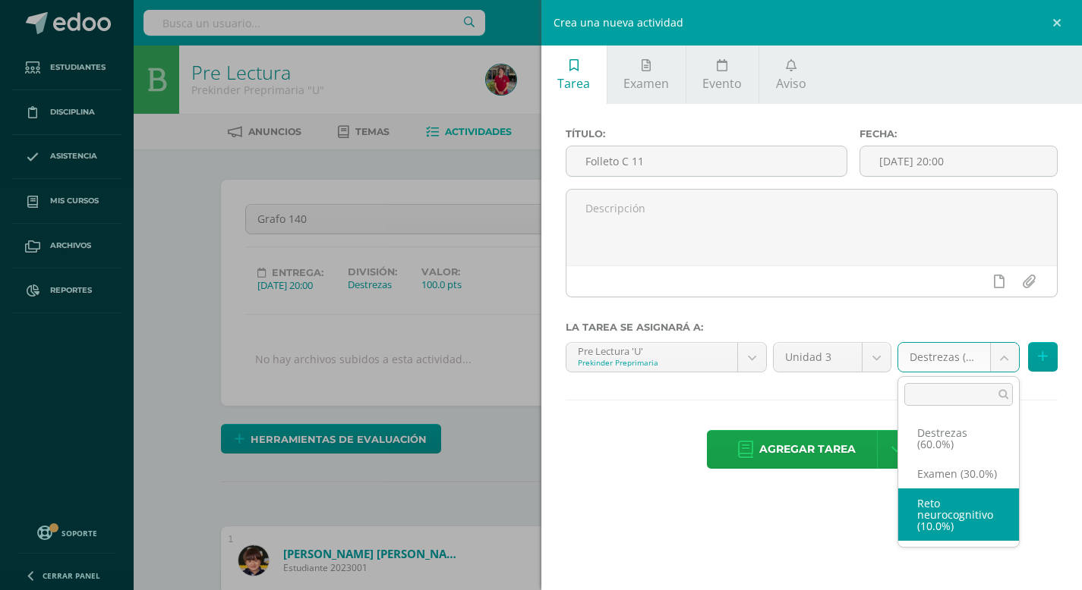
select select "204274"
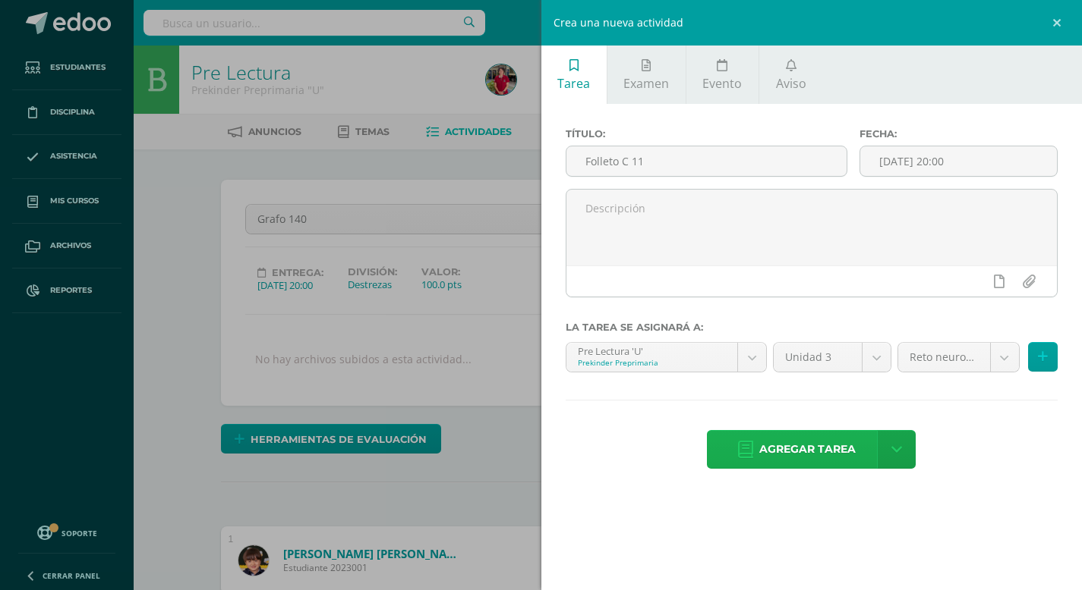
click at [829, 445] on span "Agregar tarea" at bounding box center [807, 449] width 96 height 37
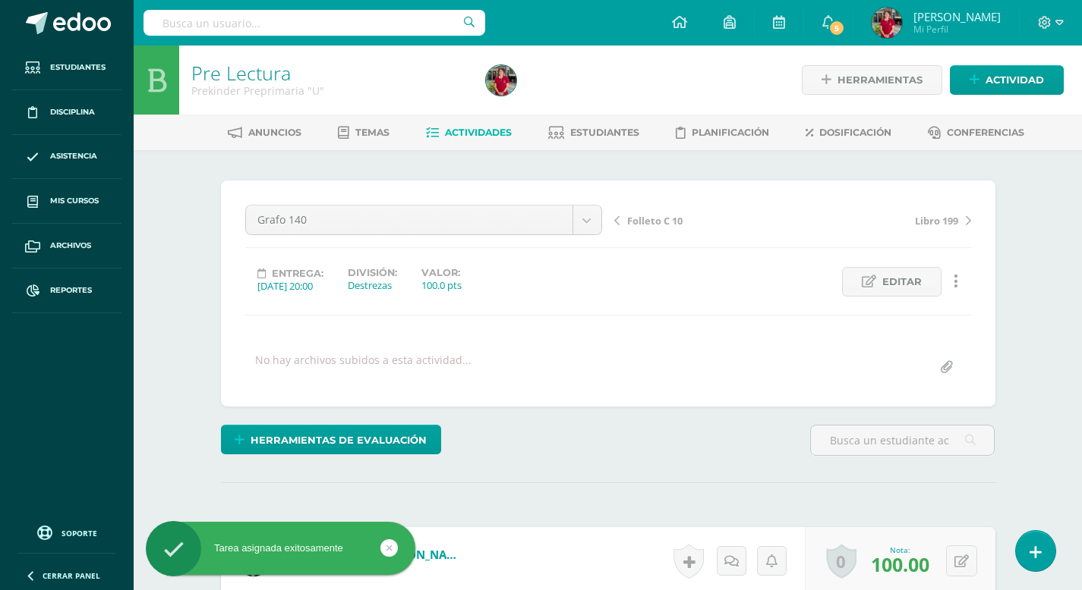
scroll to position [1, 0]
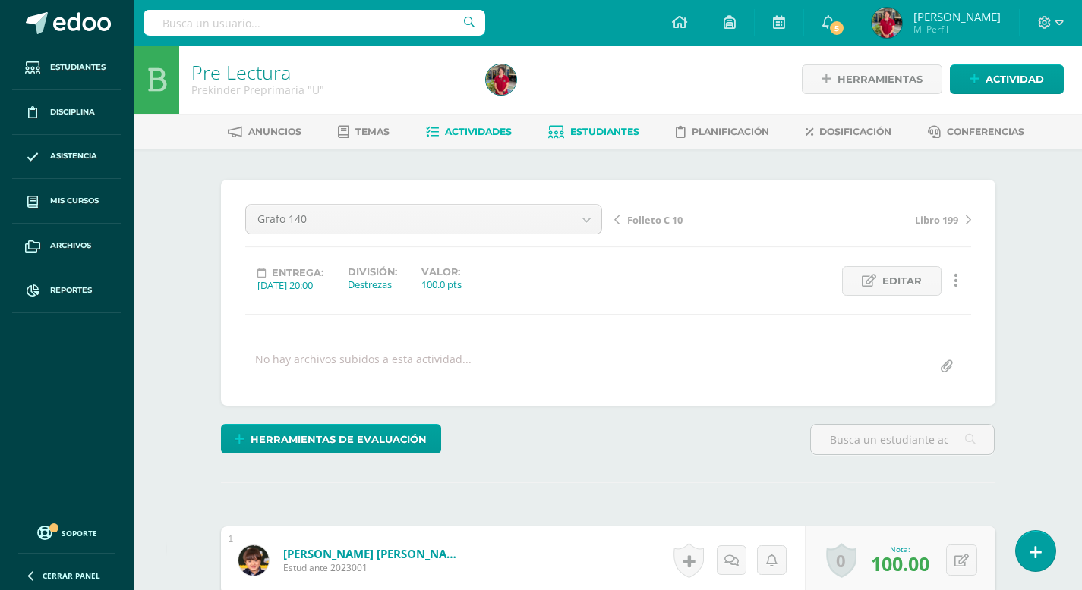
click at [587, 130] on span "Estudiantes" at bounding box center [604, 131] width 69 height 11
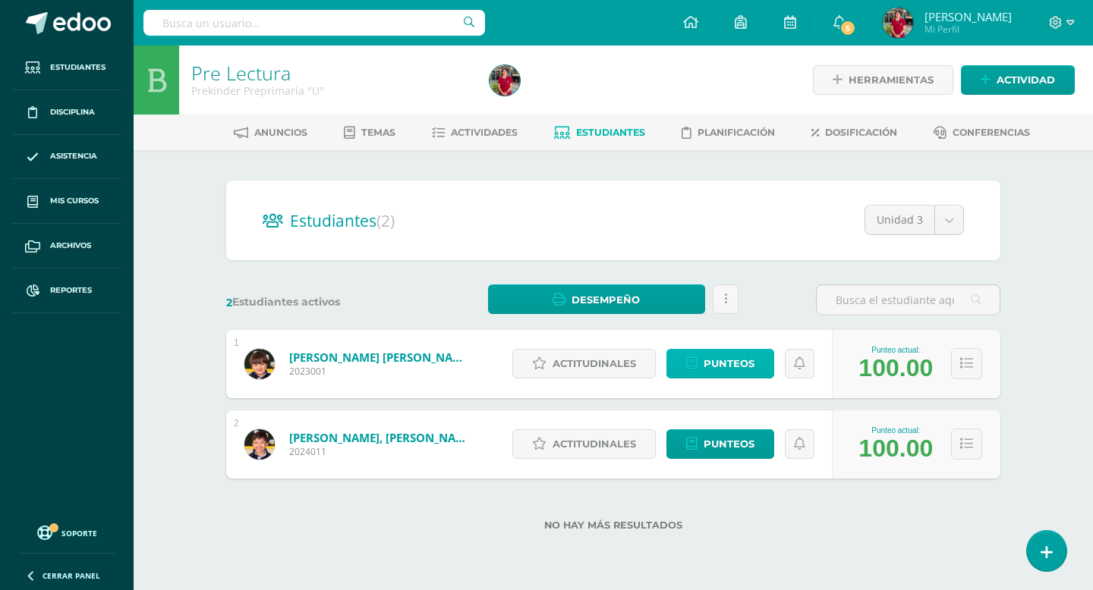
click at [727, 370] on span "Punteos" at bounding box center [729, 364] width 51 height 28
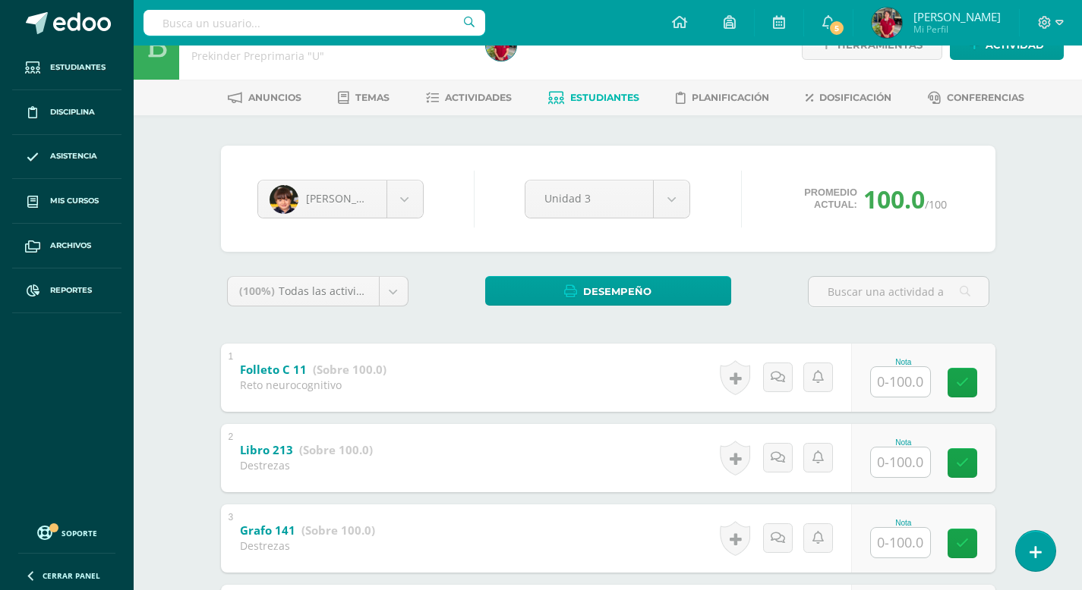
scroll to position [40, 0]
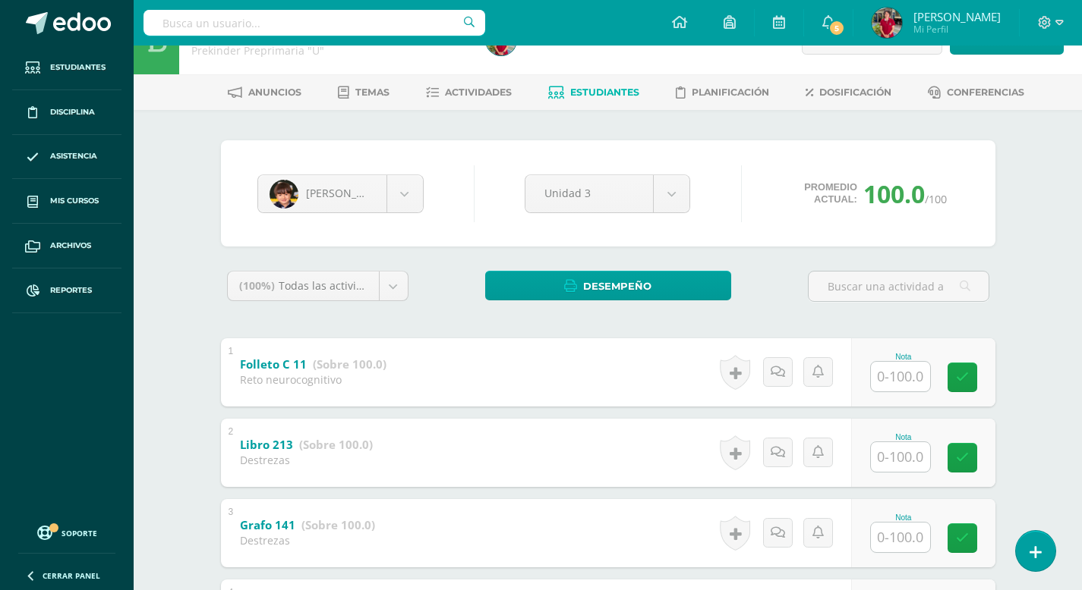
click at [890, 380] on input "text" at bounding box center [900, 377] width 59 height 30
type input "100"
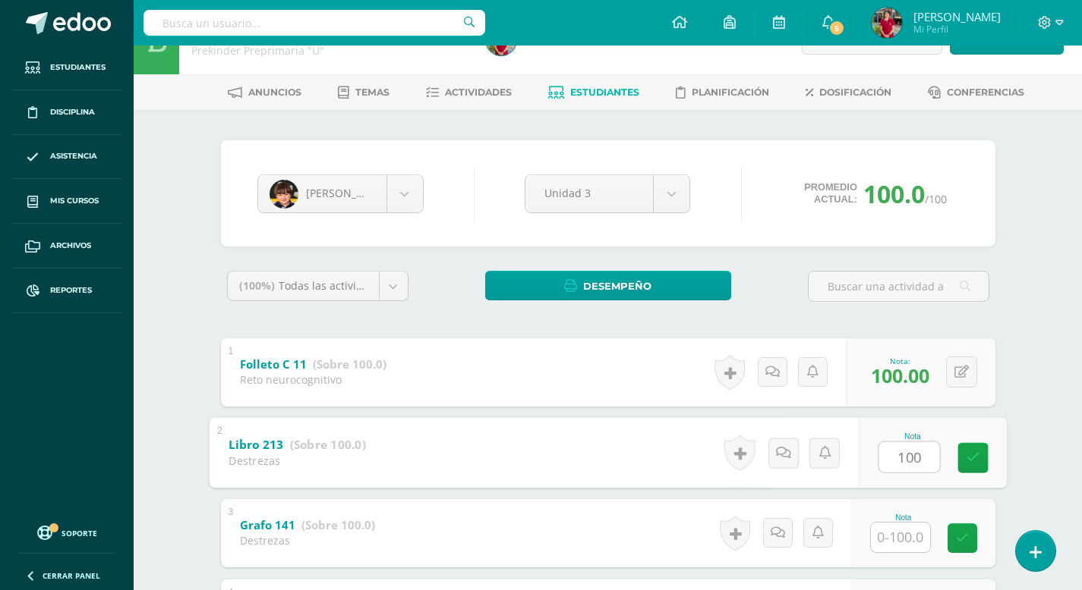
type input "100"
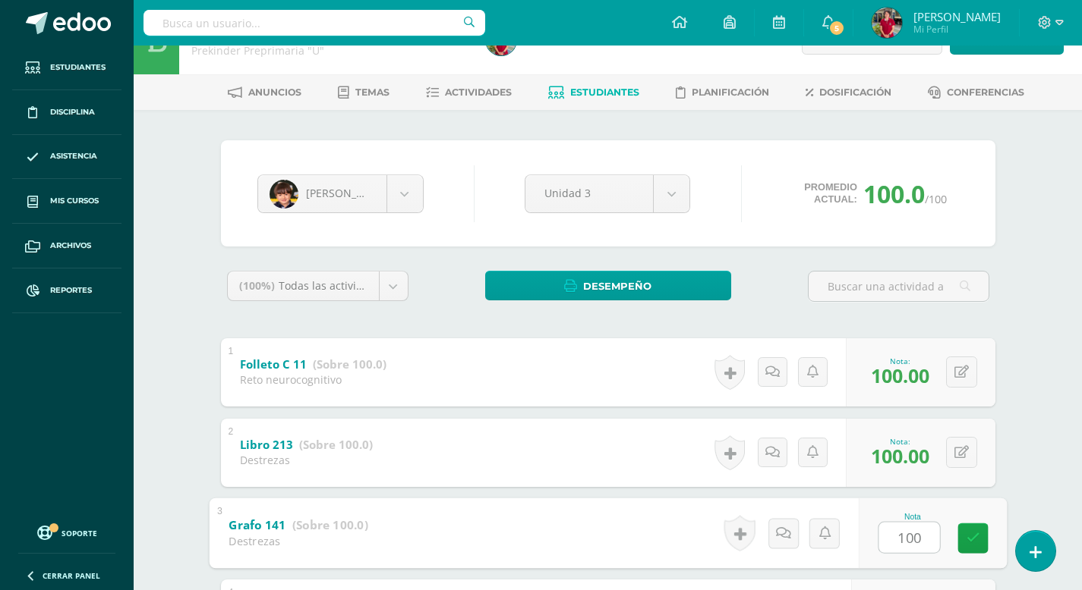
type input "100"
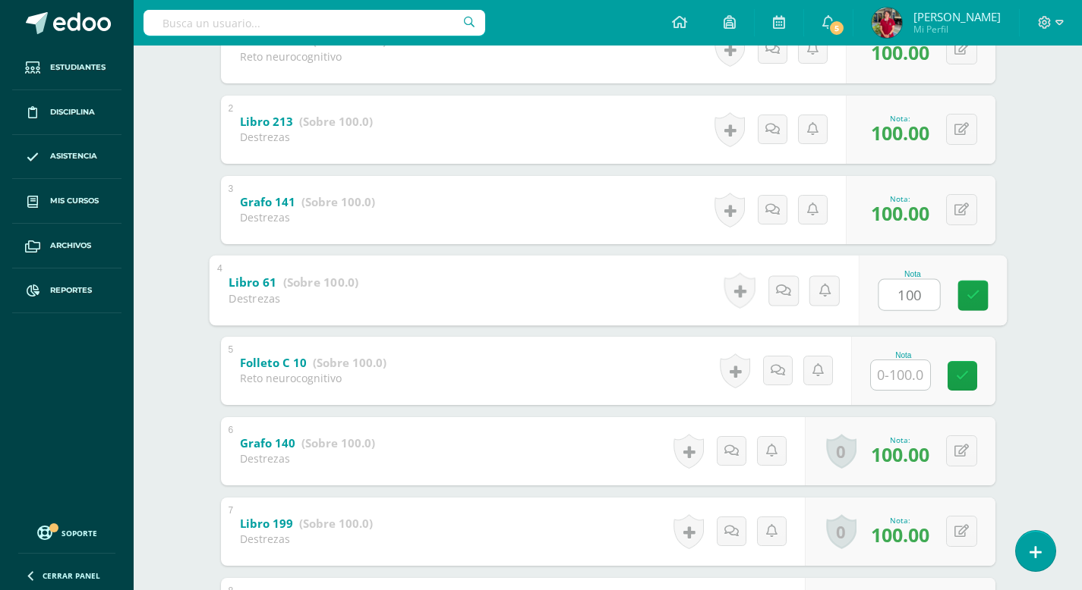
type input "100"
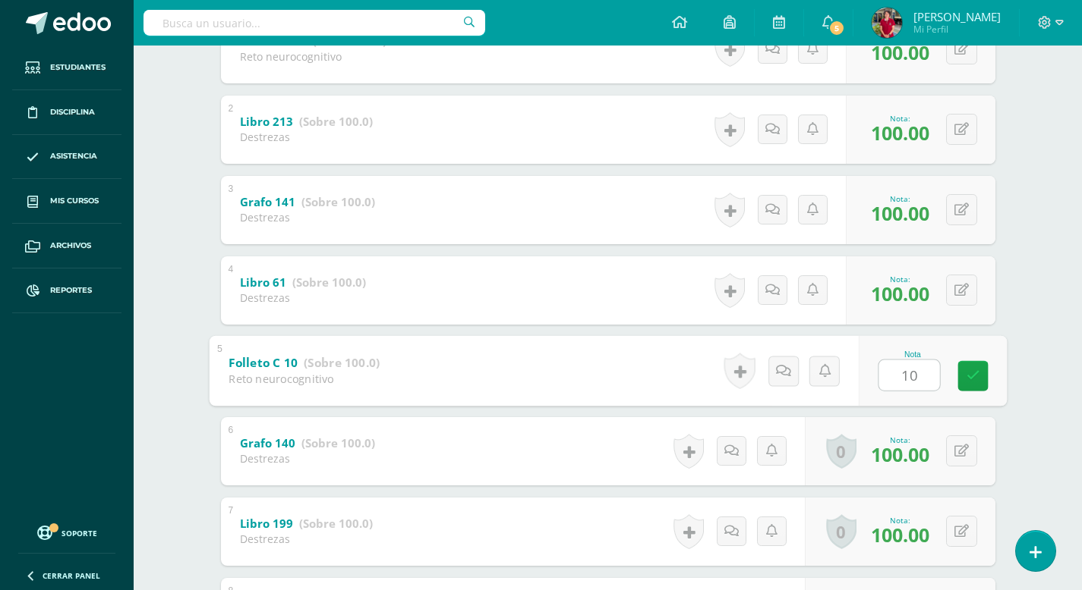
type input "100"
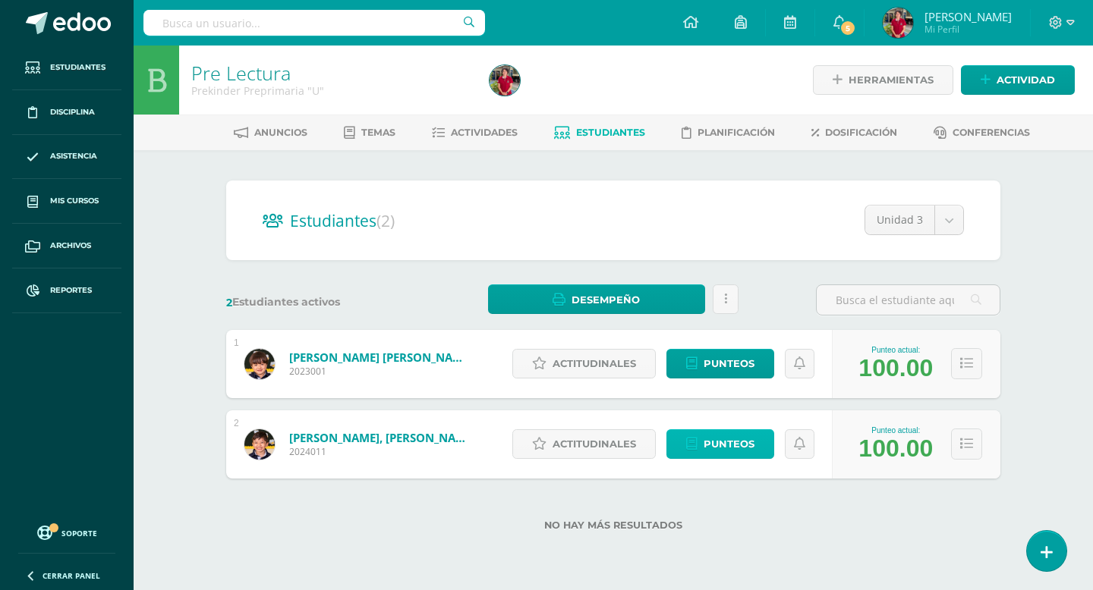
click at [732, 447] on span "Punteos" at bounding box center [729, 444] width 51 height 28
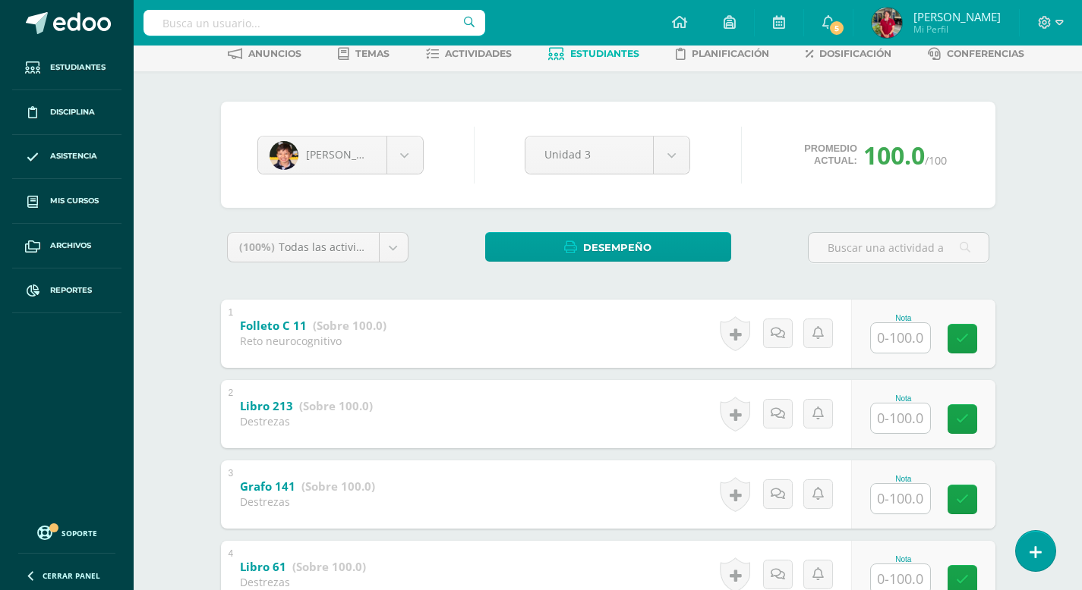
scroll to position [124, 0]
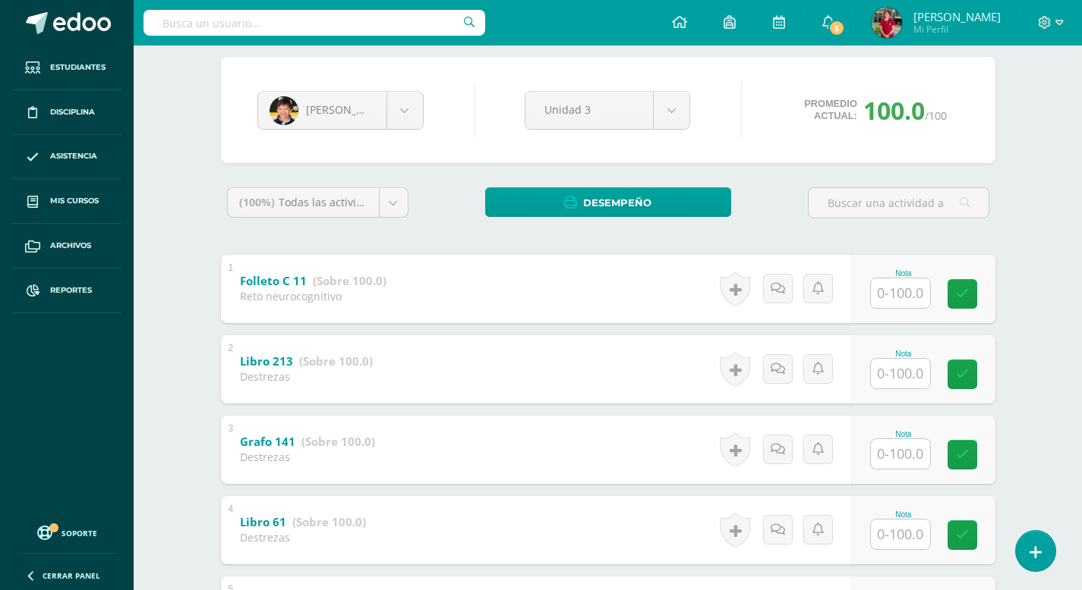
click at [894, 294] on input "text" at bounding box center [900, 294] width 59 height 30
type input "100"
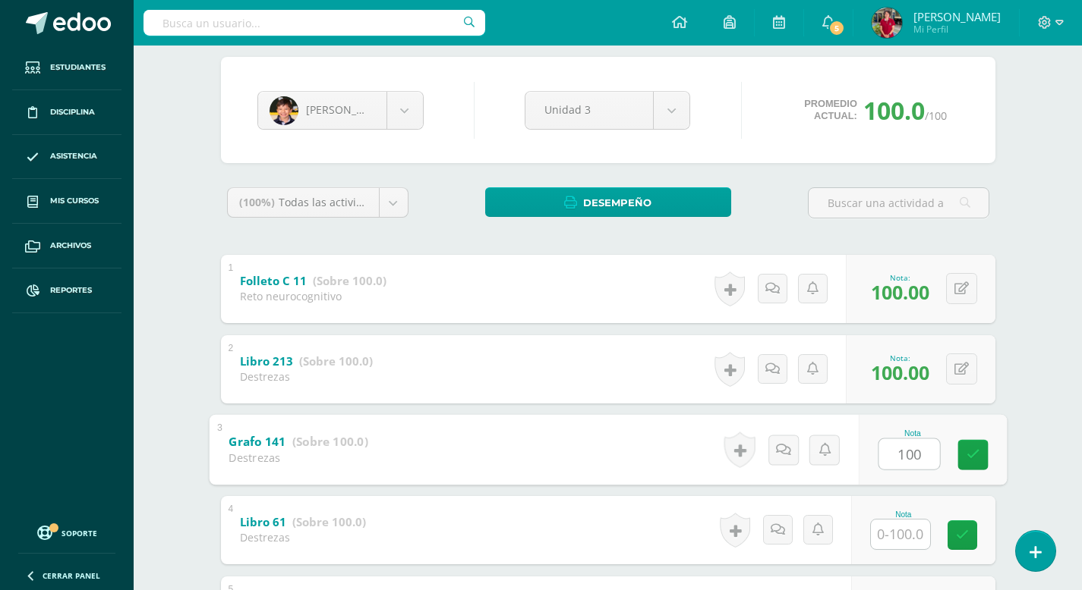
type input "100"
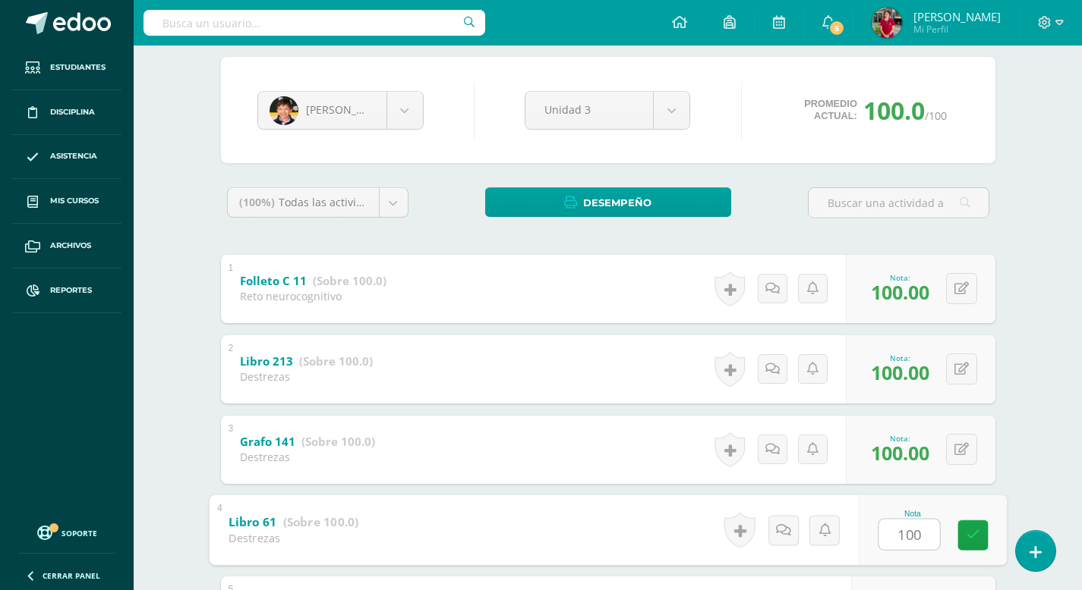
type input "100"
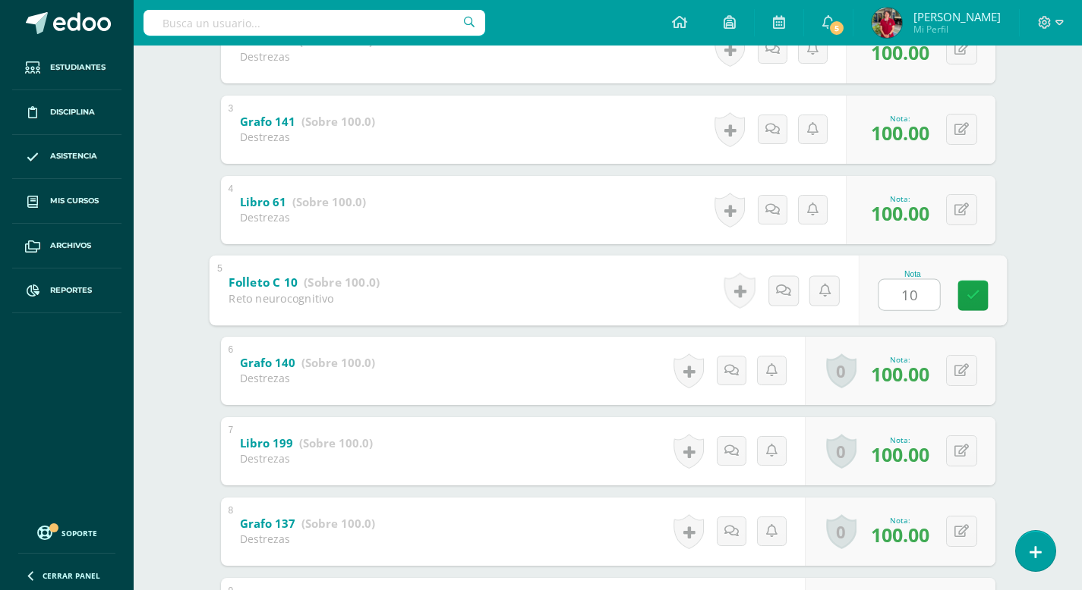
type input "100"
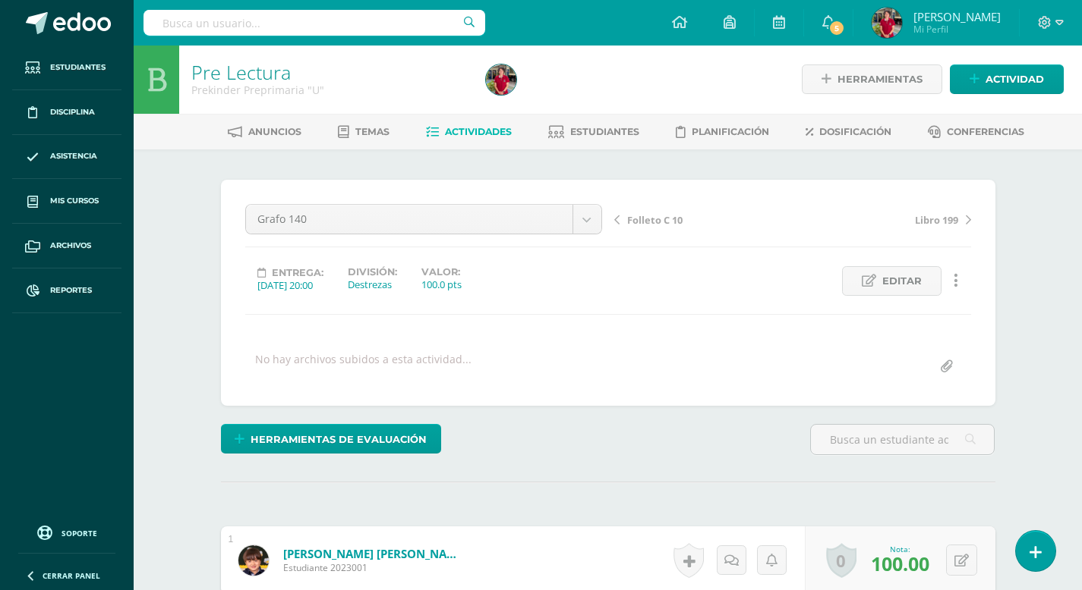
scroll to position [2, 0]
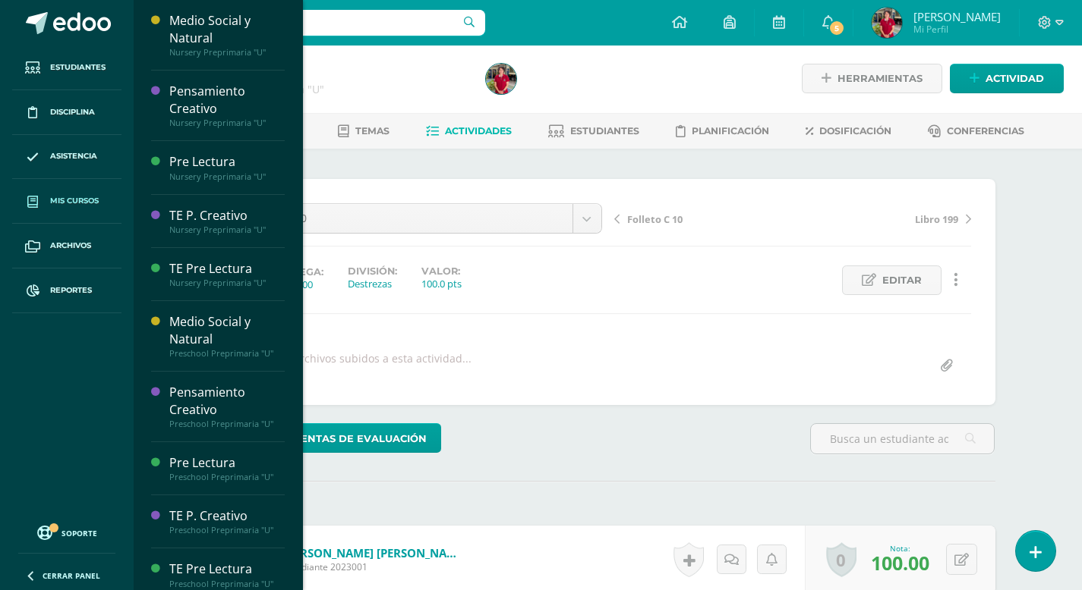
click at [80, 203] on span "Mis cursos" at bounding box center [74, 201] width 49 height 12
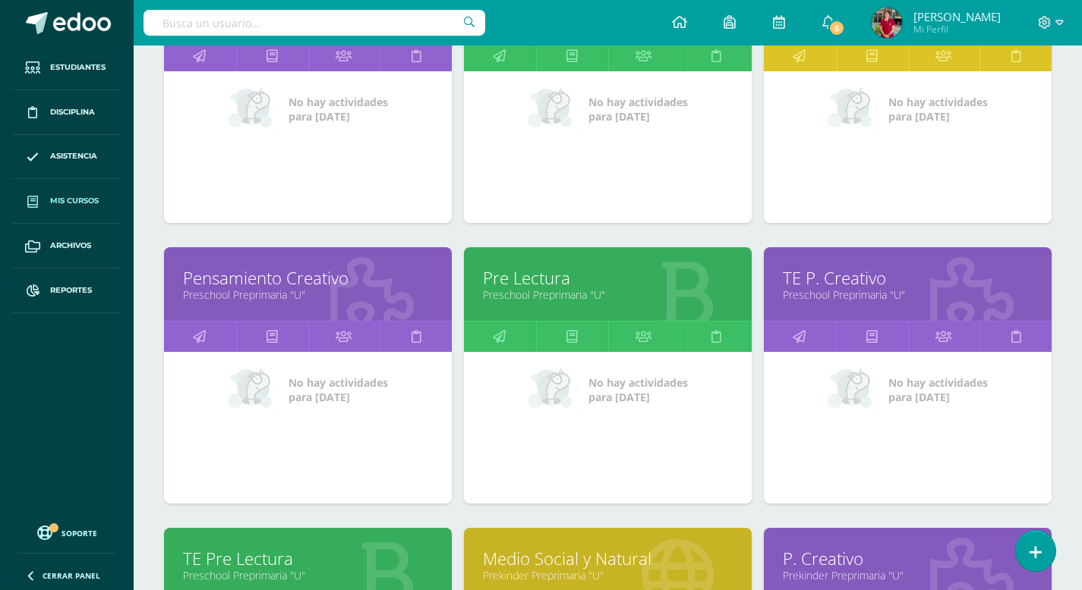
scroll to position [598, 0]
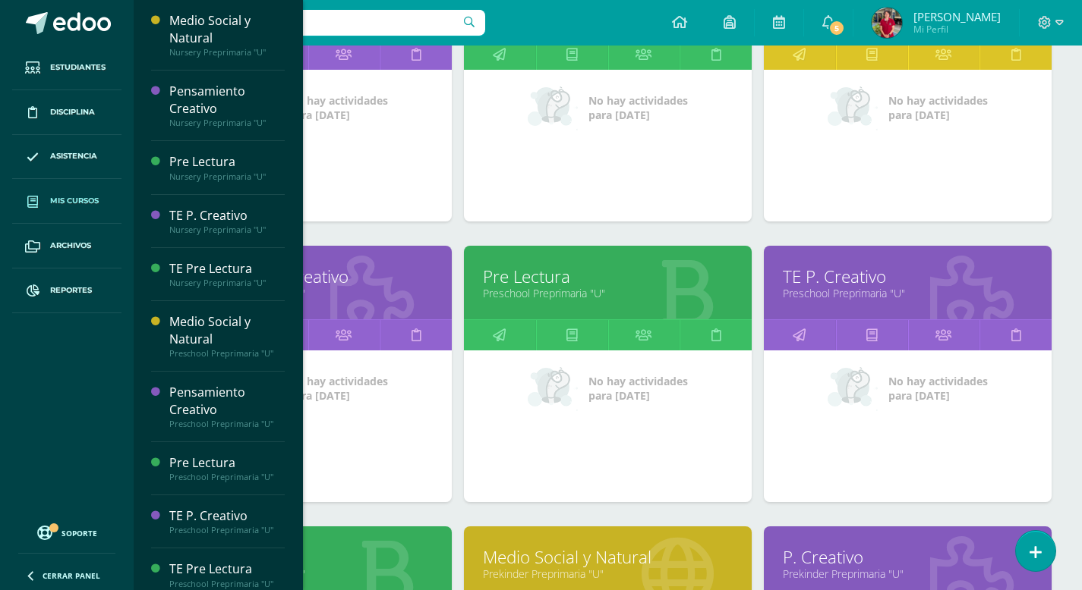
click at [542, 287] on link "Preschool Preprimaria "U"" at bounding box center [608, 293] width 250 height 14
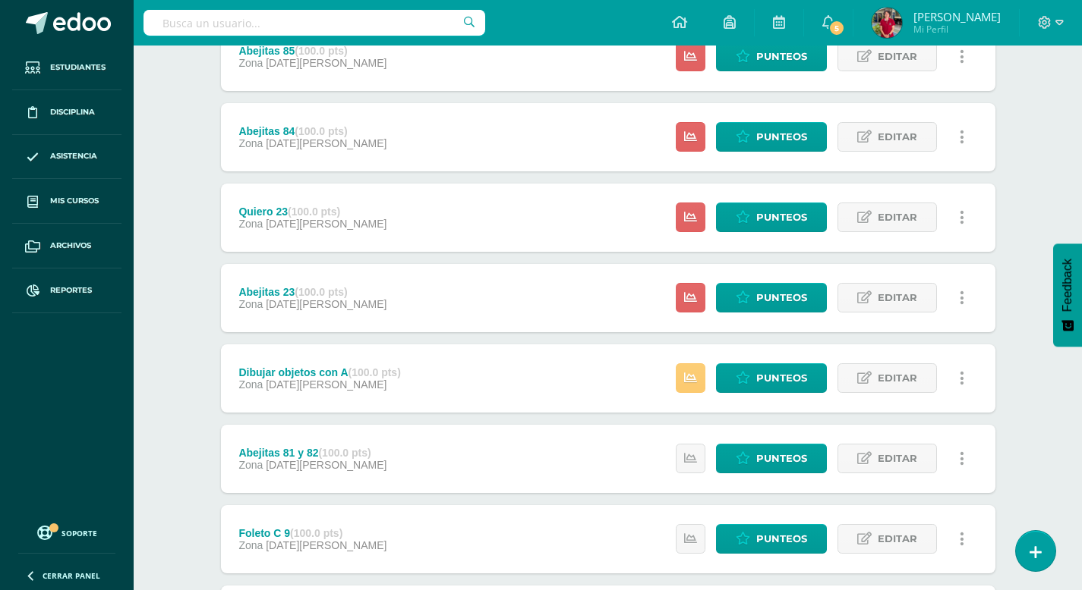
scroll to position [228, 0]
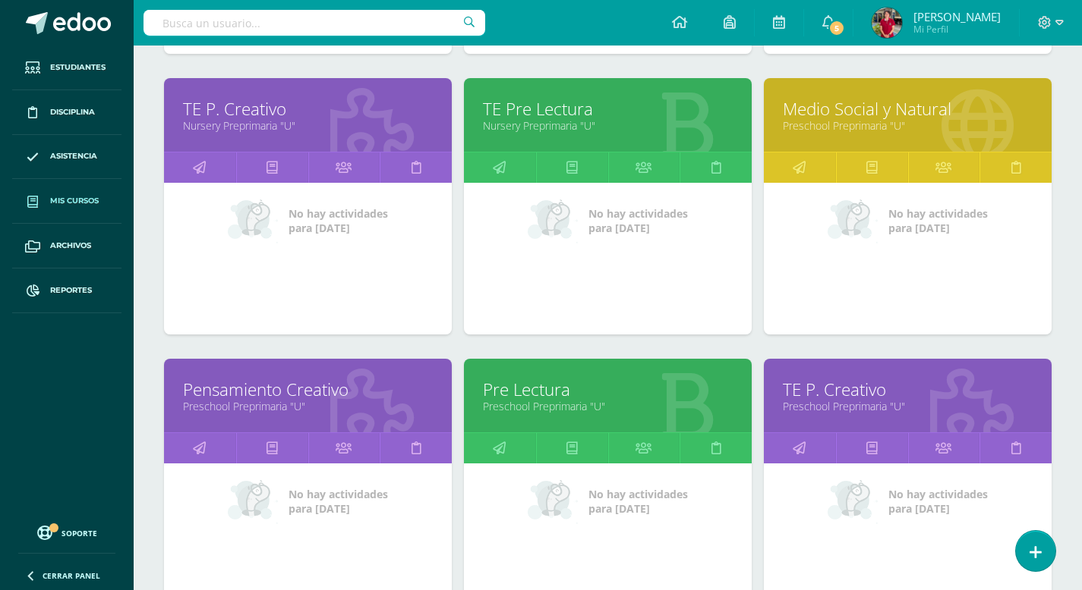
scroll to position [503, 0]
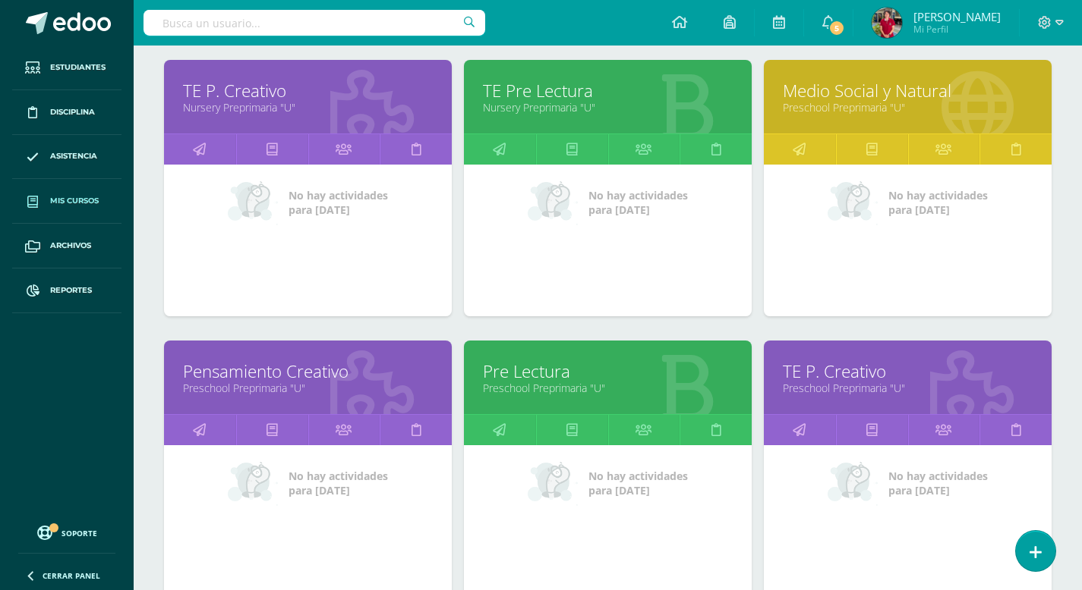
click at [553, 375] on link "Pre Lectura" at bounding box center [608, 372] width 250 height 24
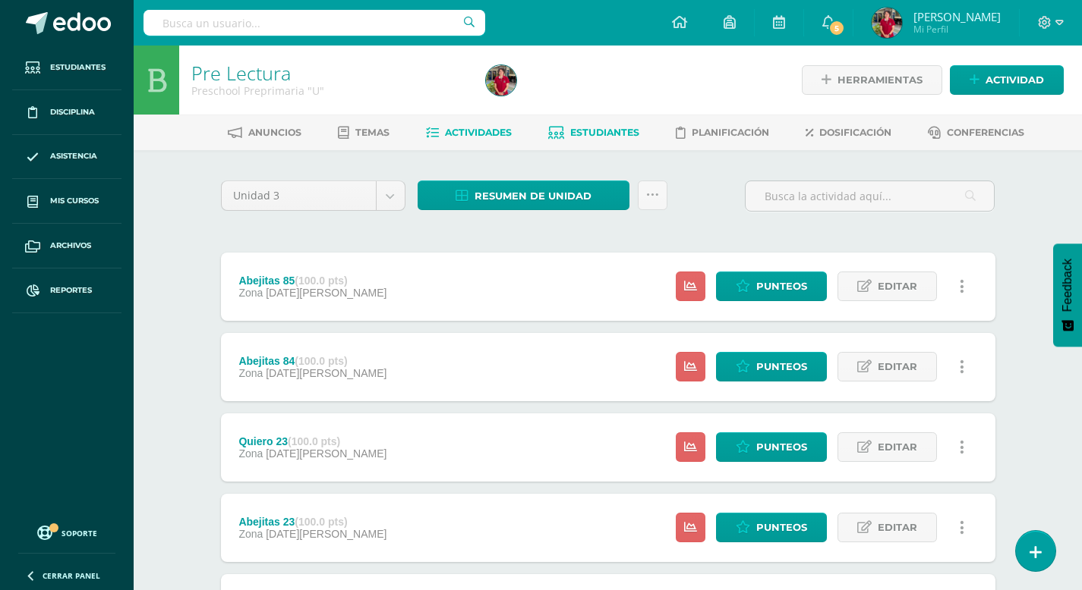
click at [595, 130] on span "Estudiantes" at bounding box center [604, 132] width 69 height 11
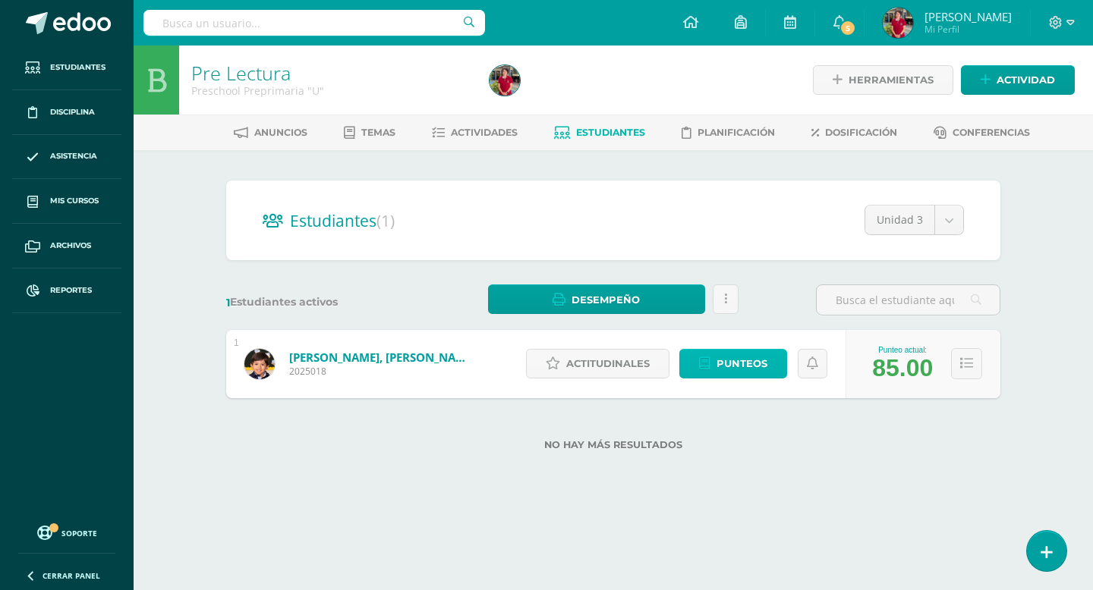
click at [737, 367] on span "Punteos" at bounding box center [741, 364] width 51 height 28
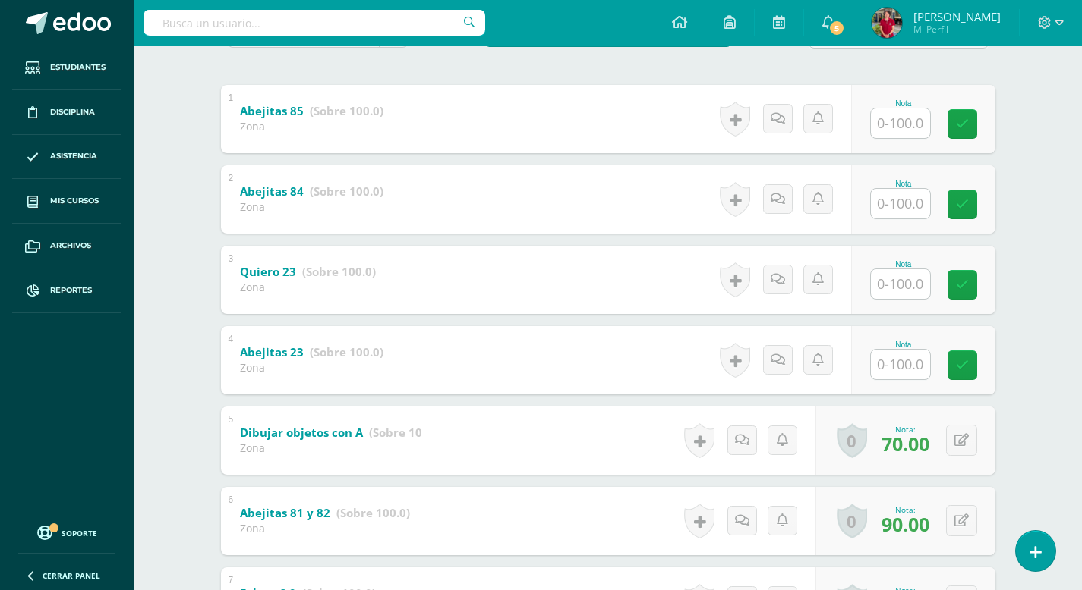
scroll to position [297, 0]
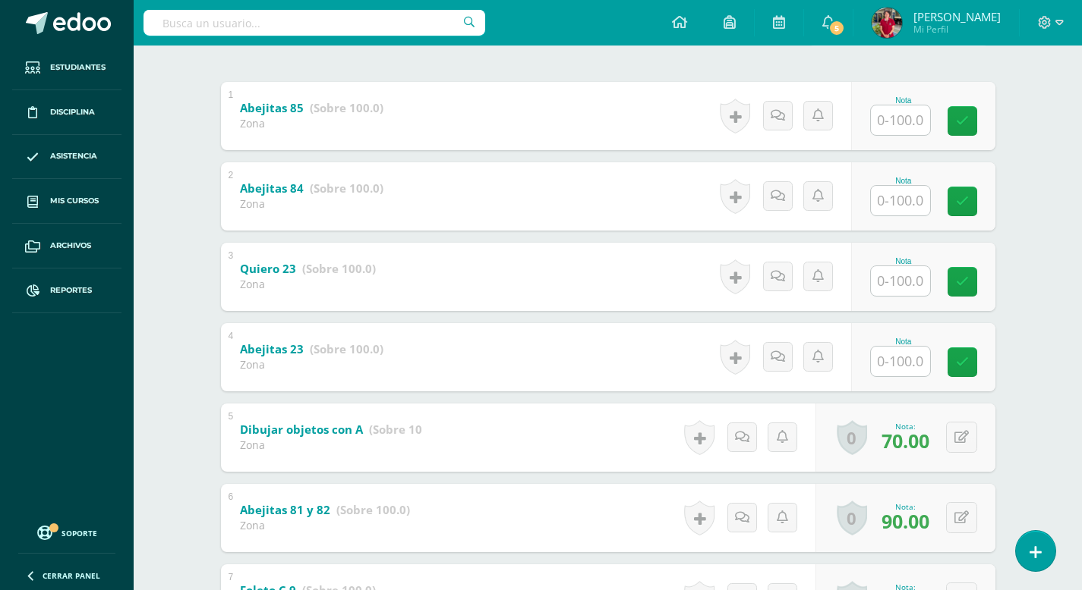
click at [909, 362] on input "text" at bounding box center [900, 362] width 59 height 30
type input "80"
click at [904, 283] on input "text" at bounding box center [908, 281] width 61 height 30
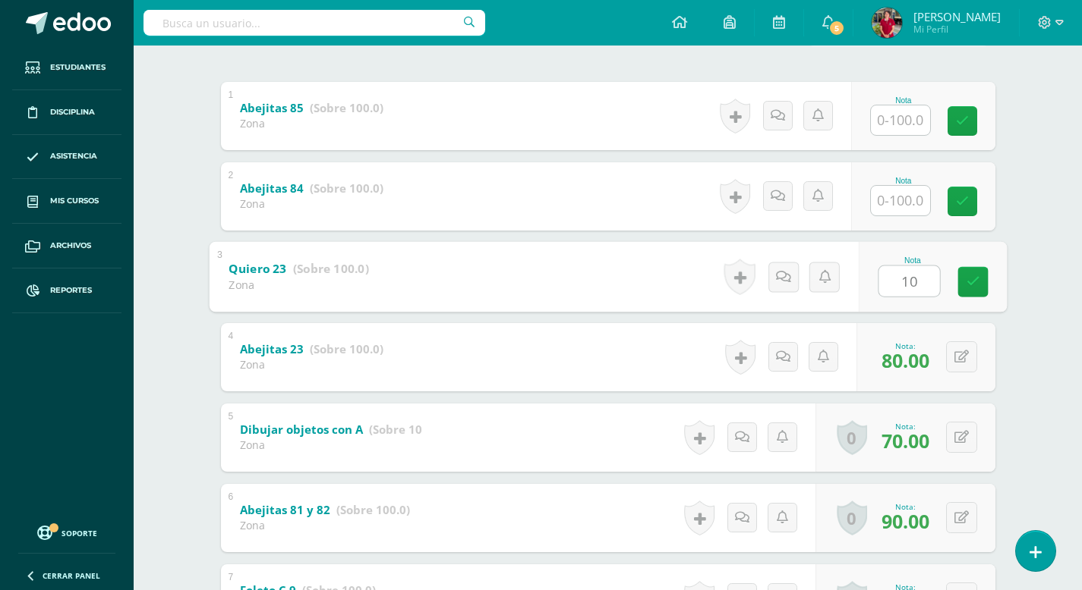
type input "100"
click at [905, 203] on input "text" at bounding box center [900, 201] width 59 height 30
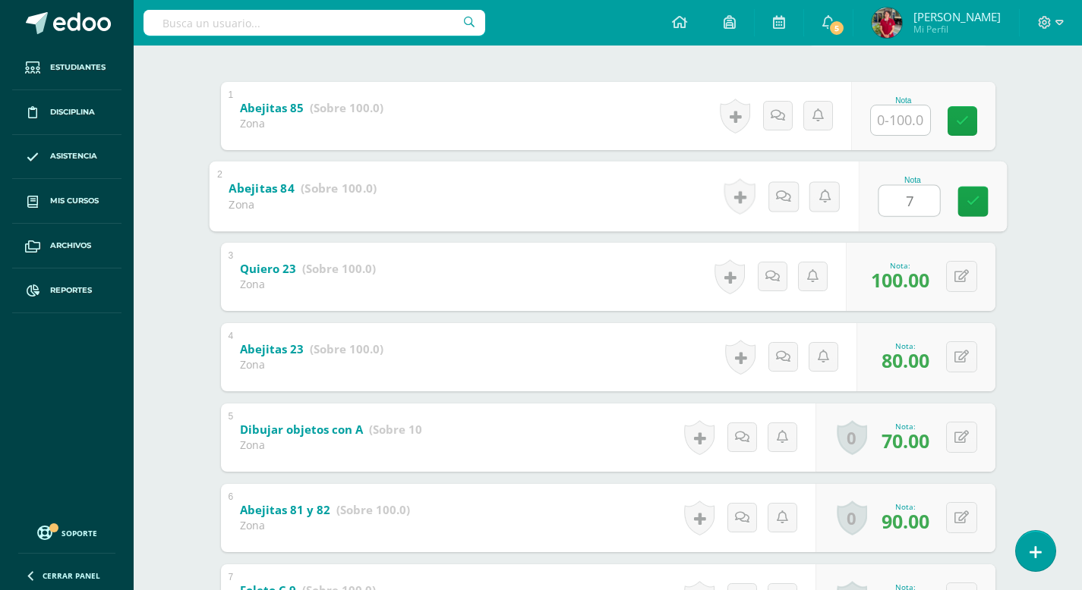
type input "70"
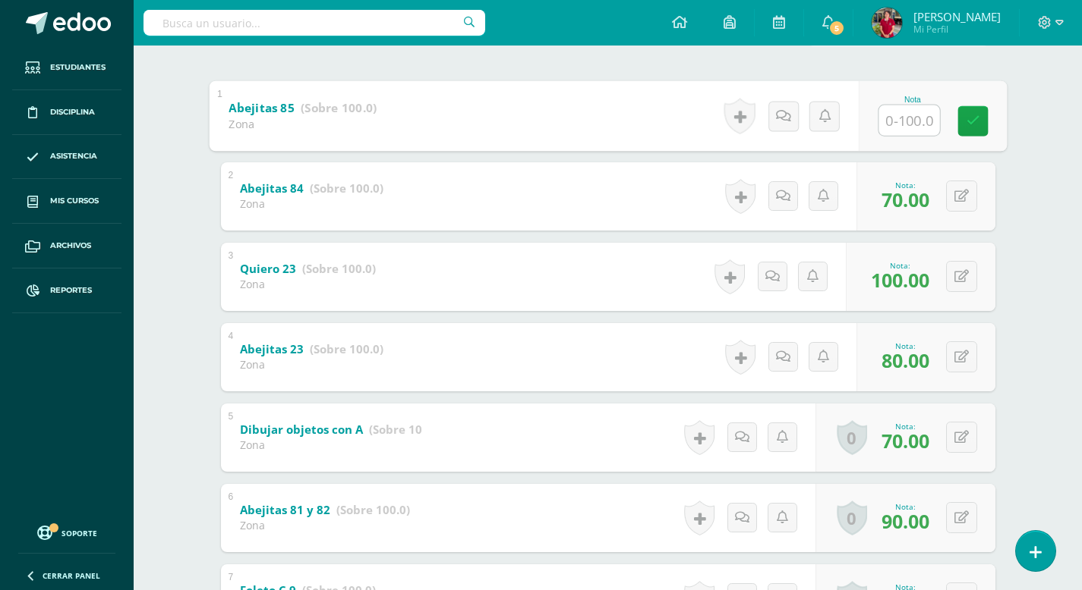
click at [901, 124] on input "text" at bounding box center [908, 120] width 61 height 30
type input "80"
